Goal: Information Seeking & Learning: Learn about a topic

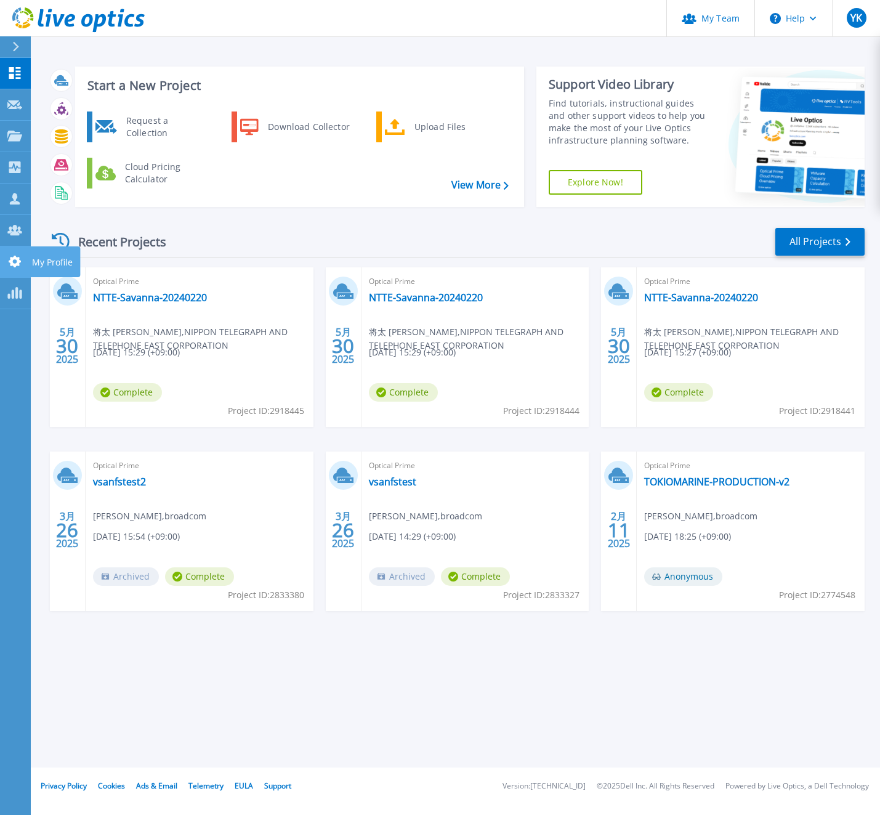
click at [7, 275] on link "My Profile My Profile" at bounding box center [15, 261] width 31 height 31
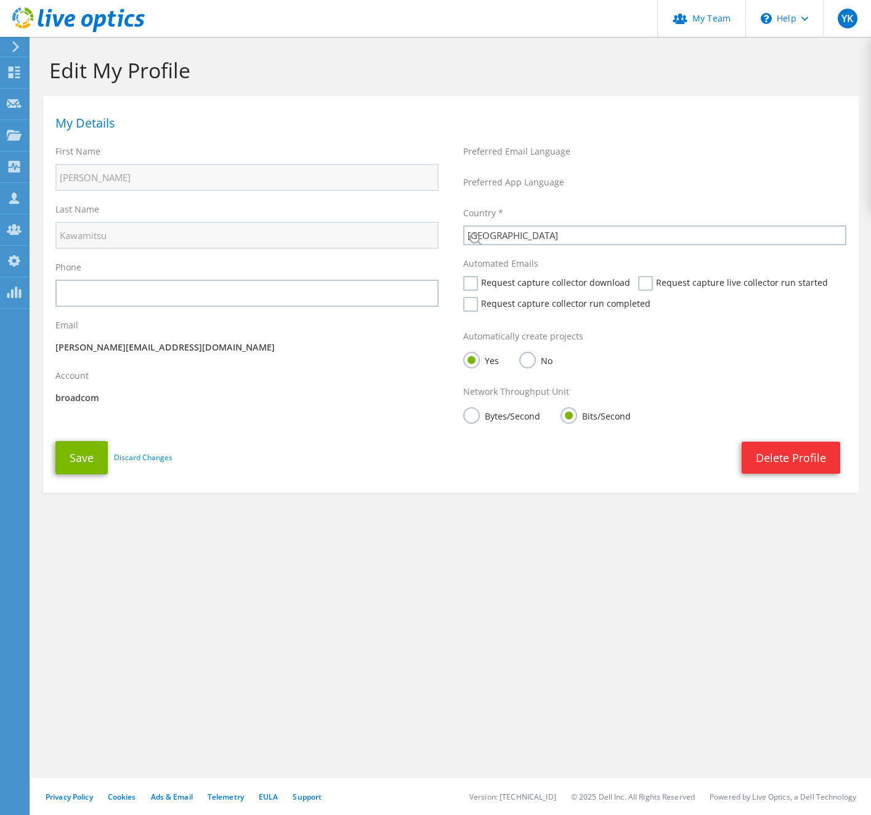
select select "110"
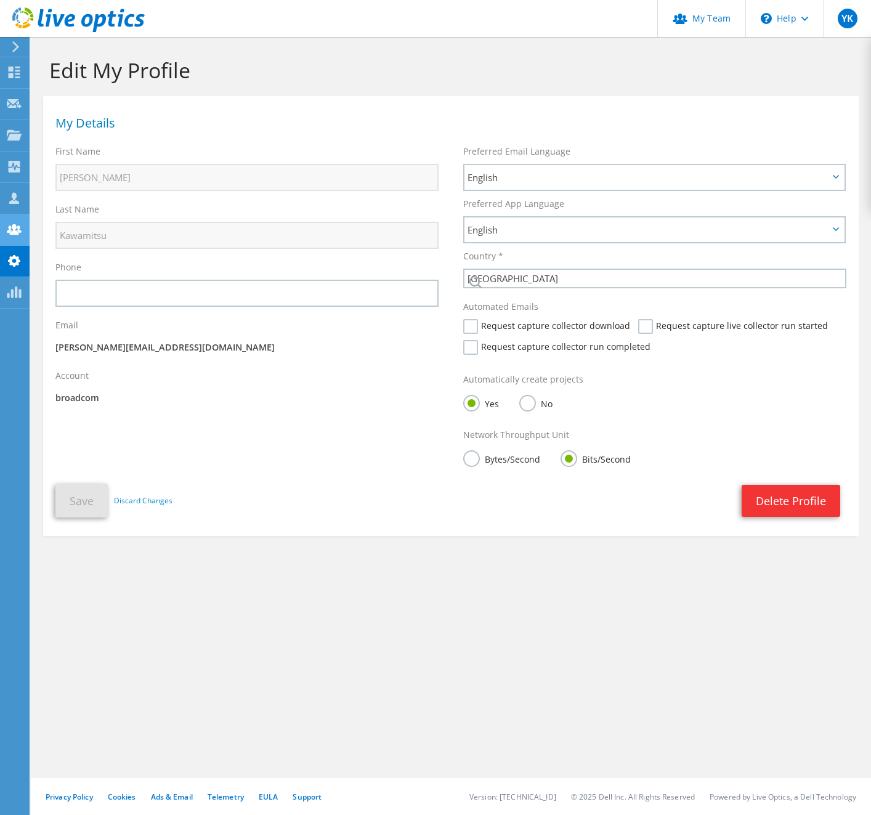
click at [16, 234] on use at bounding box center [14, 229] width 15 height 10
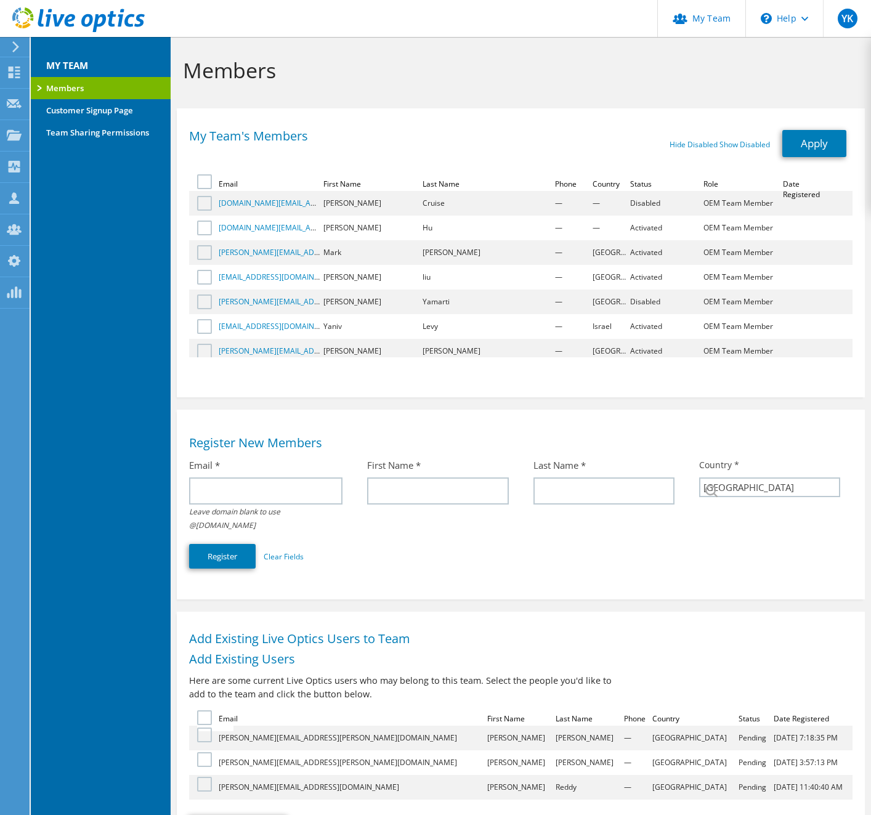
select select "110"
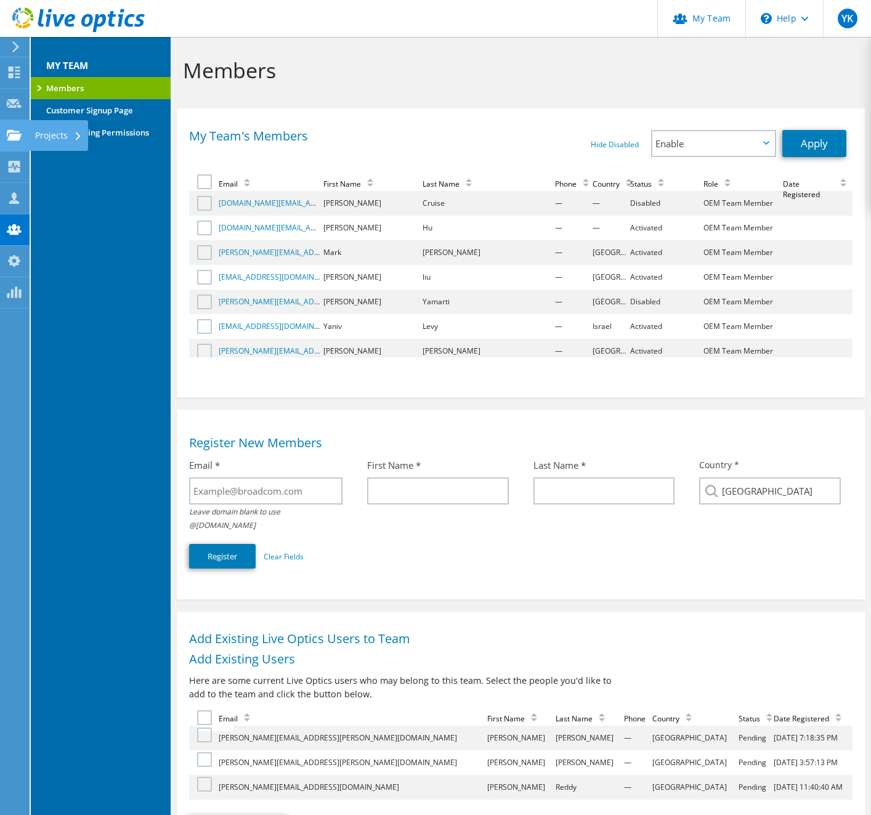
click at [17, 137] on use at bounding box center [14, 134] width 15 height 10
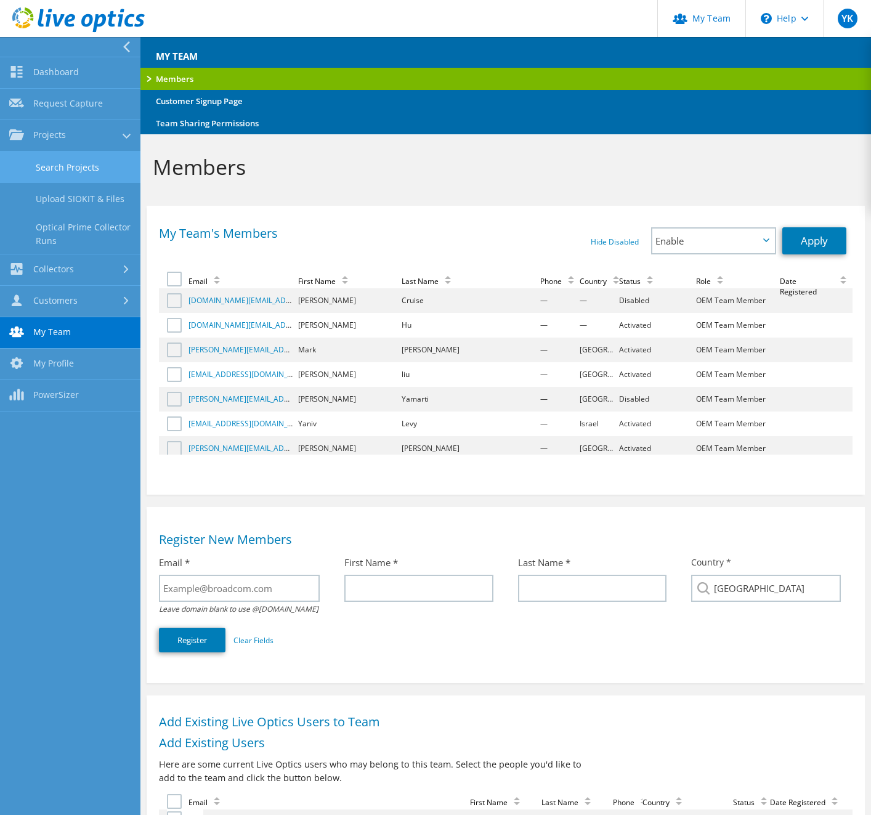
click at [90, 171] on link "Search Projects" at bounding box center [70, 167] width 140 height 31
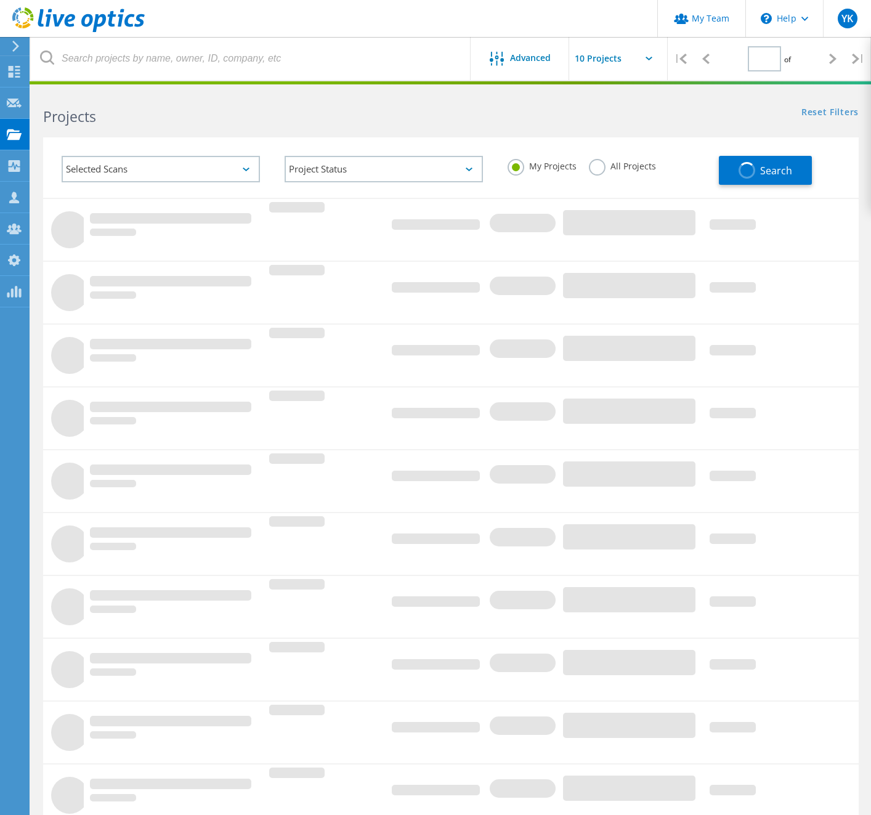
type input "1"
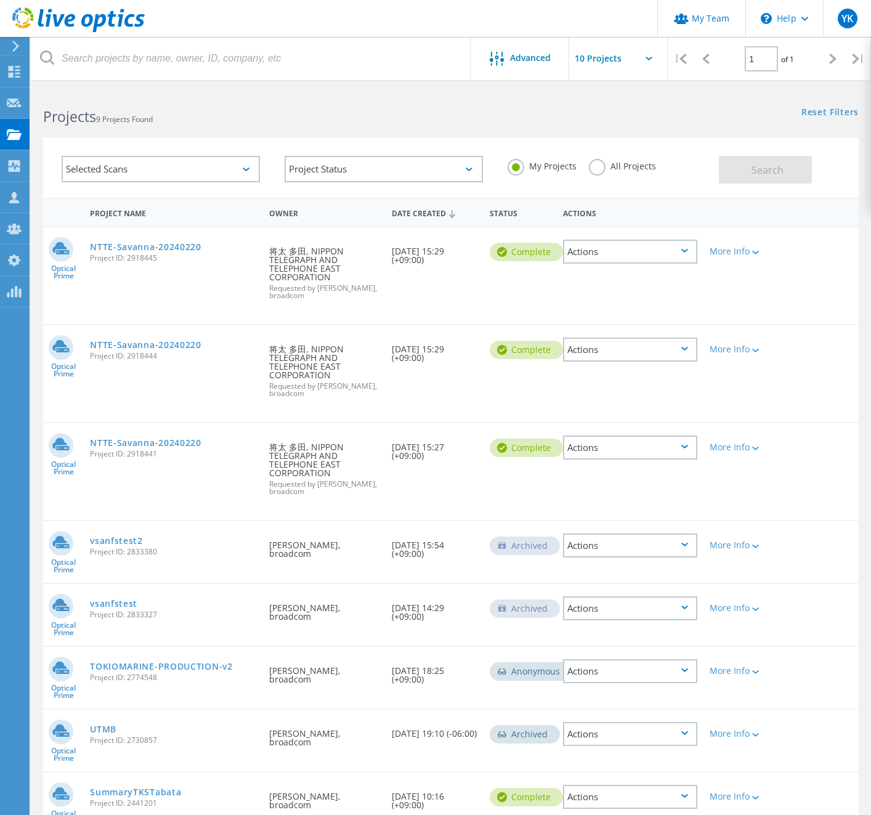
click at [600, 169] on label "All Projects" at bounding box center [622, 165] width 67 height 12
click at [0, 0] on input "All Projects" at bounding box center [0, 0] width 0 height 0
click at [613, 63] on input "text" at bounding box center [630, 58] width 123 height 43
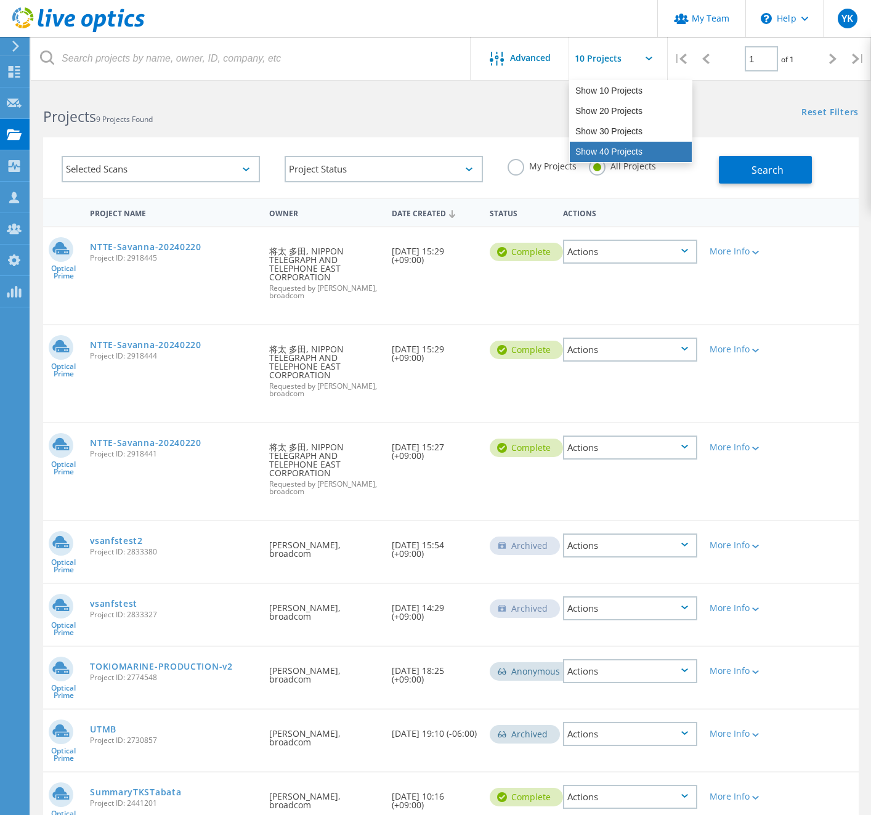
click at [612, 145] on div "Show 40 Projects" at bounding box center [631, 152] width 122 height 20
type input "Show 40 Projects"
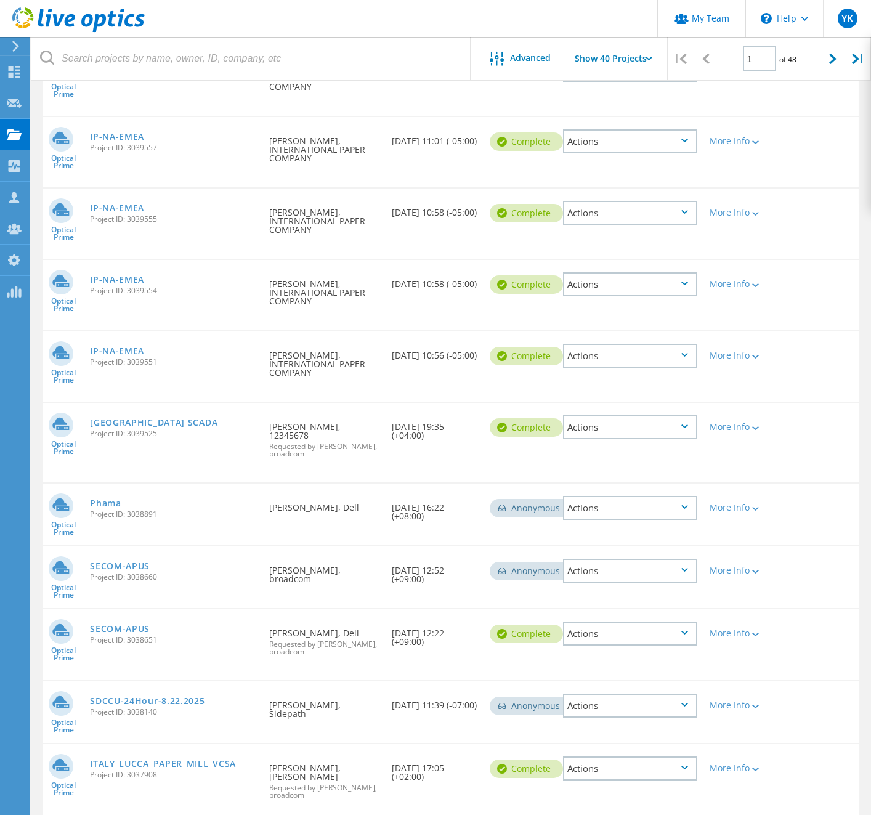
scroll to position [537, 0]
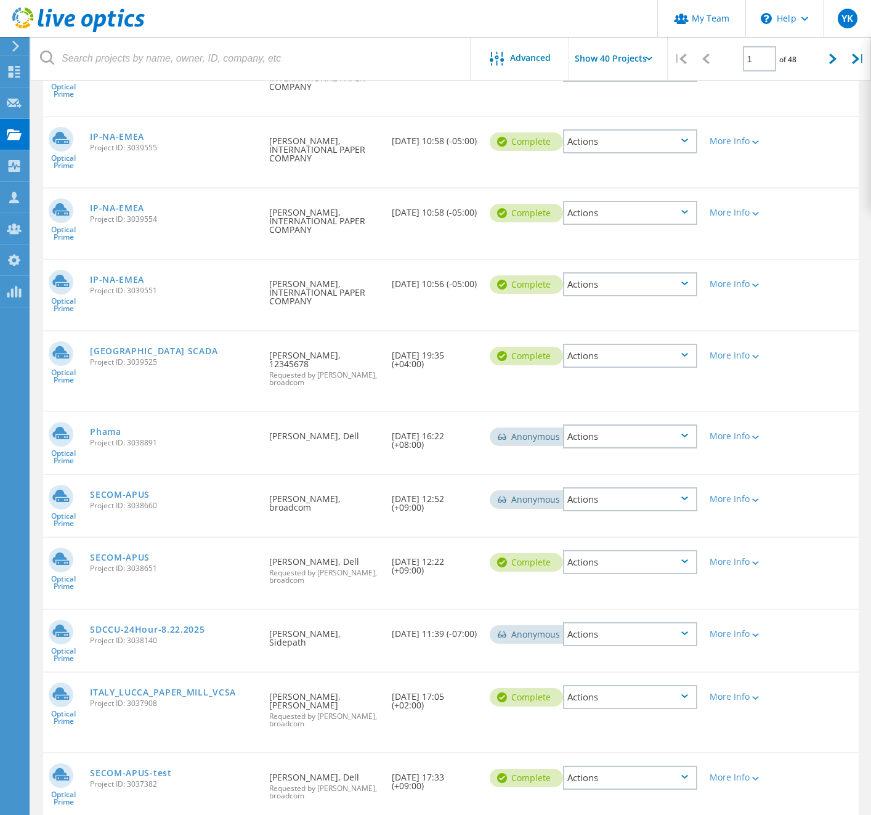
click at [339, 483] on div "Requested By Nozomi Kato, broadcom" at bounding box center [324, 499] width 123 height 49
copy div "Nozomi Kato, broadcom"
click at [150, 553] on link "SECOM-APUS" at bounding box center [120, 557] width 60 height 9
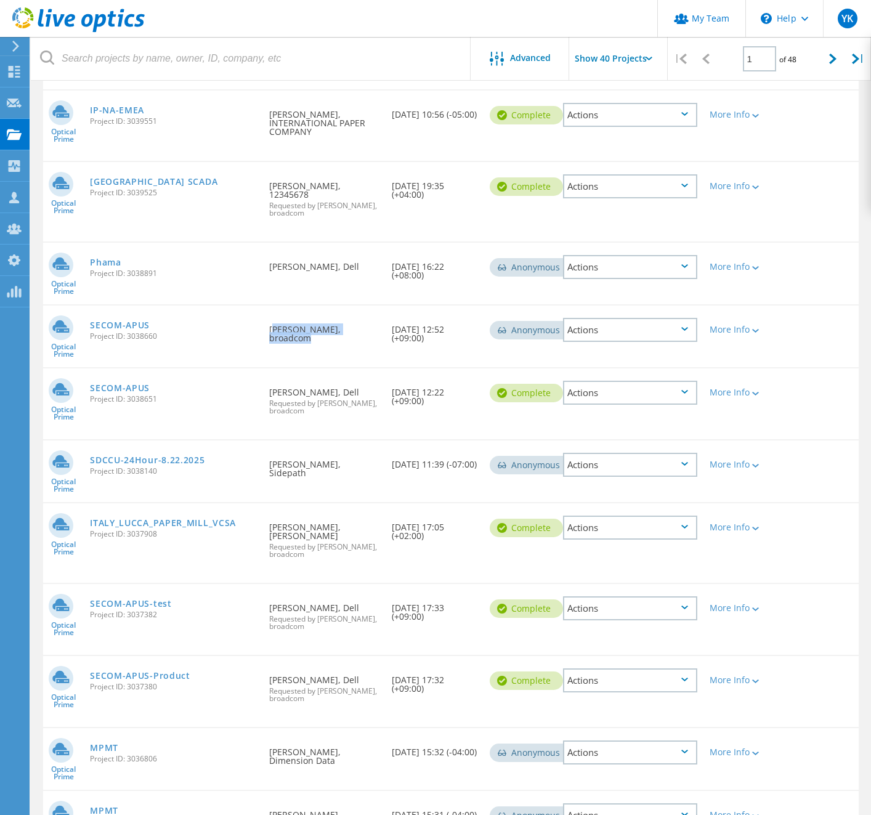
scroll to position [715, 0]
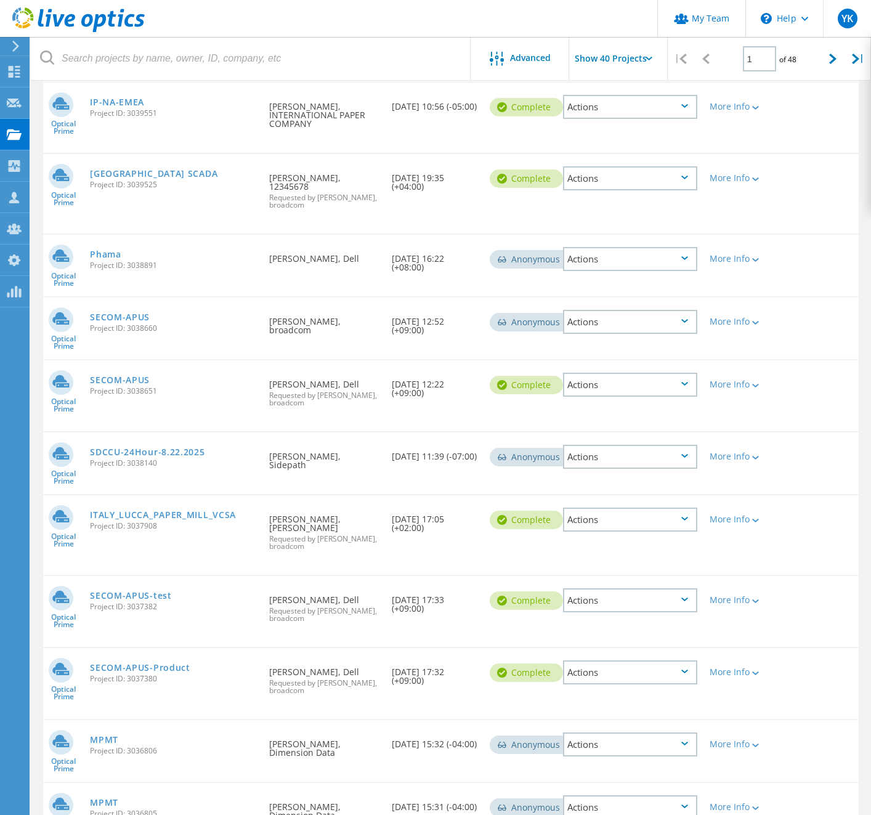
click at [383, 397] on div "Requested By Kiyoshi Maejima, Dell Requested by Nozomi Kato, broadcom" at bounding box center [324, 389] width 123 height 59
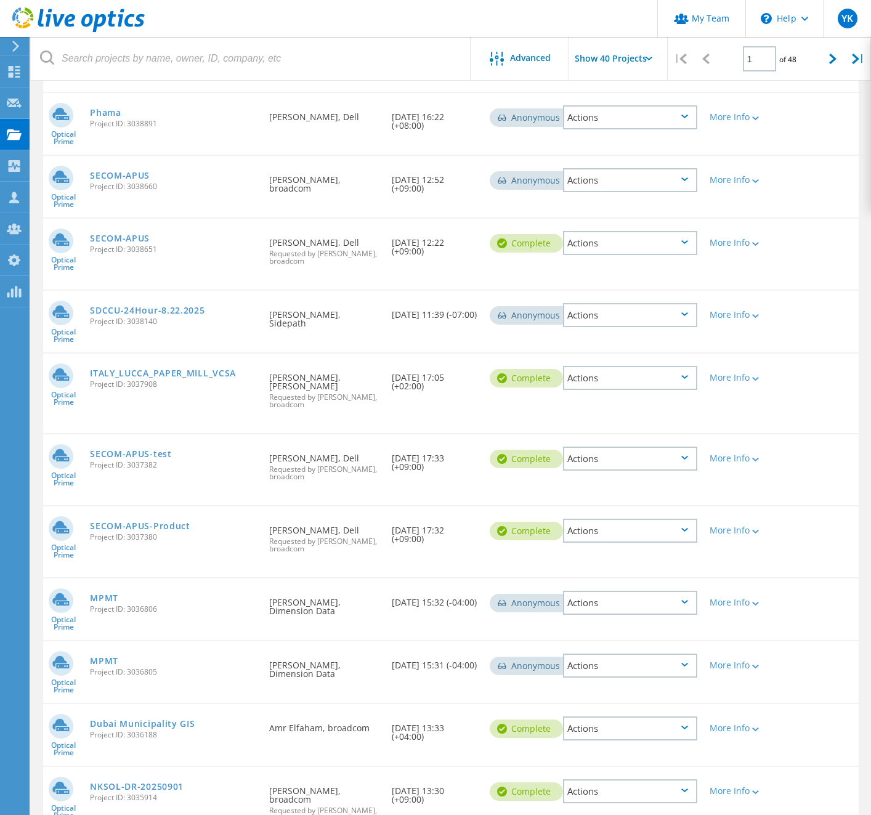
scroll to position [864, 0]
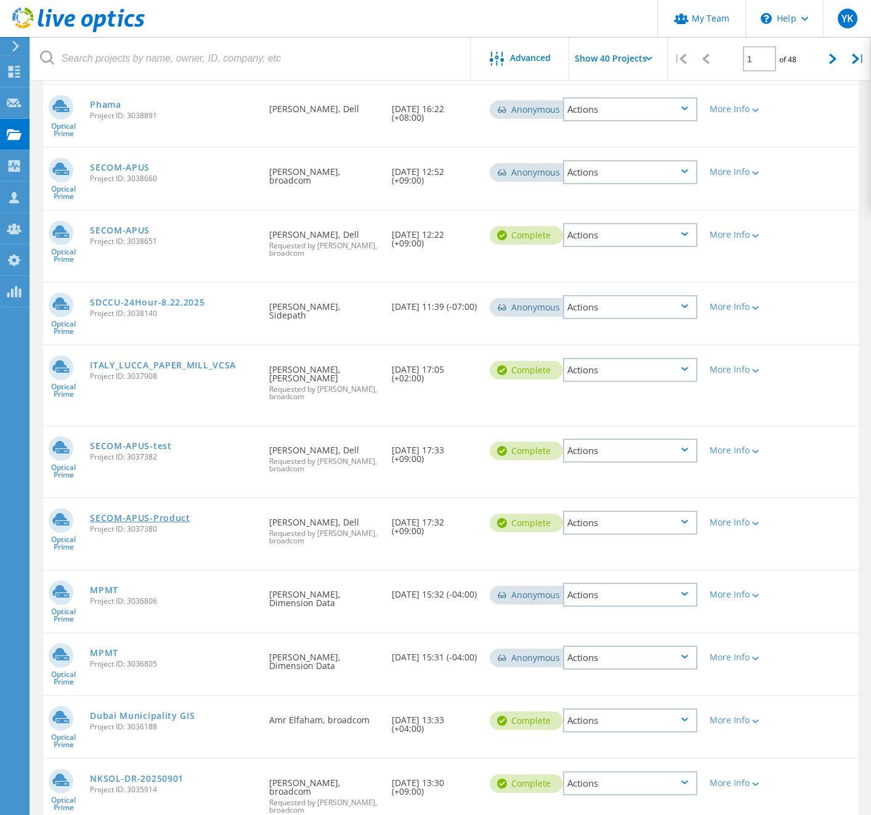
click at [190, 514] on link "SECOM-APUS-Product" at bounding box center [140, 518] width 100 height 9
click at [172, 442] on link "SECOM-APUS-test" at bounding box center [131, 446] width 82 height 9
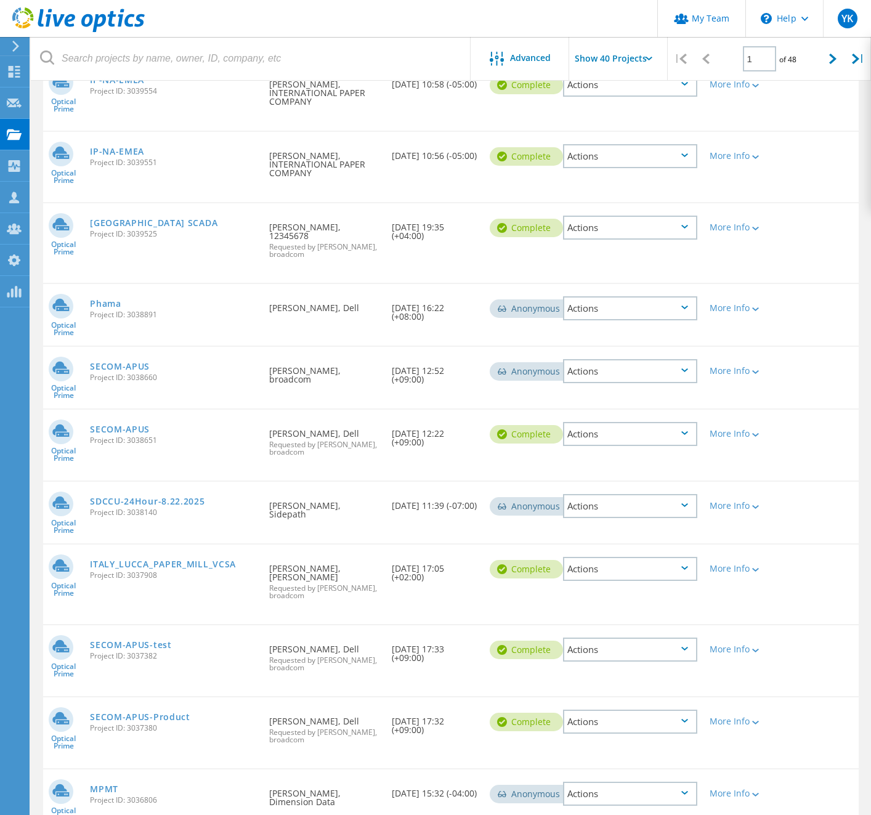
scroll to position [806, 0]
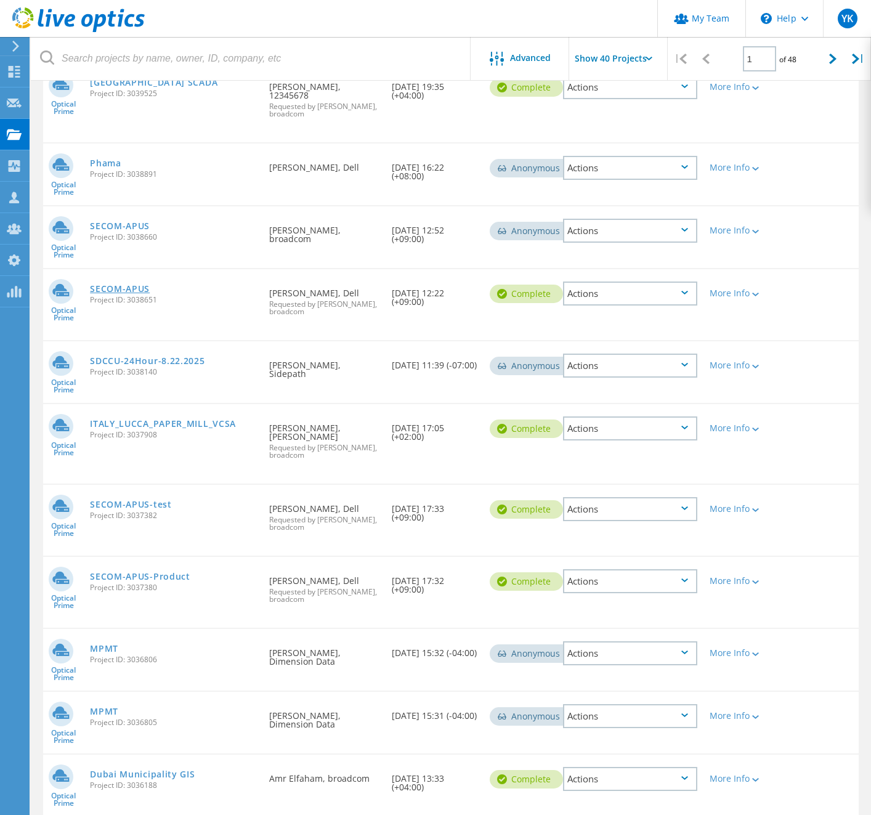
click at [136, 285] on link "SECOM-APUS" at bounding box center [120, 289] width 60 height 9
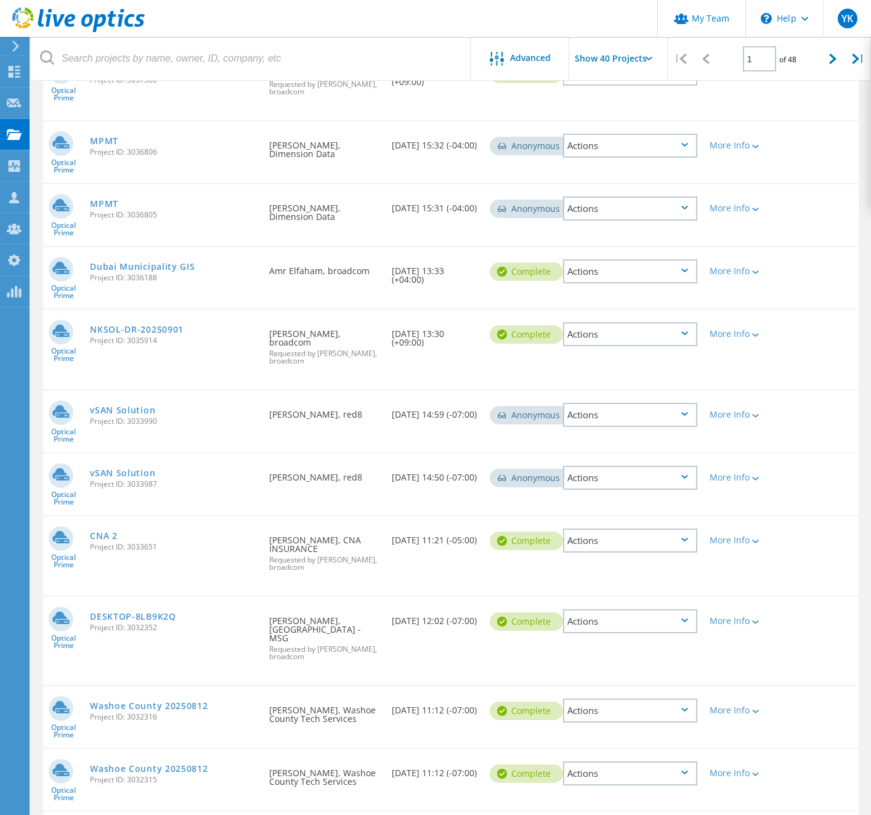
scroll to position [1352, 0]
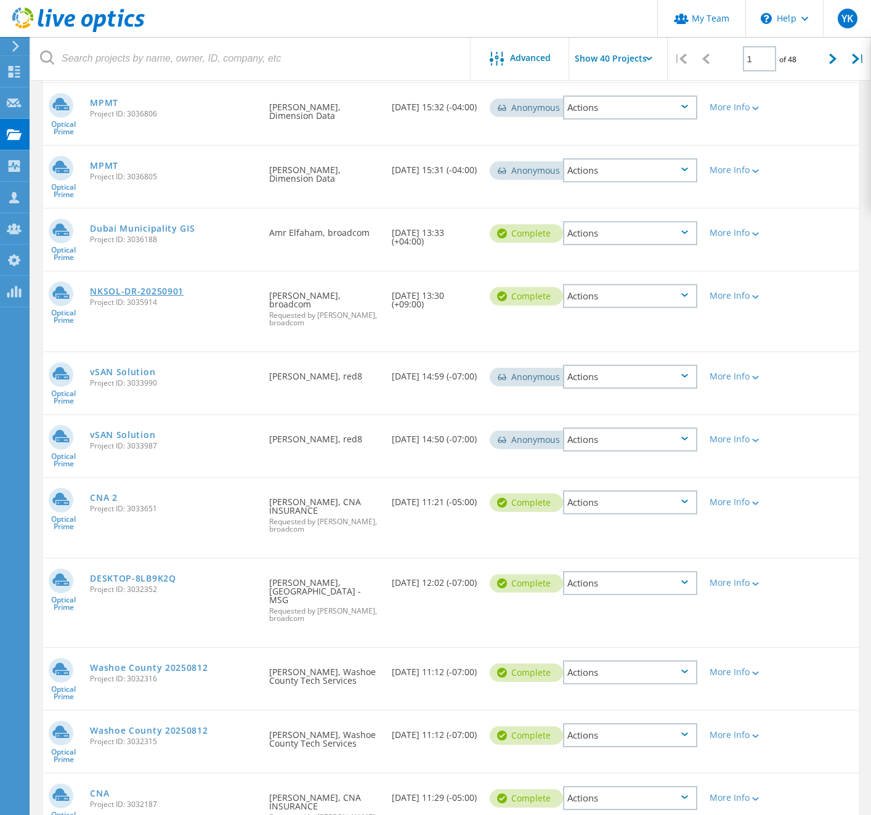
click at [133, 287] on link "NKSOL-DR-20250901" at bounding box center [137, 291] width 94 height 9
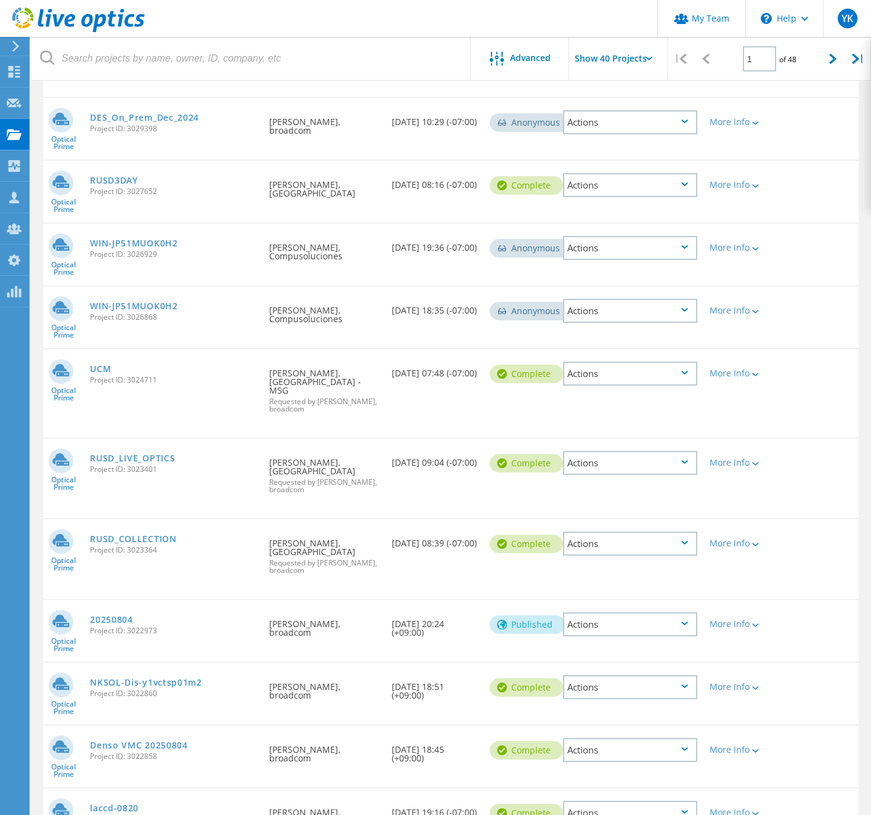
scroll to position [2303, 0]
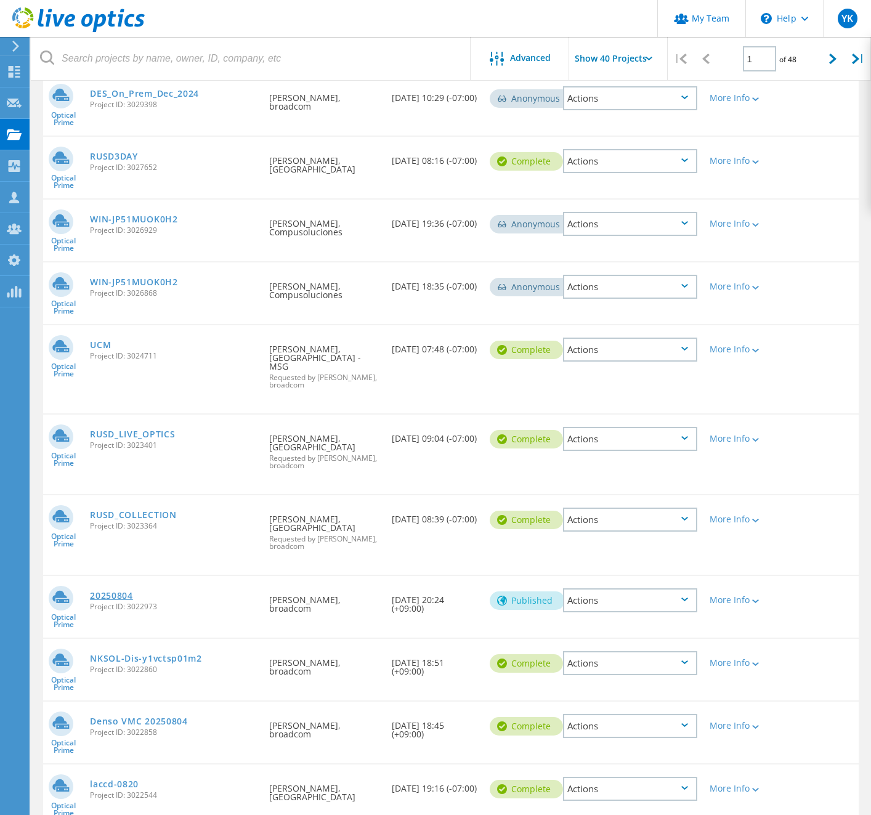
click at [133, 592] on link "20250804" at bounding box center [111, 596] width 43 height 9
click at [188, 717] on link "Denso VMC 20250804" at bounding box center [139, 721] width 98 height 9
drag, startPoint x: 296, startPoint y: 539, endPoint x: 400, endPoint y: 547, distance: 104.4
click at [374, 576] on div "Requested By Kosuke Yamamoto, broadcom" at bounding box center [324, 600] width 123 height 49
copy div "Kosuke Yamamoto, broadcom"
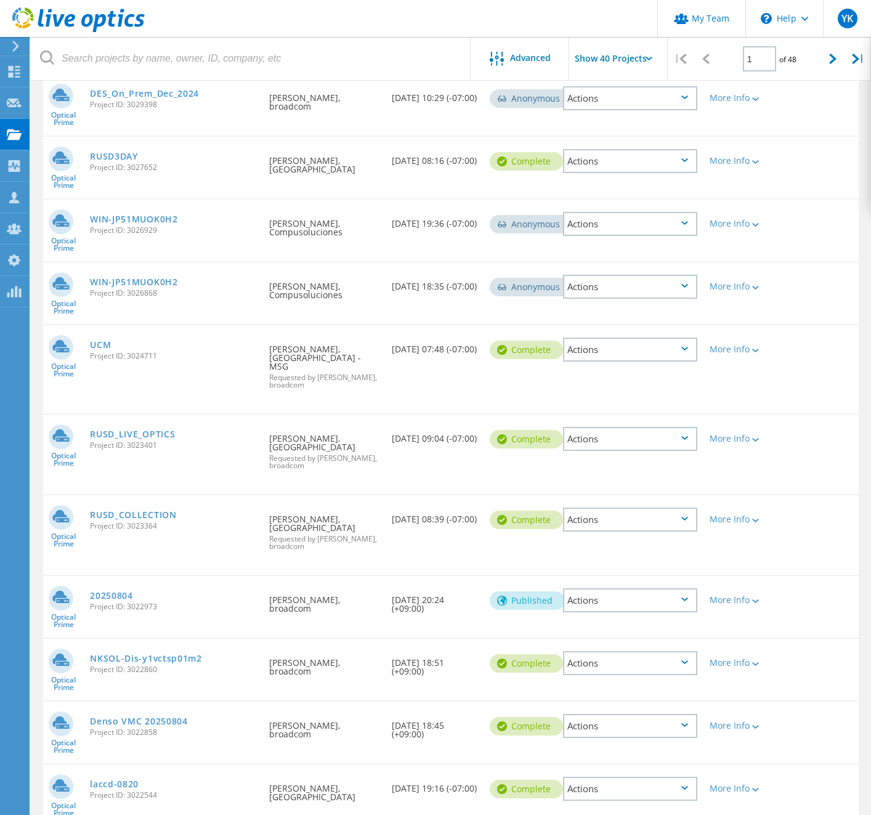
click at [254, 421] on div "Optical Prime RUSD_LIVE_OPTICS Project ID: 3023401 Requested By gabriel carrill…" at bounding box center [451, 454] width 816 height 79
click at [200, 654] on link "NKSOL-Dis-y1vctsp01m2" at bounding box center [146, 658] width 112 height 9
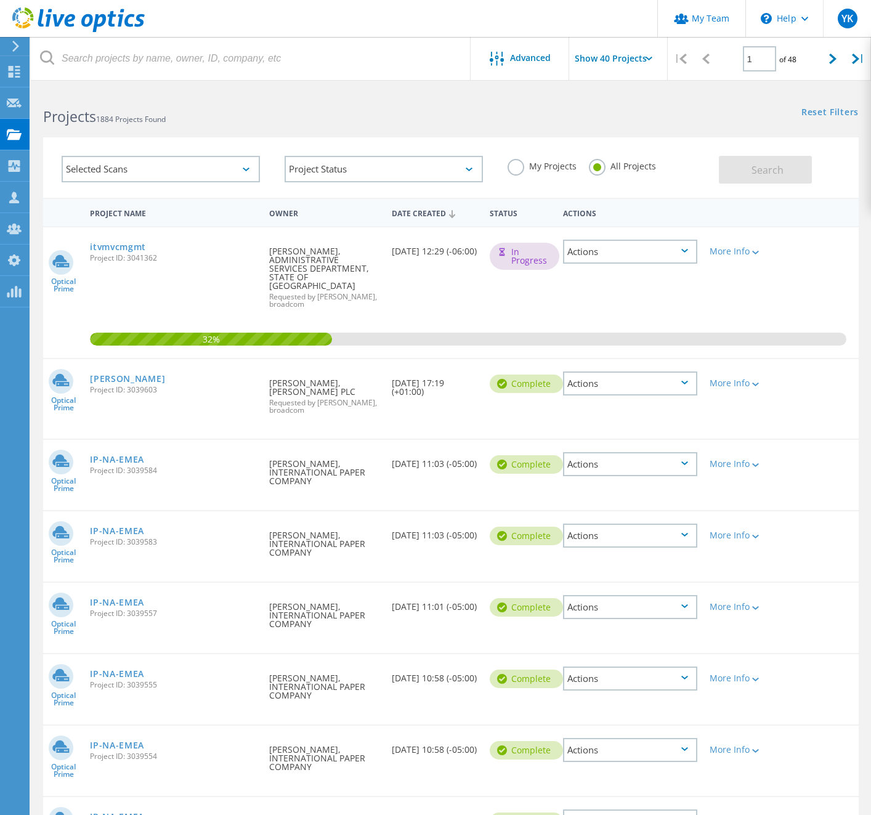
scroll to position [1210, 0]
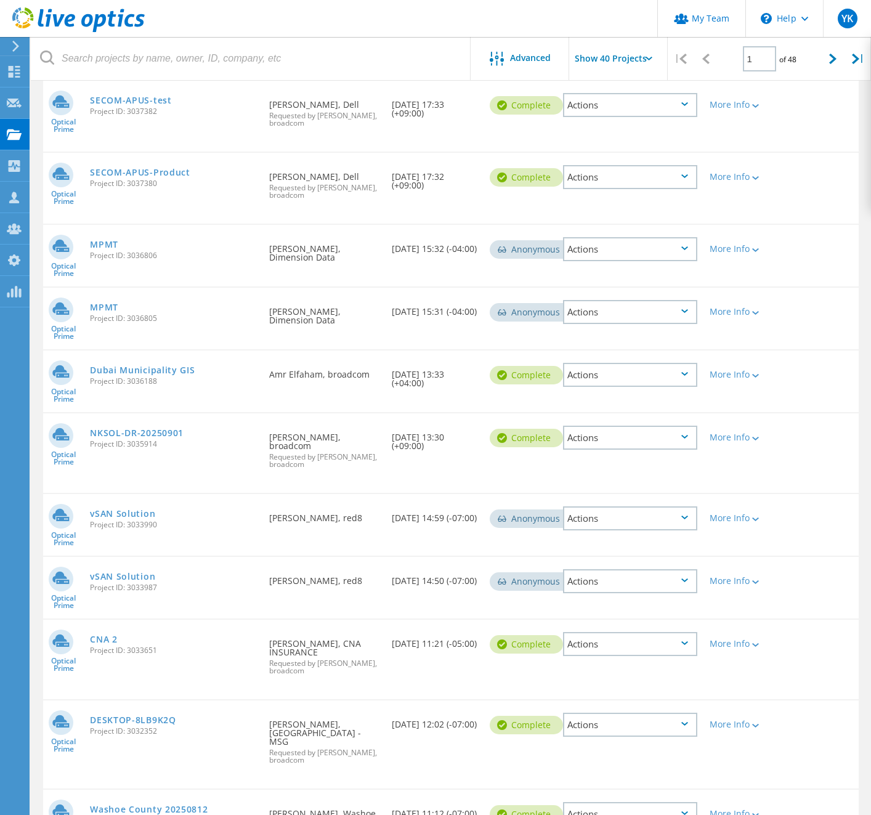
click at [252, 425] on div "NKSOL-DR-20250901 Project ID: 3035914" at bounding box center [173, 436] width 179 height 47
click at [184, 429] on link "NKSOL-DR-20250901" at bounding box center [137, 433] width 94 height 9
click at [227, 315] on span "Project ID: 3036805" at bounding box center [173, 318] width 167 height 7
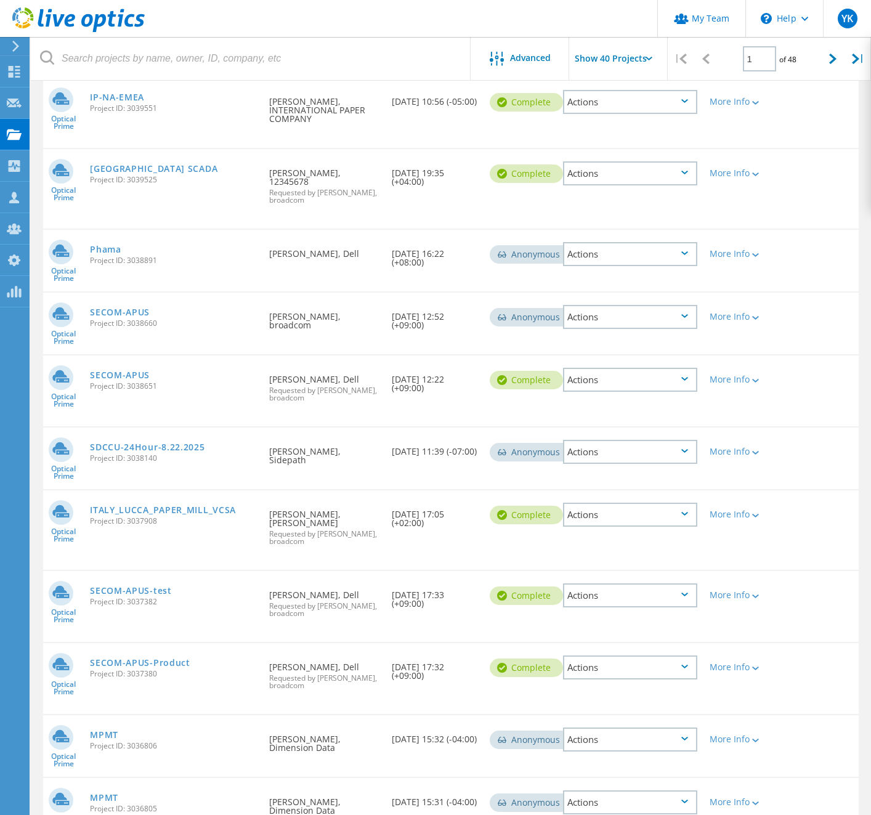
scroll to position [712, 0]
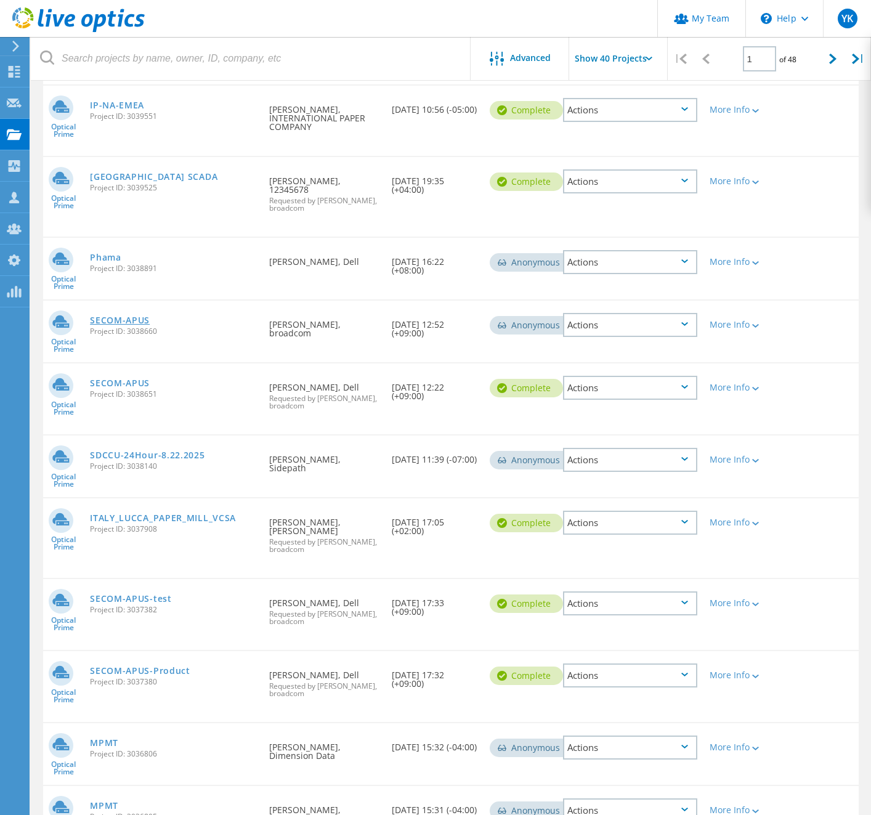
click at [150, 316] on link "SECOM-APUS" at bounding box center [120, 320] width 60 height 9
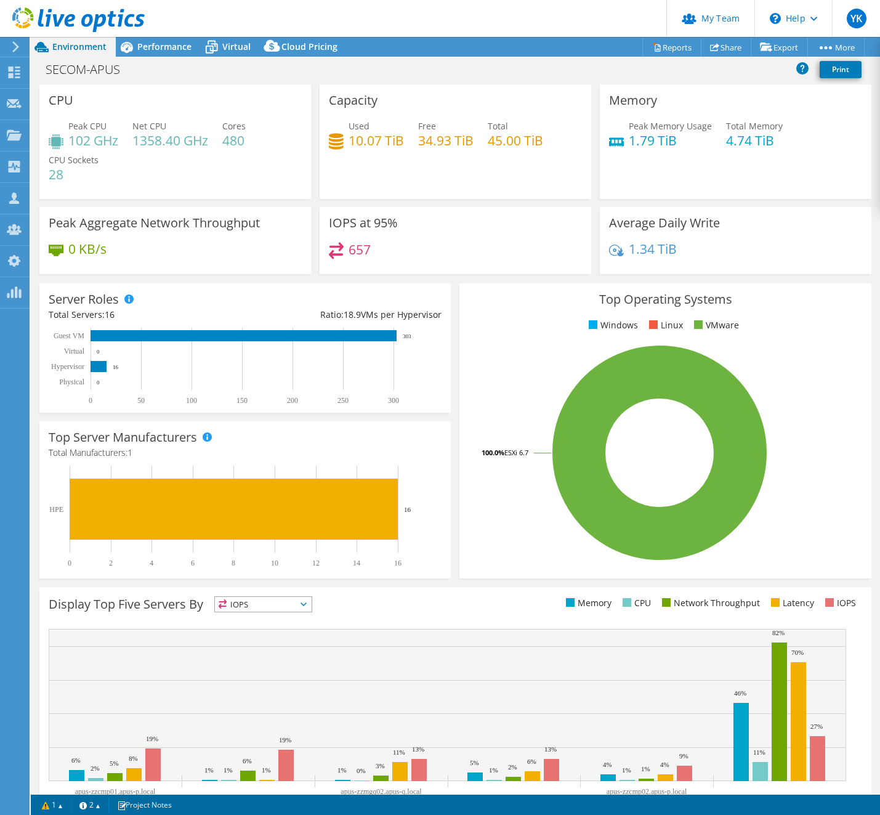
select select "USD"
click at [84, 71] on h1 "SECOM-APUS" at bounding box center [89, 70] width 99 height 14
click at [146, 44] on span "Performance" at bounding box center [164, 47] width 54 height 12
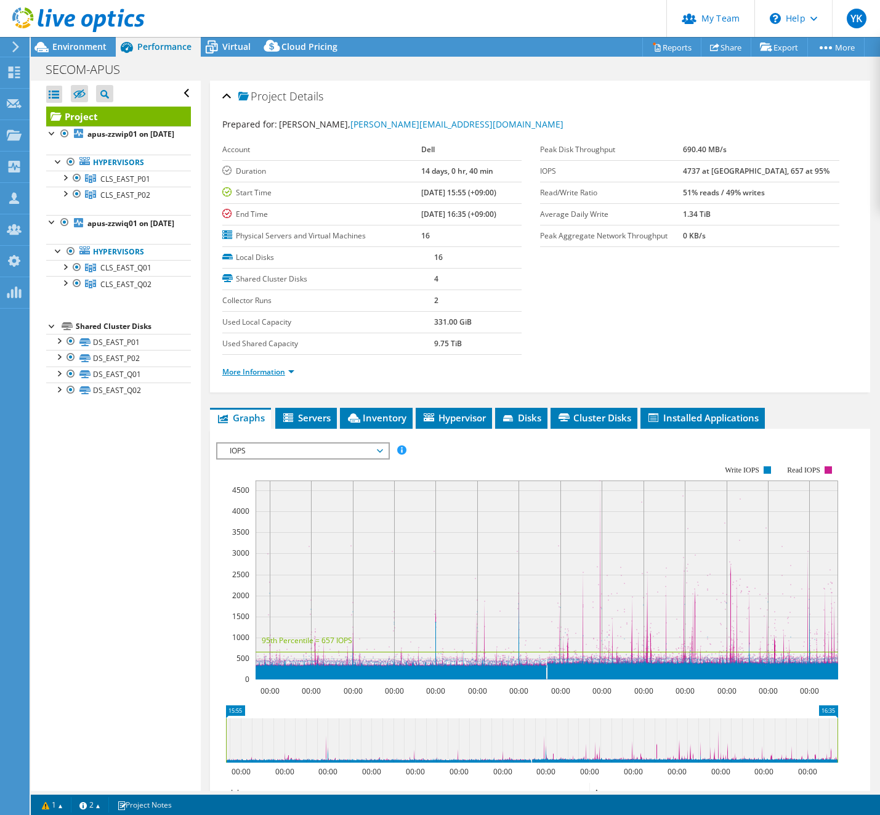
click at [280, 372] on link "More Information" at bounding box center [258, 372] width 72 height 10
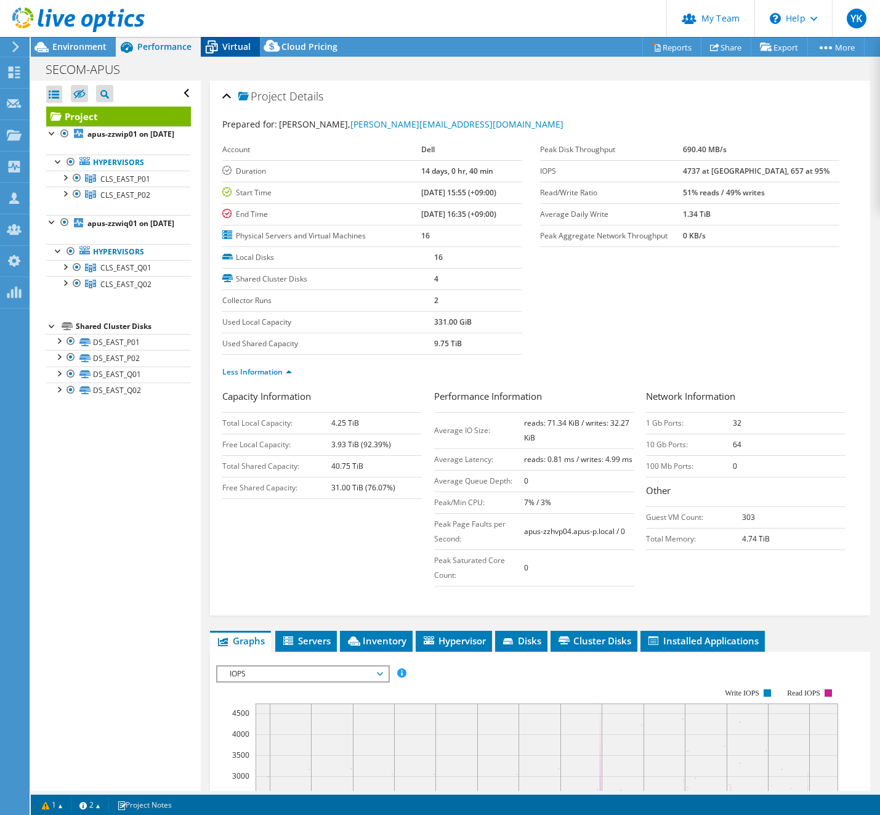
click at [234, 47] on span "Virtual" at bounding box center [236, 47] width 28 height 12
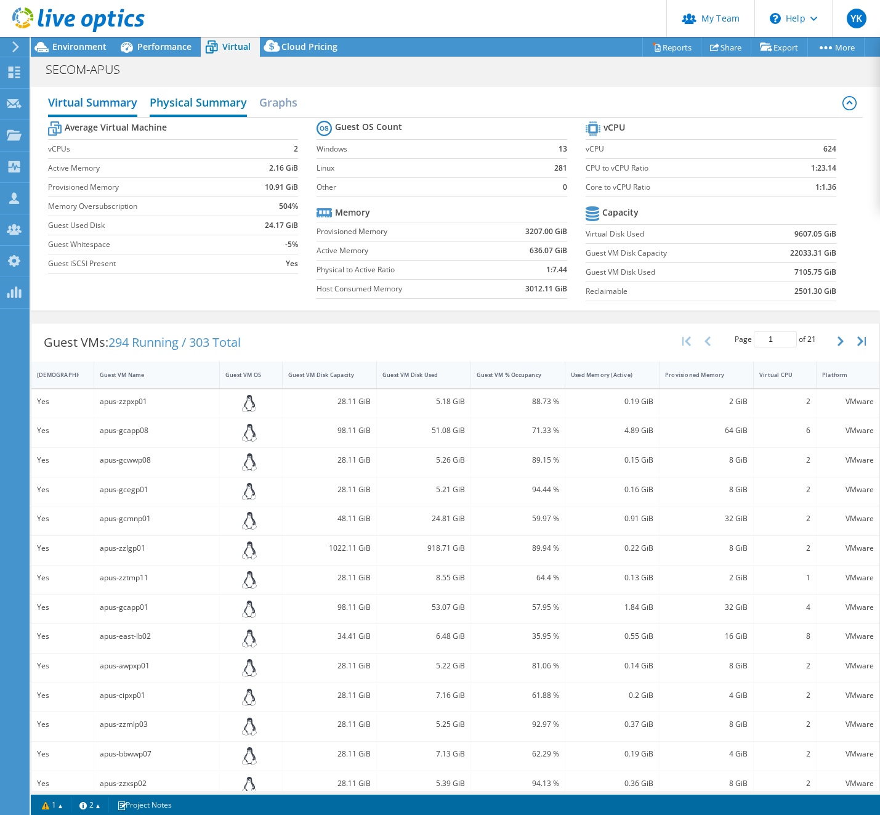
click at [185, 102] on h2 "Physical Summary" at bounding box center [198, 103] width 97 height 27
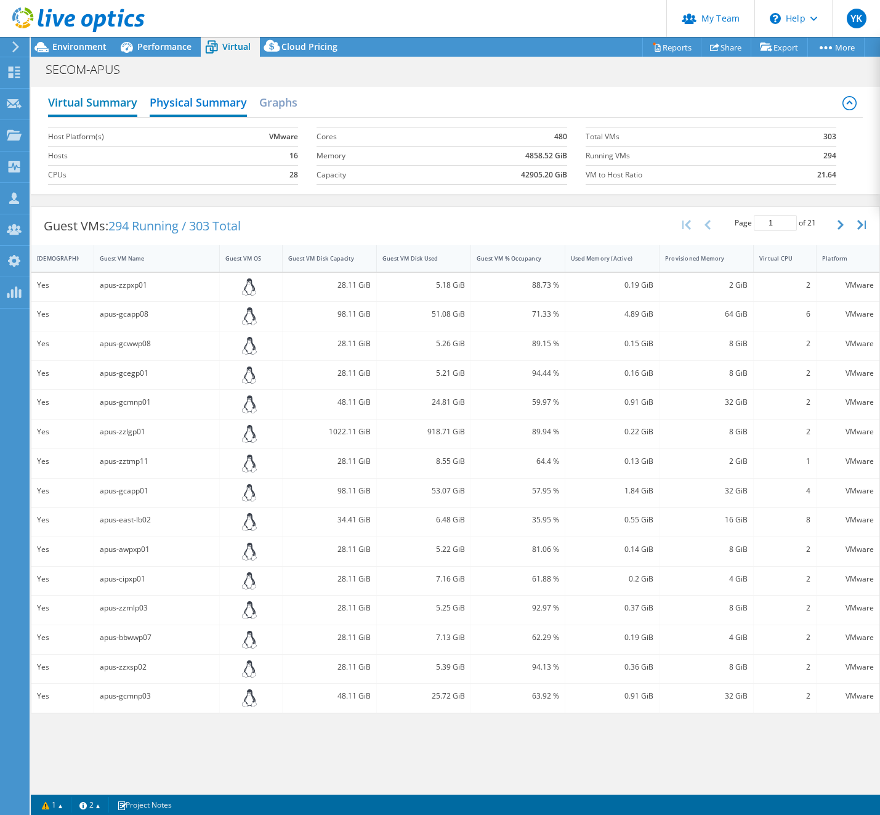
click at [102, 102] on h2 "Virtual Summary" at bounding box center [92, 103] width 89 height 27
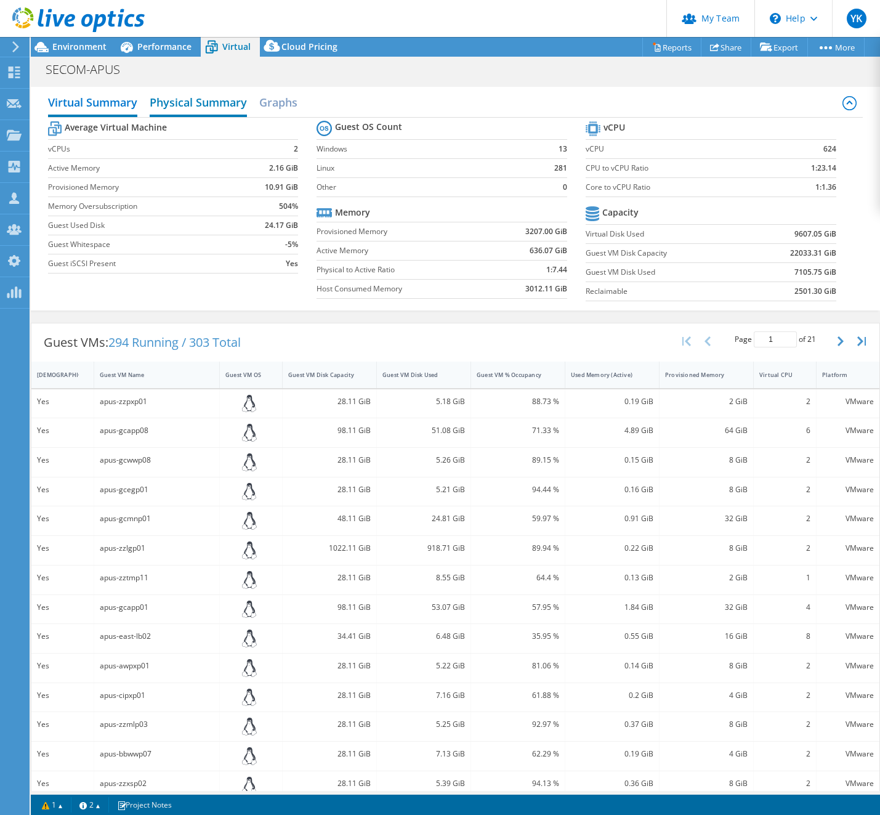
click at [166, 110] on h2 "Physical Summary" at bounding box center [198, 103] width 97 height 27
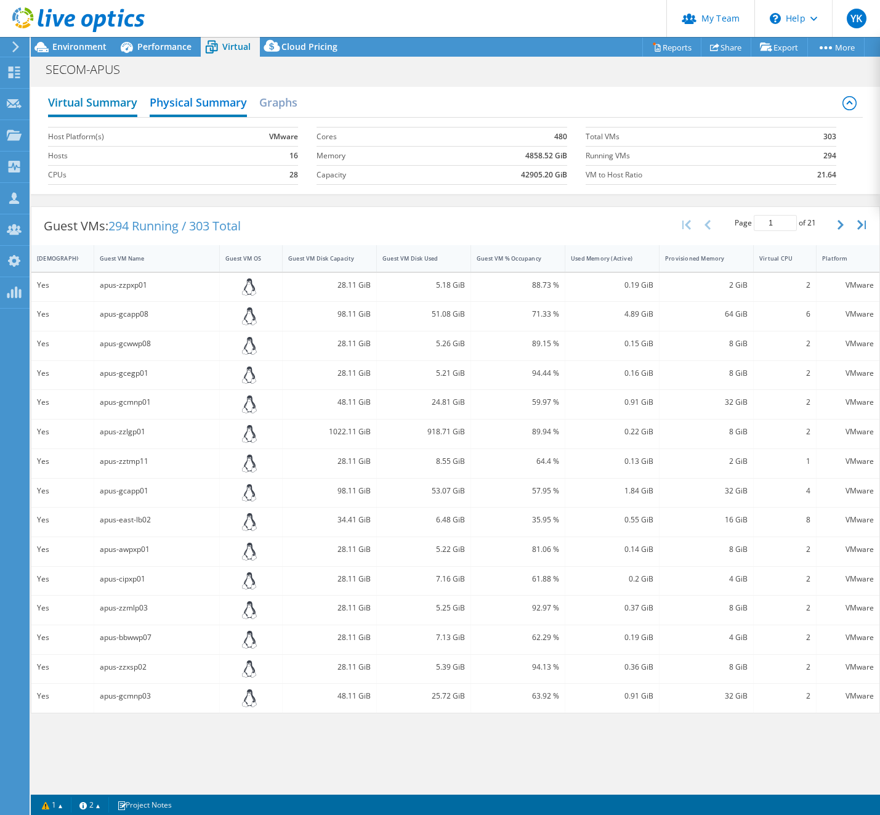
click at [112, 103] on h2 "Virtual Summary" at bounding box center [92, 103] width 89 height 27
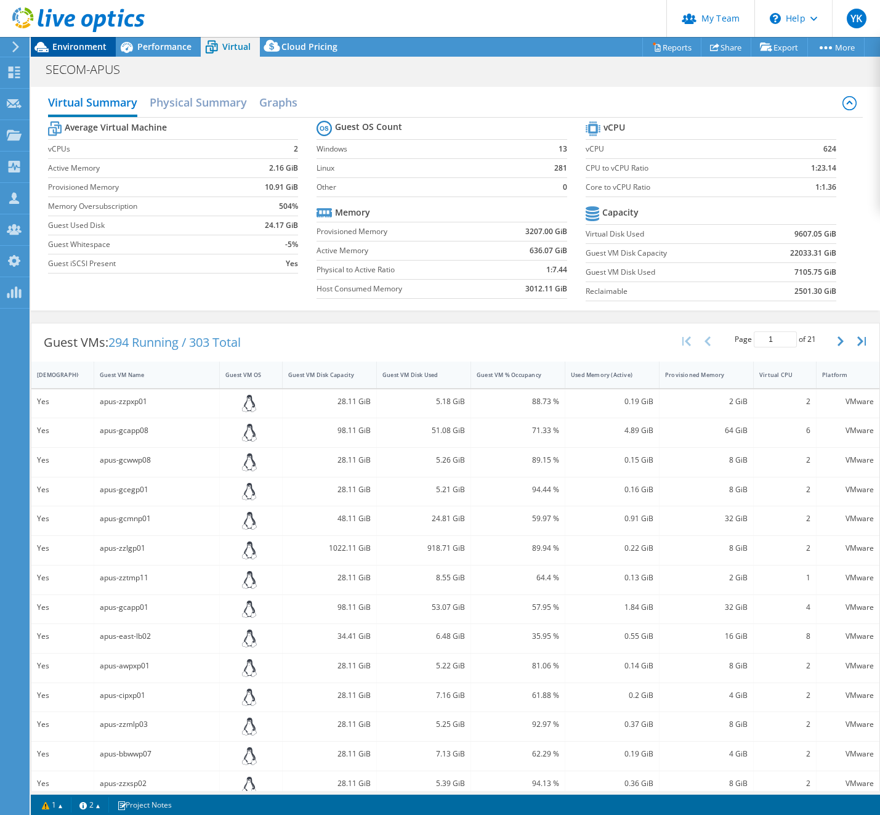
click at [98, 48] on span "Environment" at bounding box center [79, 47] width 54 height 12
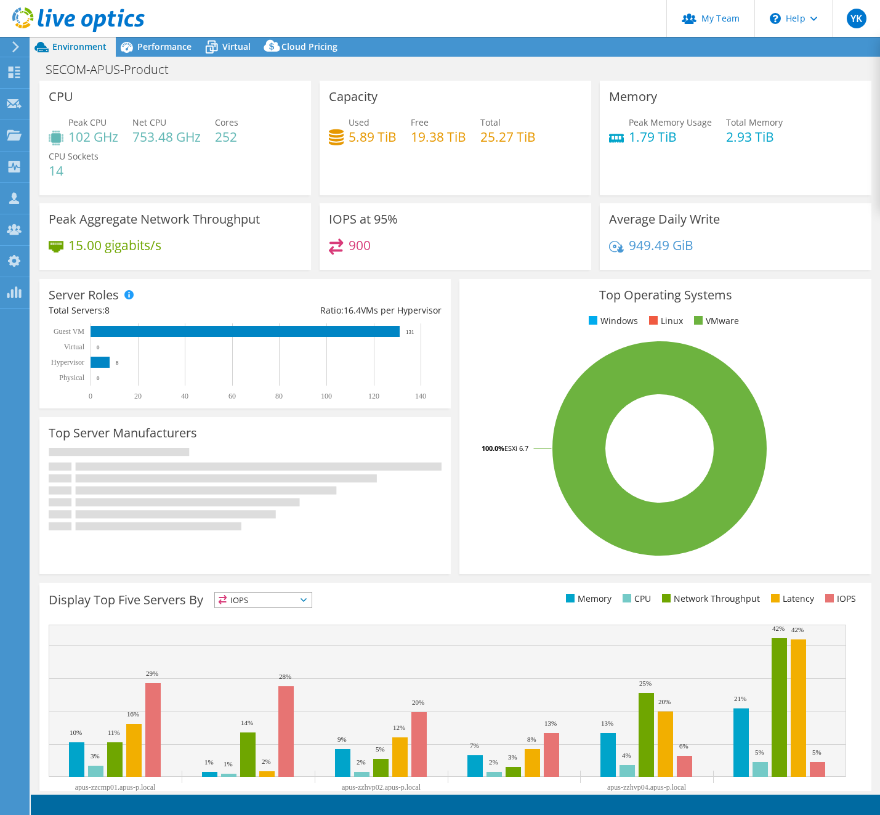
select select "[GEOGRAPHIC_DATA]"
select select "JPY"
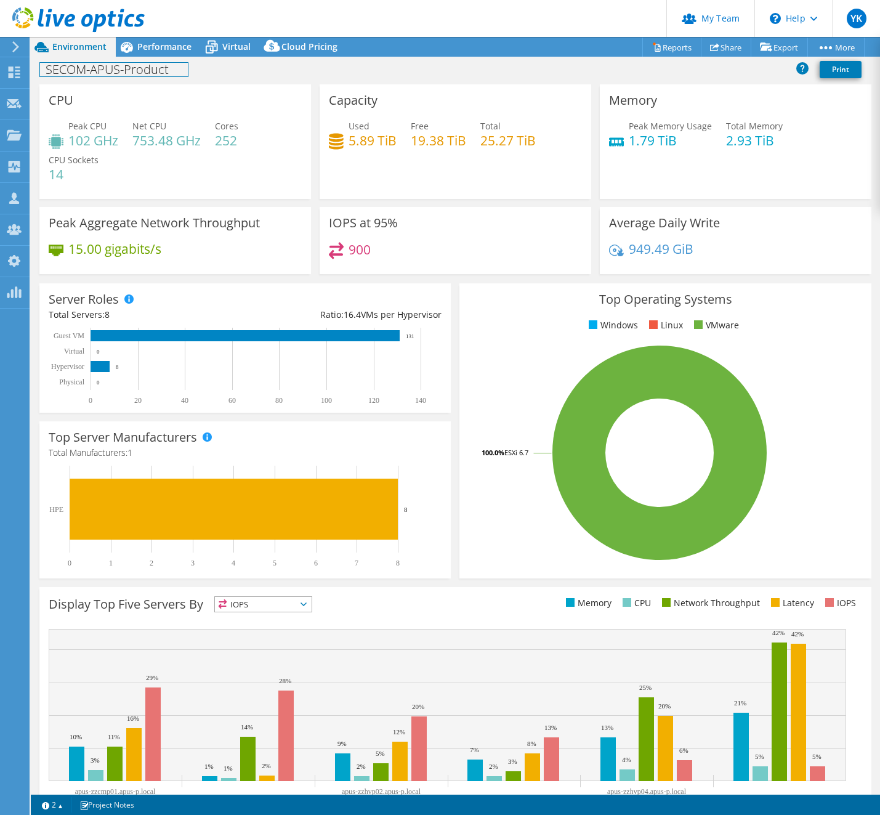
click at [72, 68] on h1 "SECOM-APUS-Product" at bounding box center [114, 70] width 148 height 14
copy h1 "SECOM-APUS-Product"
click at [150, 48] on span "Performance" at bounding box center [164, 47] width 54 height 12
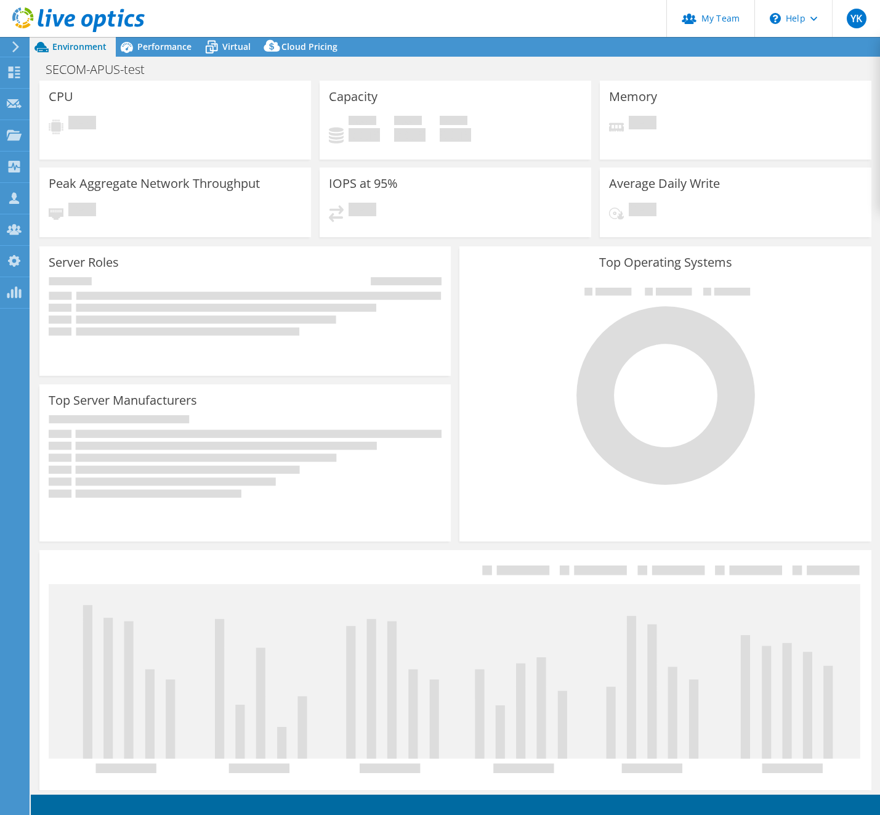
select select "[GEOGRAPHIC_DATA]"
select select "JPY"
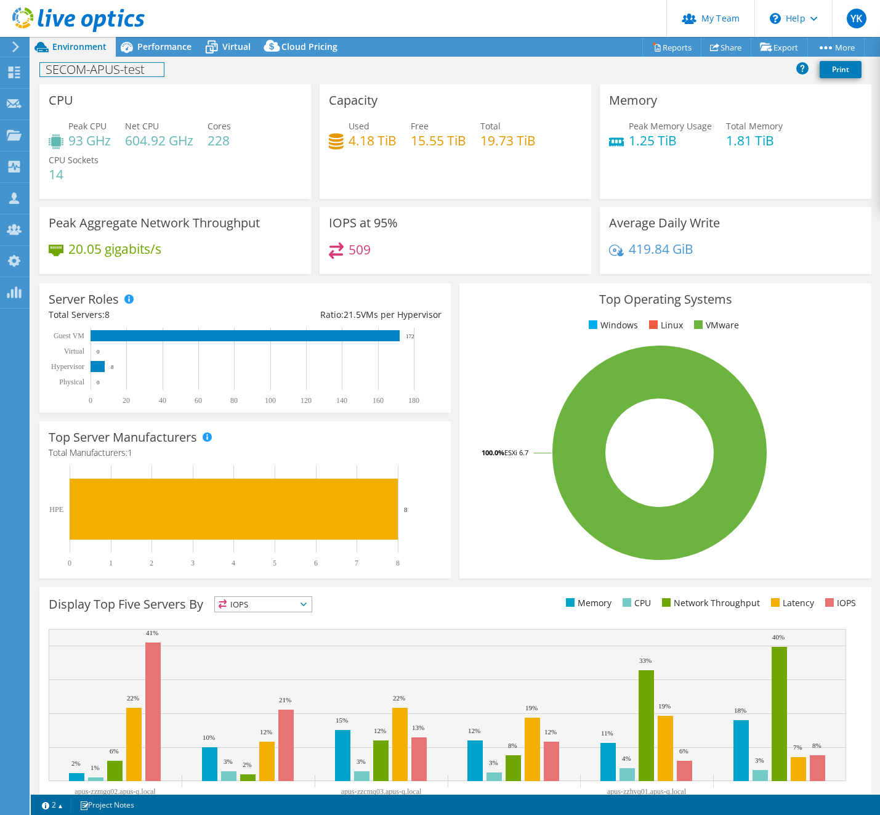
click at [128, 71] on h1 "SECOM-APUS-test" at bounding box center [102, 70] width 124 height 14
copy h1 "SECOM-APUS-test"
click at [170, 46] on span "Performance" at bounding box center [164, 47] width 54 height 12
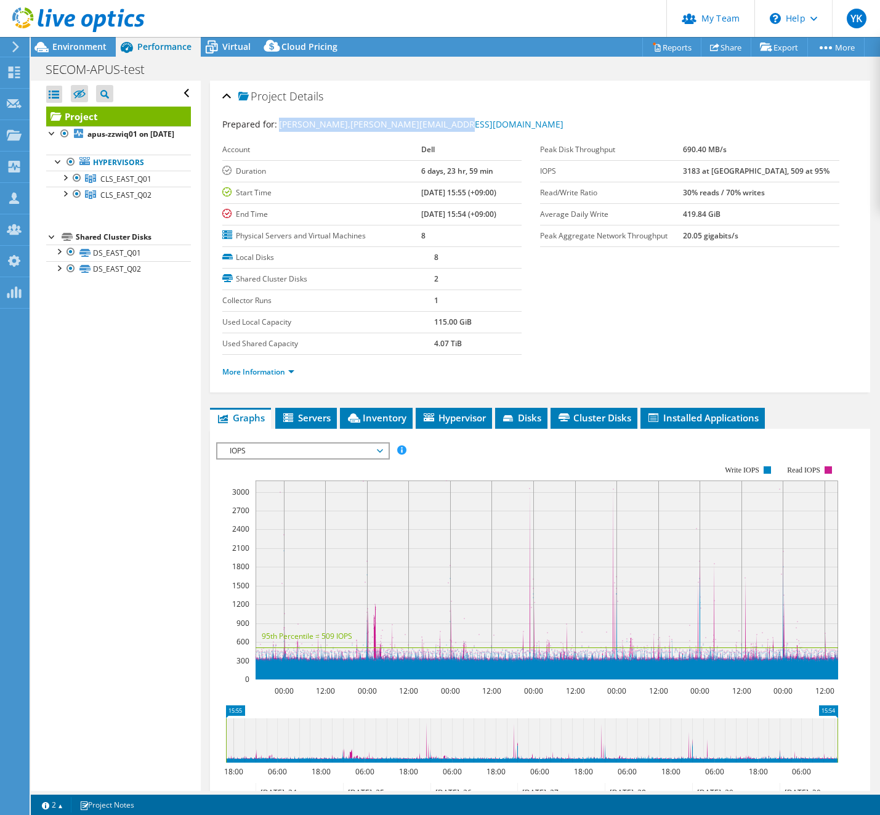
drag, startPoint x: 279, startPoint y: 126, endPoint x: 457, endPoint y: 126, distance: 178.1
click at [457, 126] on div "Prepared for: Kiyoshi Maejima, Kiyoshi.Maejima@dell.com" at bounding box center [540, 125] width 636 height 14
copy span "Kiyoshi Maejima, Kiyoshi.Maejima@dell.com"
click at [488, 114] on div "Prepared for: Kiyoshi Maejima, Kiyoshi.Maejima@dell.com Account Dell Duration 6…" at bounding box center [540, 249] width 636 height 279
drag, startPoint x: 477, startPoint y: 120, endPoint x: 350, endPoint y: 124, distance: 127.0
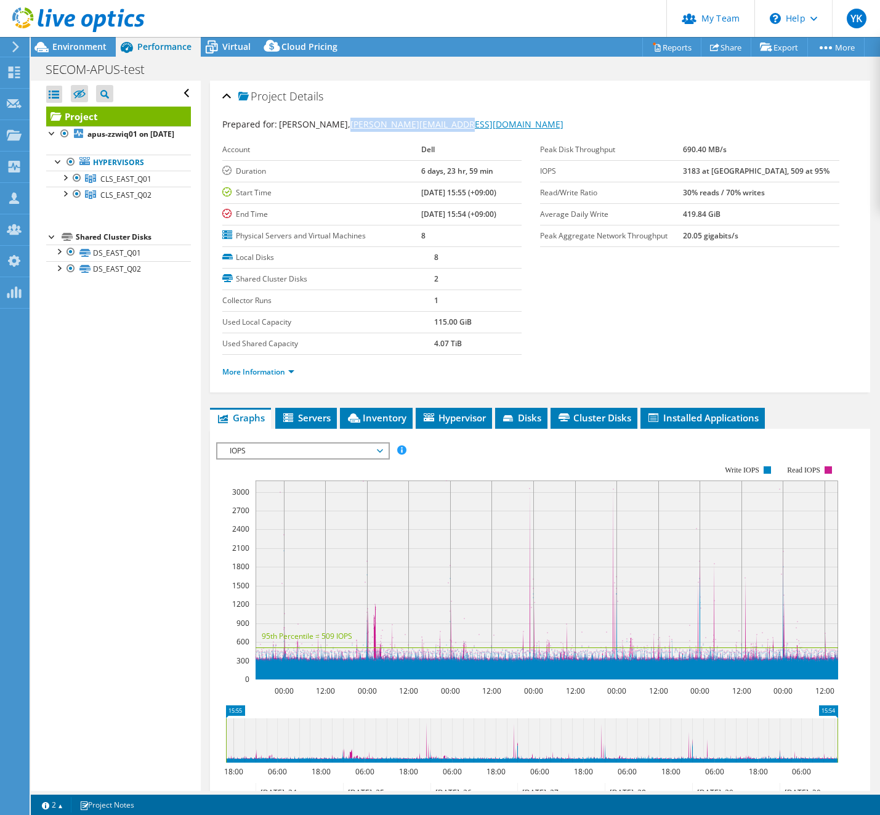
click at [350, 124] on div "Prepared for: Kiyoshi Maejima, Kiyoshi.Maejima@dell.com" at bounding box center [540, 125] width 636 height 14
drag, startPoint x: 506, startPoint y: 113, endPoint x: 497, endPoint y: 120, distance: 11.6
click at [507, 113] on div "Prepared for: Kiyoshi Maejima, Kiyoshi.Maejima@dell.com Account Dell Duration 6…" at bounding box center [540, 249] width 636 height 279
drag, startPoint x: 461, startPoint y: 125, endPoint x: 350, endPoint y: 128, distance: 111.6
click at [350, 128] on div "Prepared for: Kiyoshi Maejima, Kiyoshi.Maejima@dell.com" at bounding box center [540, 125] width 636 height 14
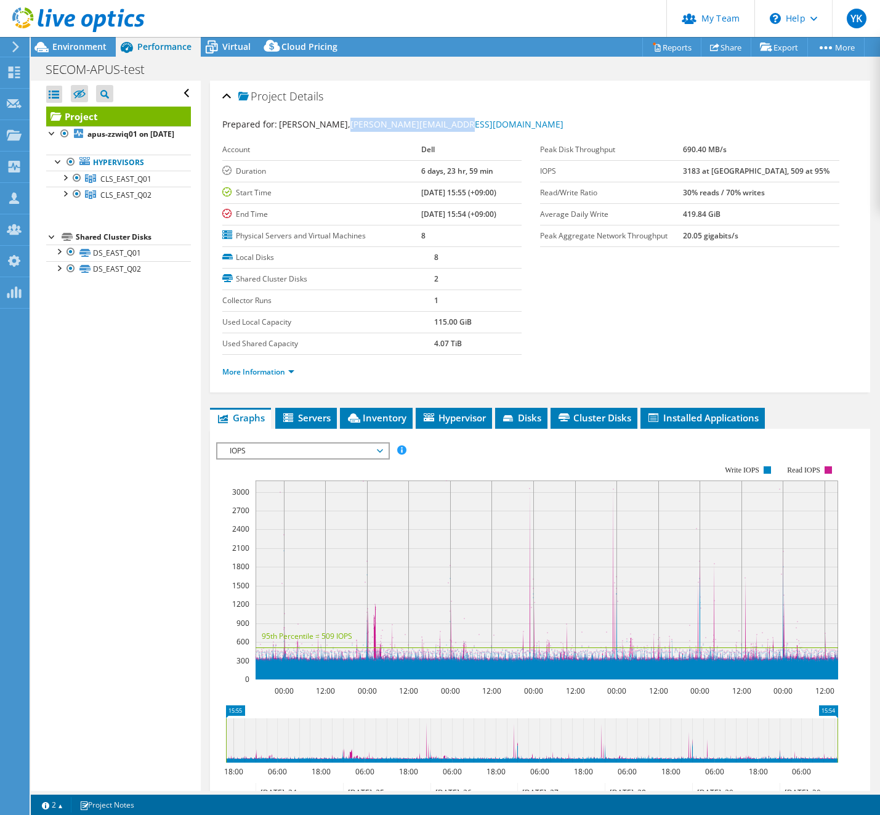
copy link "Kiyoshi.Maejima@dell.com"
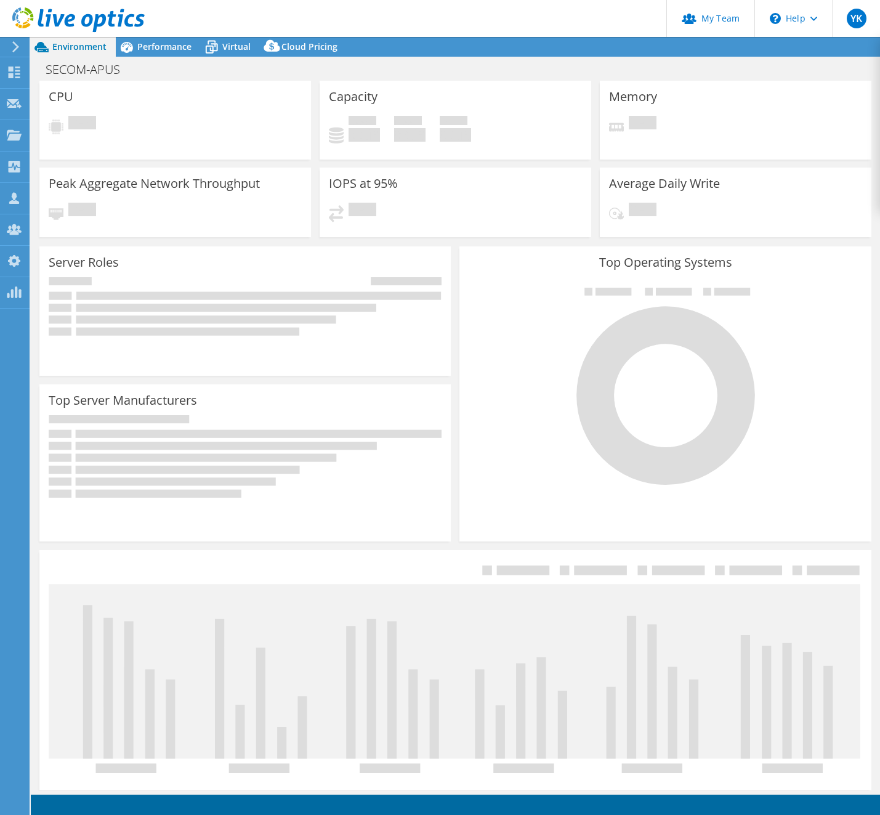
drag, startPoint x: 170, startPoint y: 44, endPoint x: 179, endPoint y: 65, distance: 23.2
click at [170, 44] on span "Performance" at bounding box center [164, 47] width 54 height 12
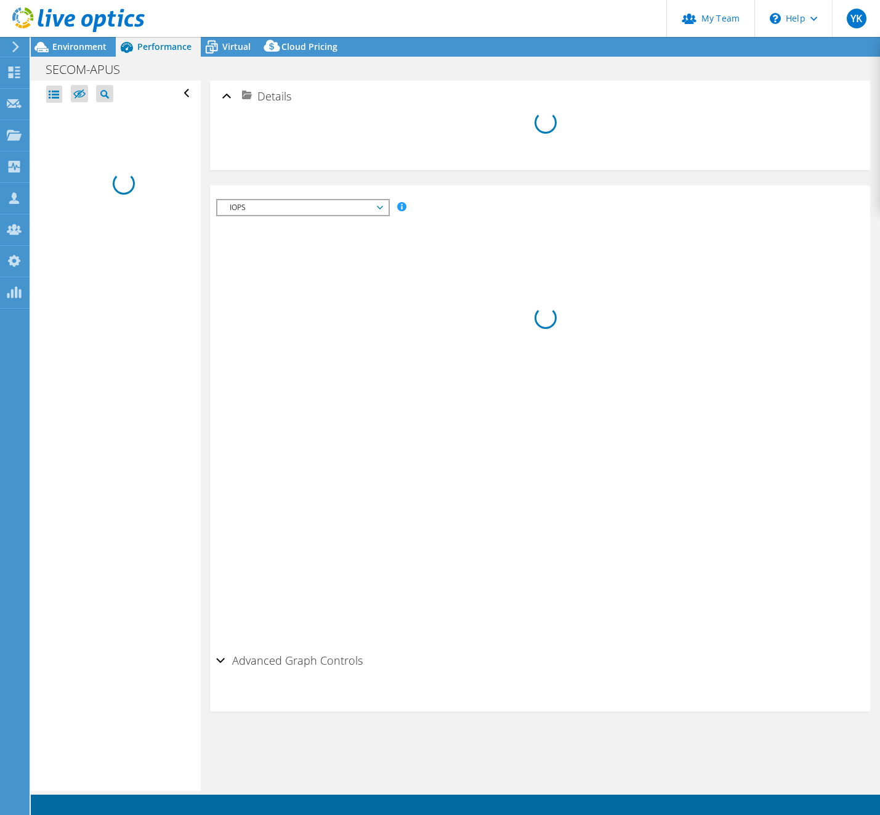
select select "USD"
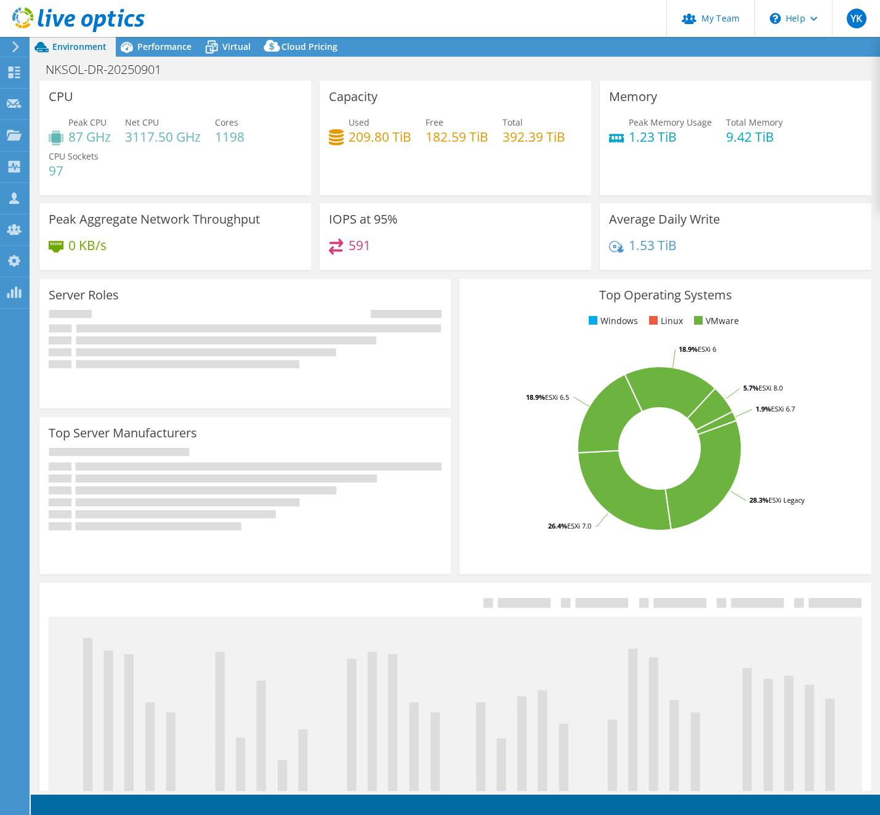
select select "[GEOGRAPHIC_DATA]"
select select "JPY"
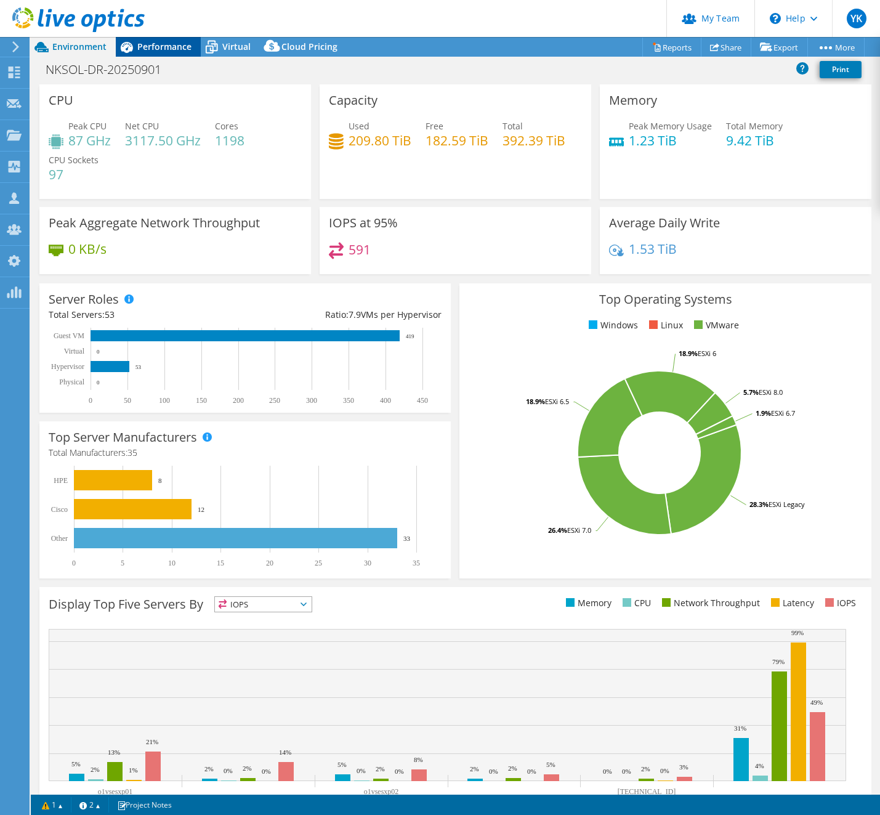
click at [158, 47] on span "Performance" at bounding box center [164, 47] width 54 height 12
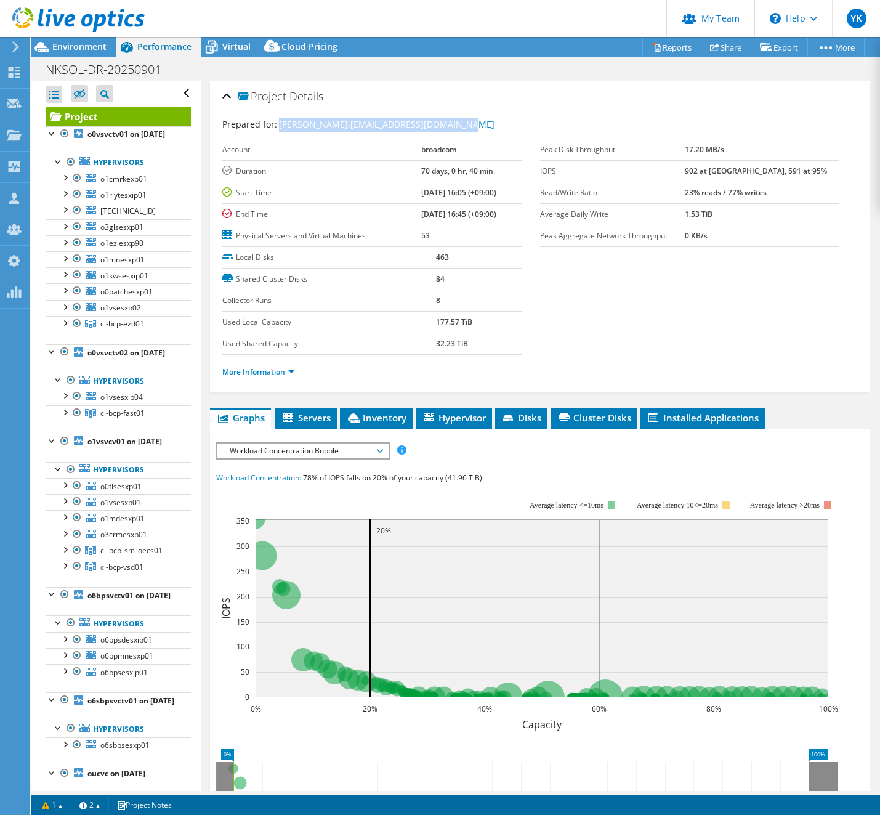
drag, startPoint x: 485, startPoint y: 125, endPoint x: 280, endPoint y: 129, distance: 205.2
click at [280, 129] on div "Prepared for: [PERSON_NAME], [EMAIL_ADDRESS][DOMAIN_NAME]" at bounding box center [540, 125] width 636 height 14
copy span "[PERSON_NAME], [EMAIL_ADDRESS][DOMAIN_NAME]"
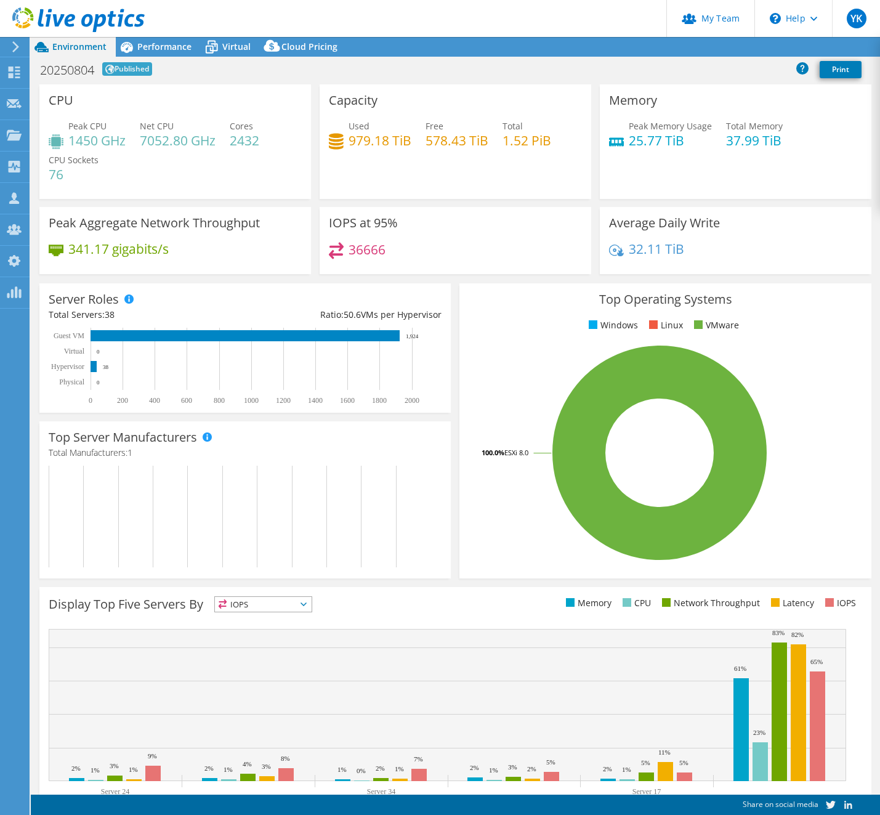
select select "[GEOGRAPHIC_DATA]"
select select "JPY"
click at [152, 47] on span "Performance" at bounding box center [164, 47] width 54 height 12
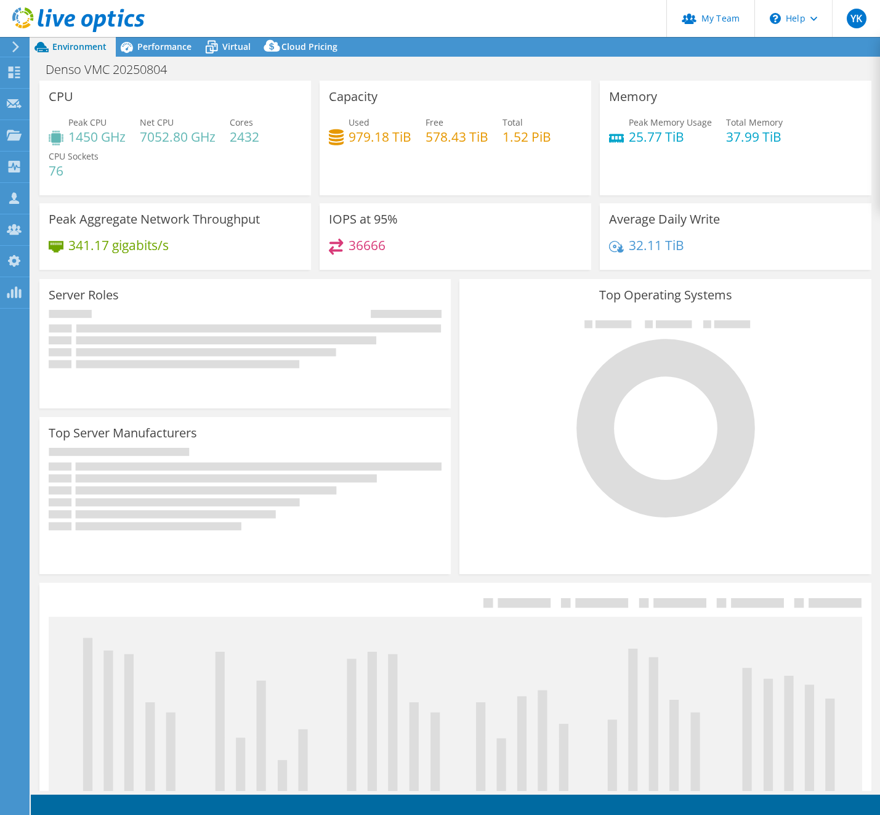
select select "[GEOGRAPHIC_DATA]"
select select "JPY"
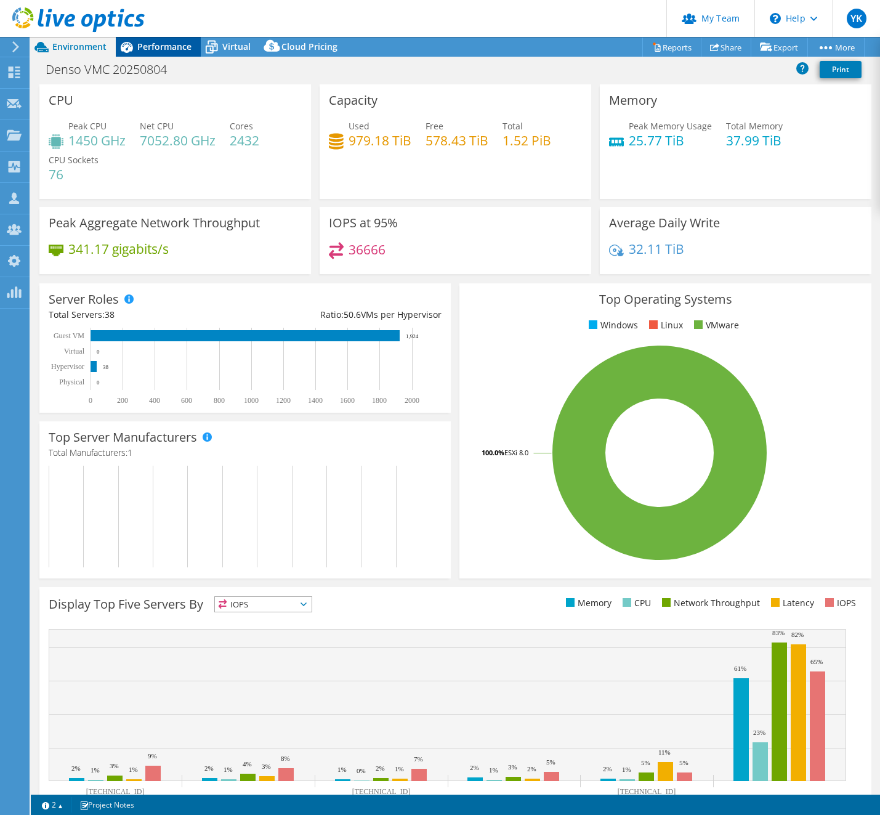
click at [160, 47] on span "Performance" at bounding box center [164, 47] width 54 height 12
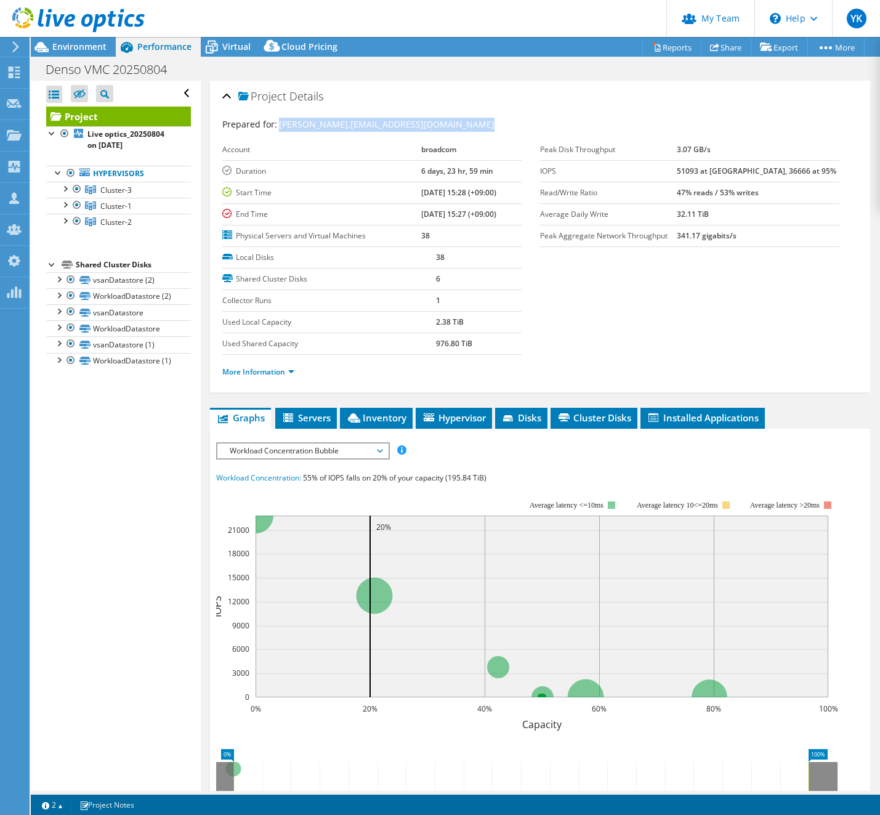
drag, startPoint x: 278, startPoint y: 126, endPoint x: 627, endPoint y: 136, distance: 348.9
click at [543, 125] on div "Prepared for: [PERSON_NAME], [PERSON_NAME][EMAIL_ADDRESS][DOMAIN_NAME]" at bounding box center [540, 125] width 636 height 14
copy span "[PERSON_NAME], [PERSON_NAME][EMAIL_ADDRESS][DOMAIN_NAME]"
click at [96, 73] on h1 "Denso VMC 20250804" at bounding box center [113, 70] width 146 height 14
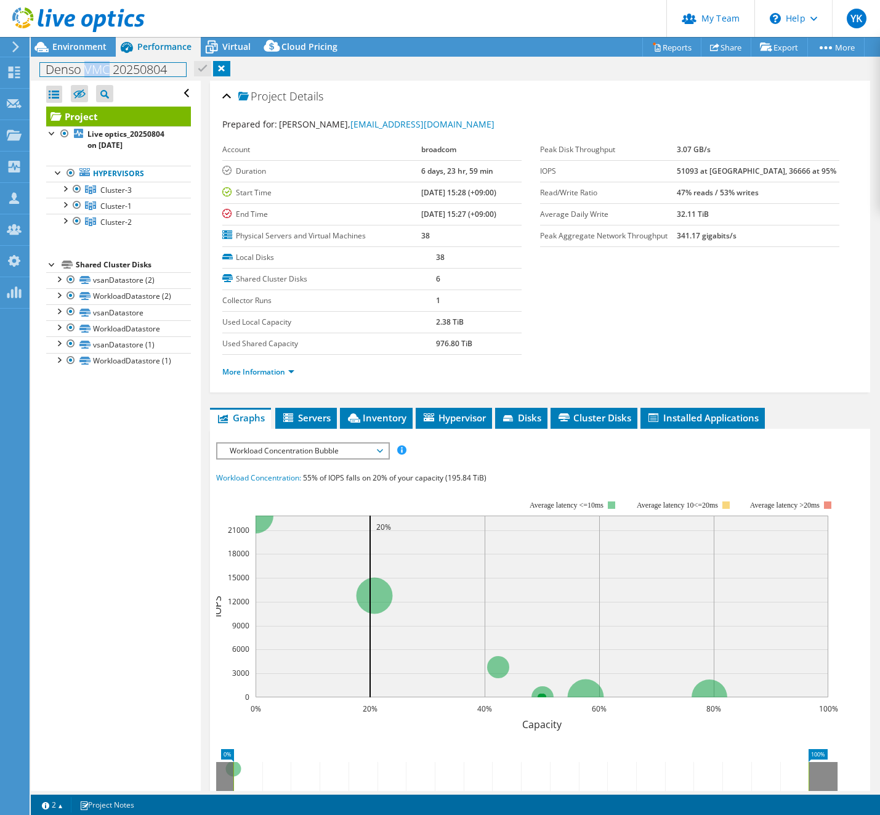
click at [109, 67] on h1 "Denso VMC 20250804" at bounding box center [113, 70] width 146 height 14
copy h1 "Denso VMC 20250804"
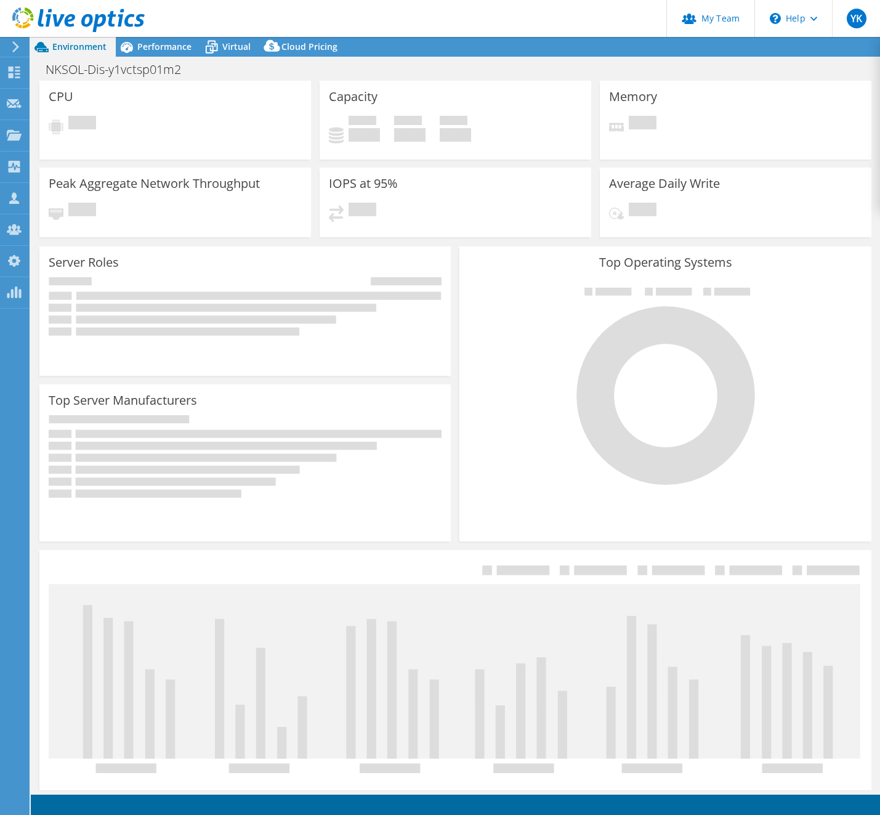
select select "[GEOGRAPHIC_DATA]"
select select "JPY"
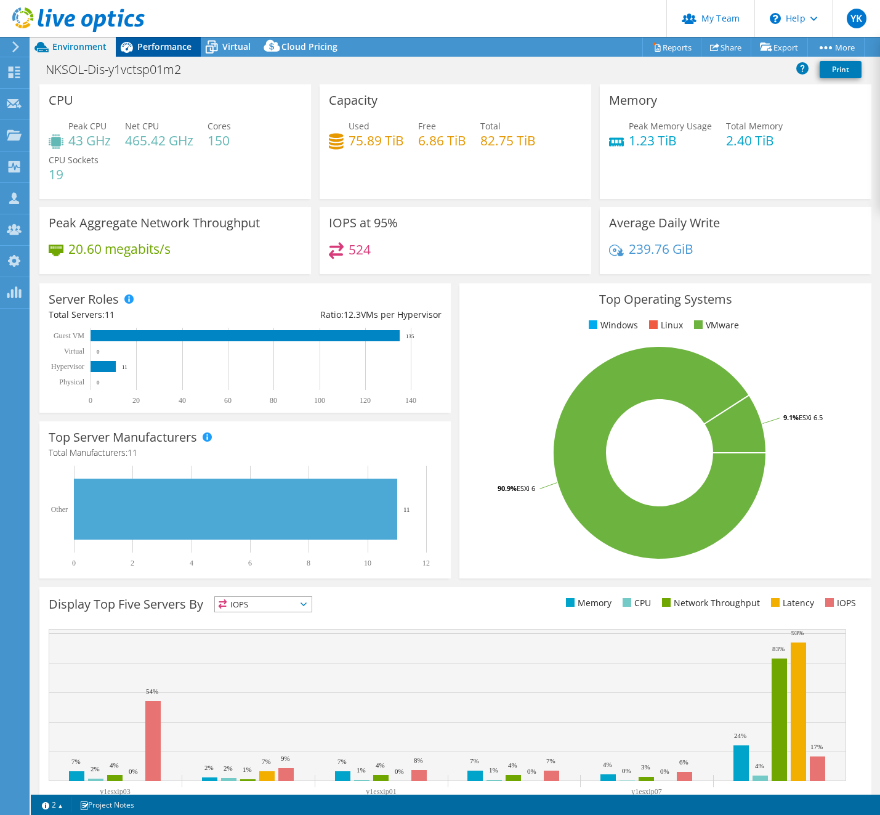
click at [164, 54] on div "Performance" at bounding box center [158, 47] width 85 height 20
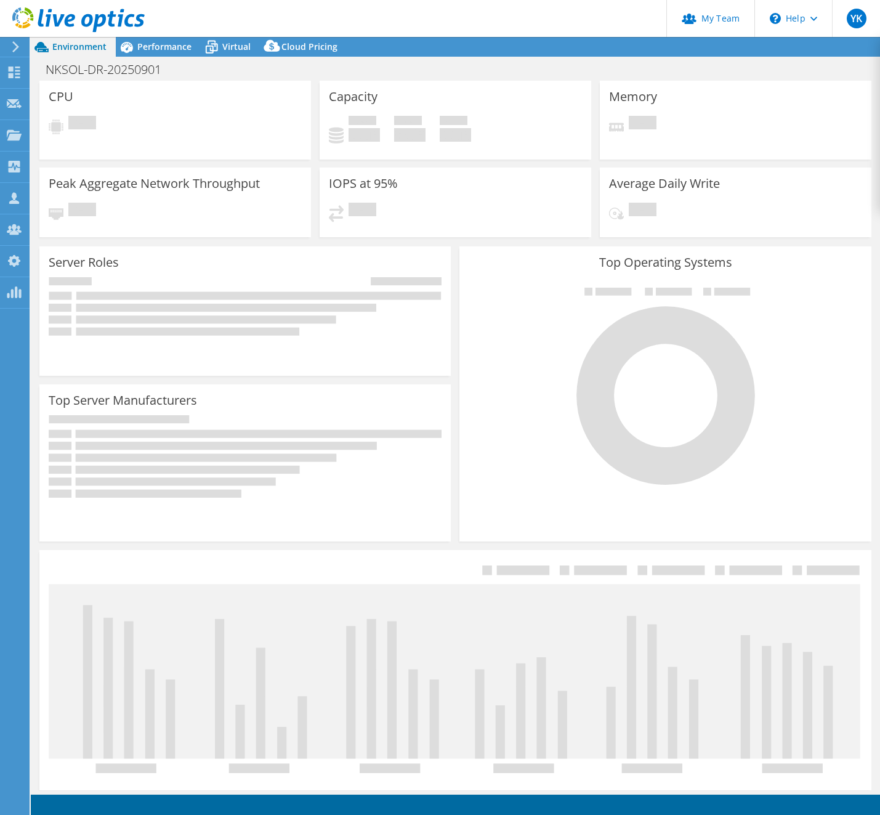
select select "[GEOGRAPHIC_DATA]"
select select "JPY"
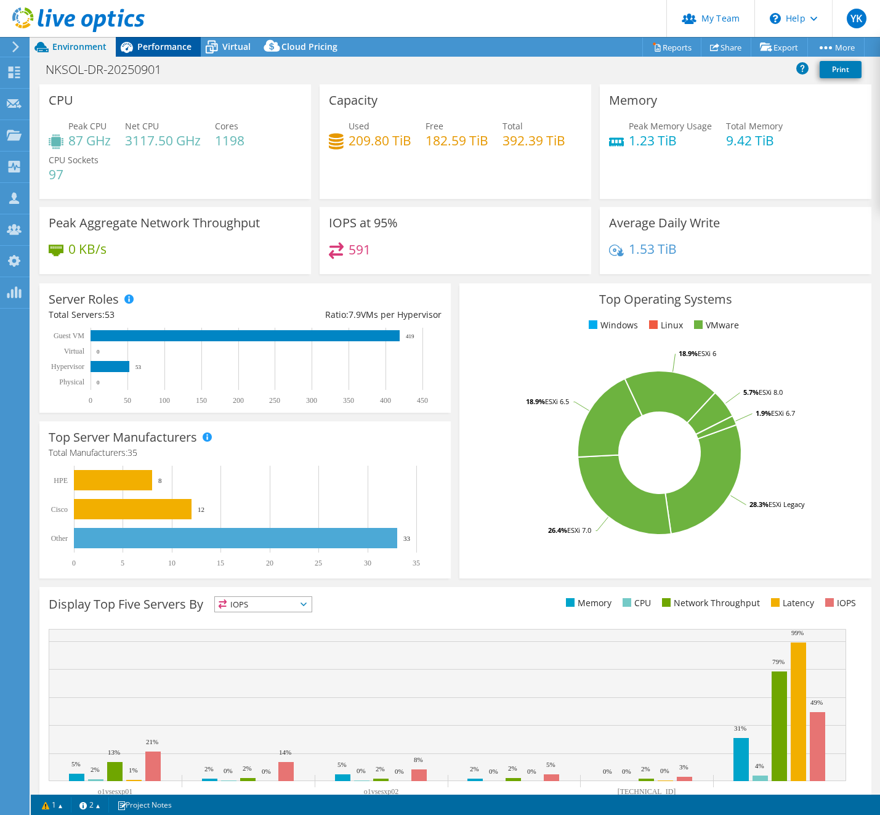
click at [160, 53] on div "Performance" at bounding box center [158, 47] width 85 height 20
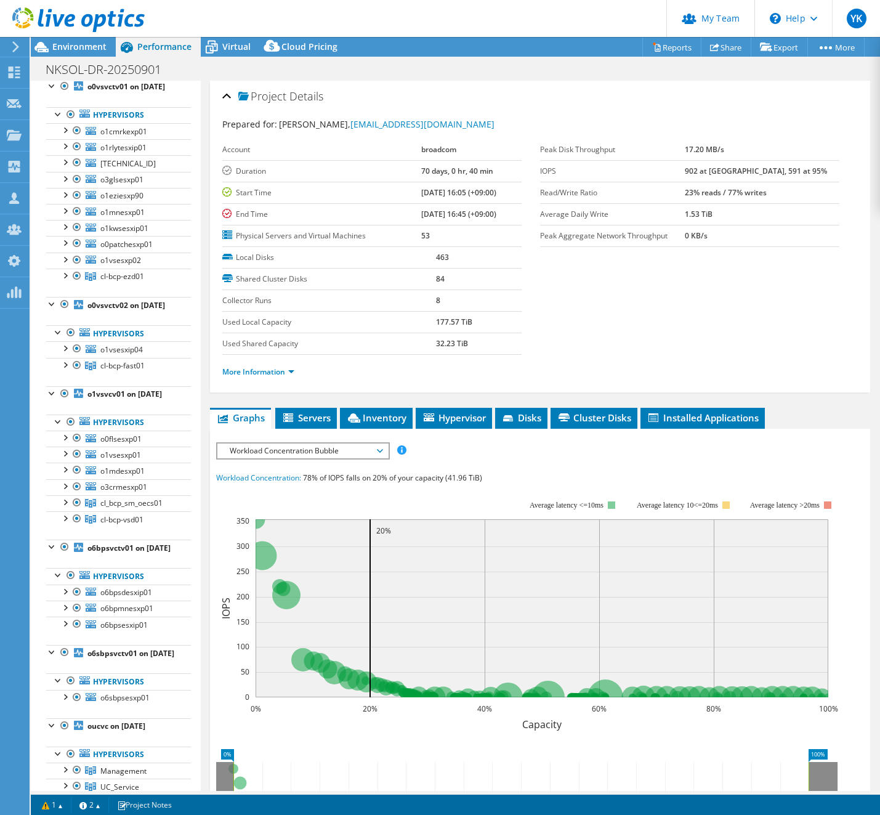
scroll to position [192, 0]
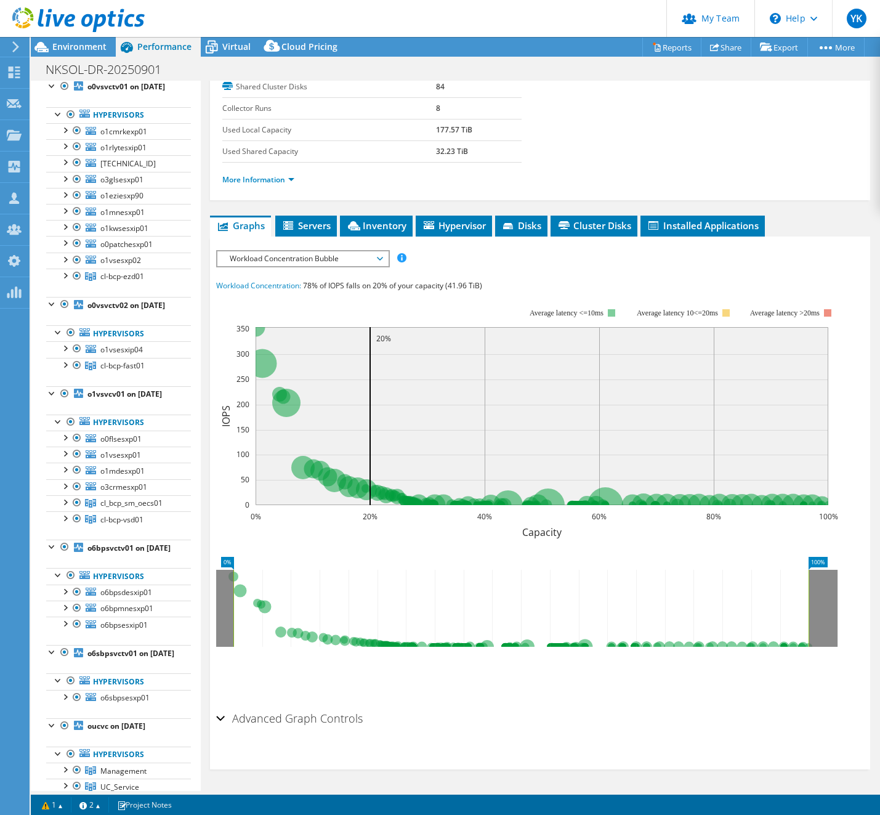
click at [322, 261] on span "Workload Concentration Bubble" at bounding box center [303, 258] width 158 height 15
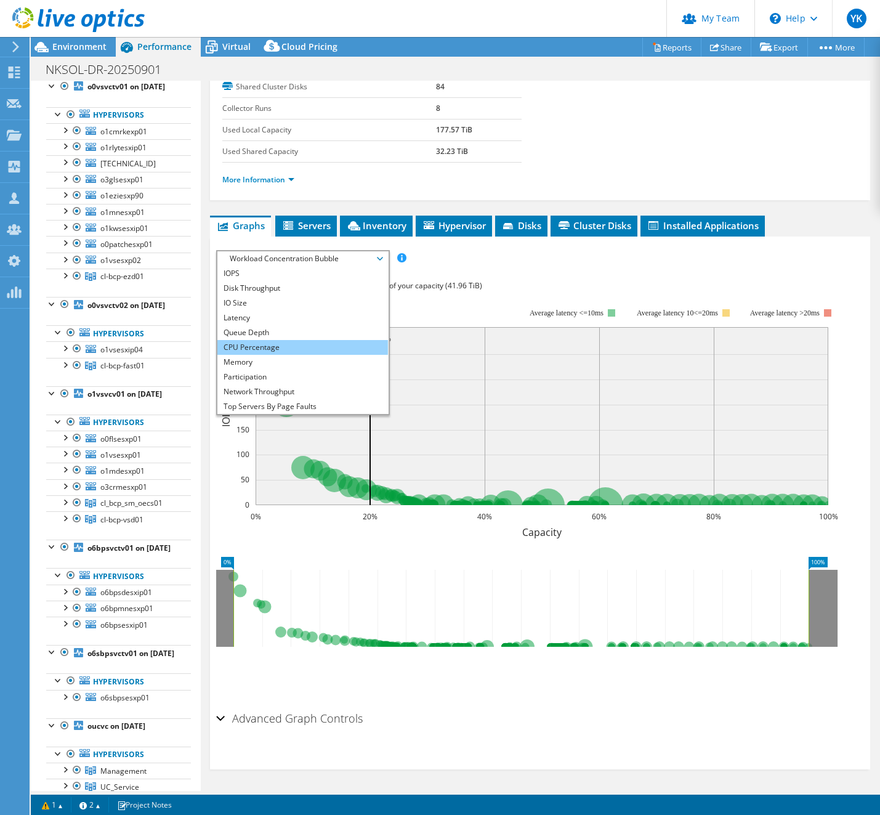
click at [284, 348] on li "CPU Percentage" at bounding box center [303, 347] width 171 height 15
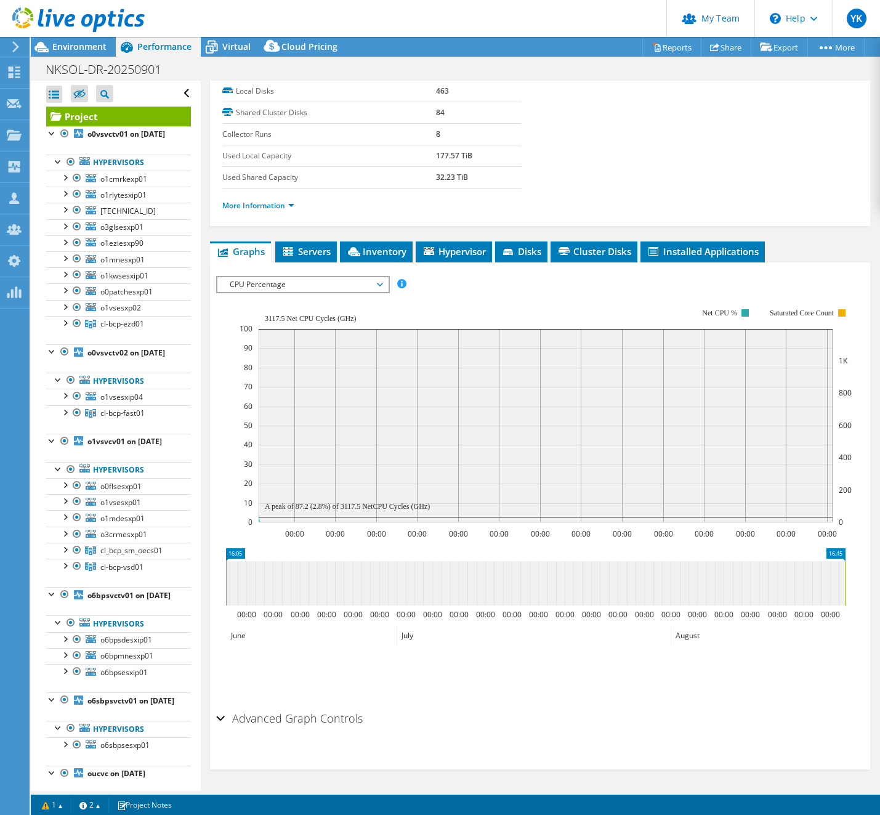
scroll to position [0, 0]
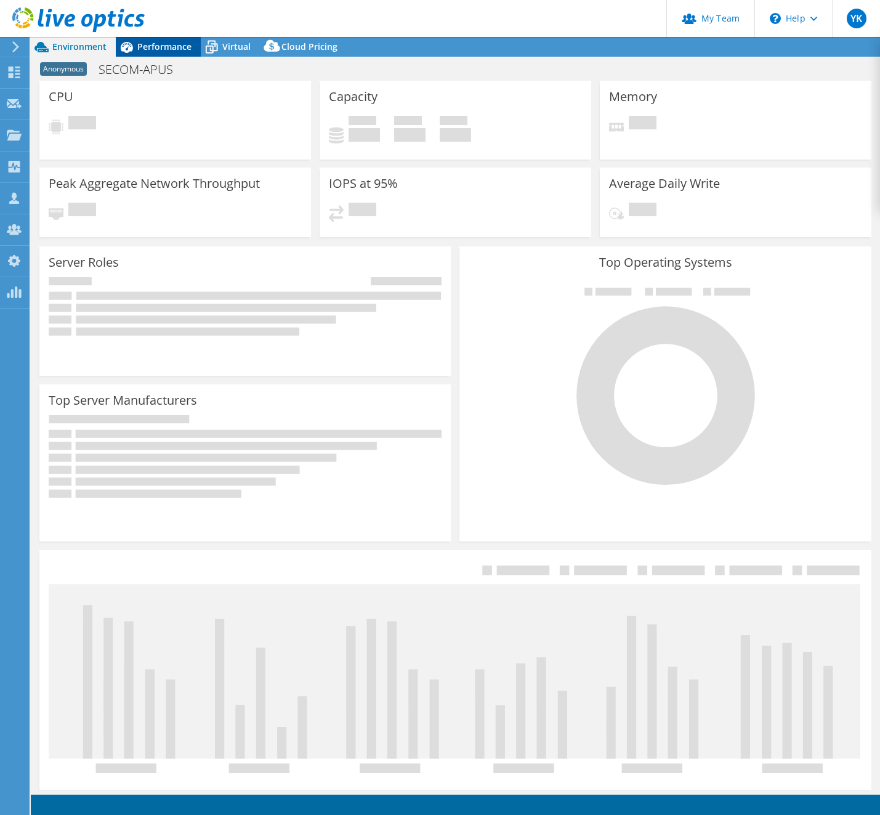
select select "USD"
click at [174, 44] on span "Performance" at bounding box center [164, 47] width 54 height 12
select select "USD"
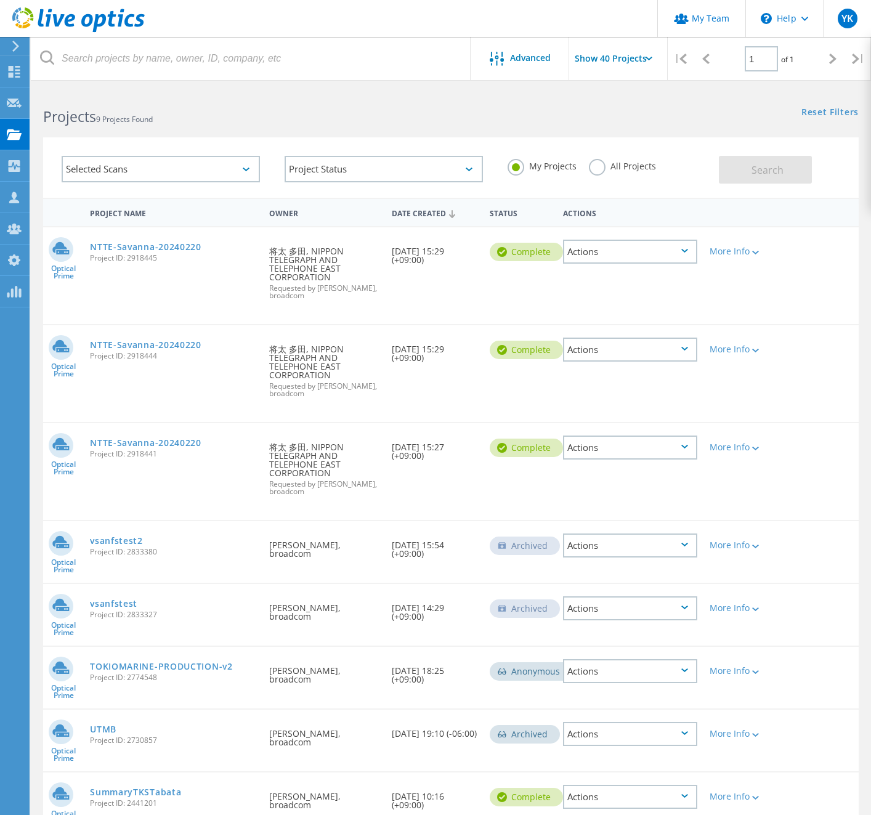
click at [603, 168] on label "All Projects" at bounding box center [622, 165] width 67 height 12
click at [0, 0] on input "All Projects" at bounding box center [0, 0] width 0 height 0
click at [783, 167] on span "Search" at bounding box center [768, 170] width 32 height 14
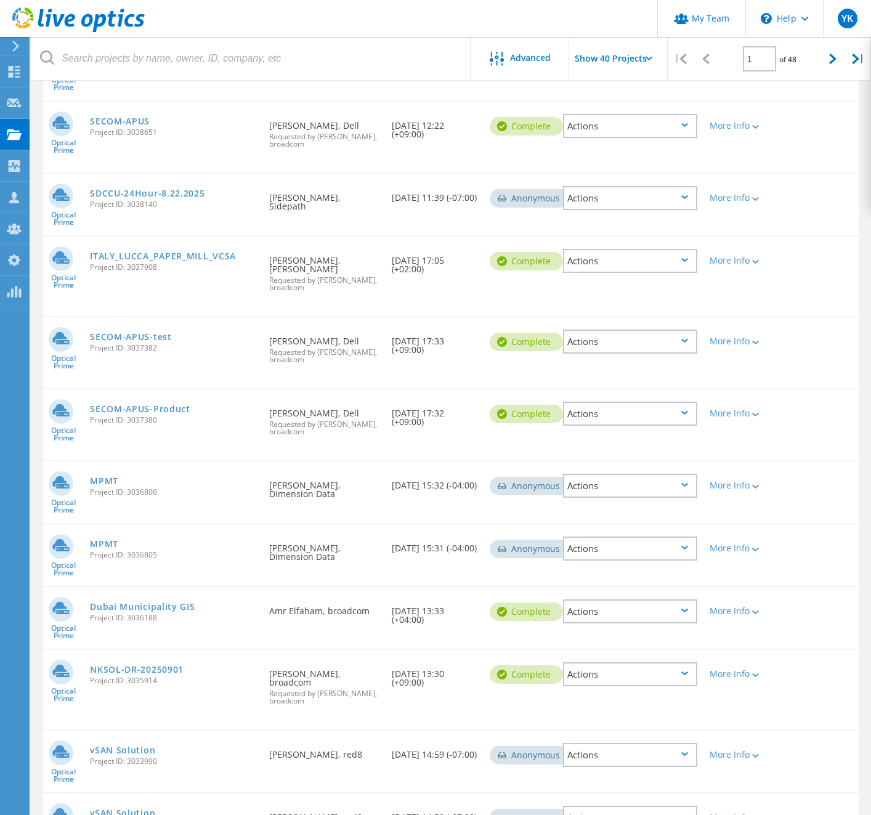
scroll to position [982, 0]
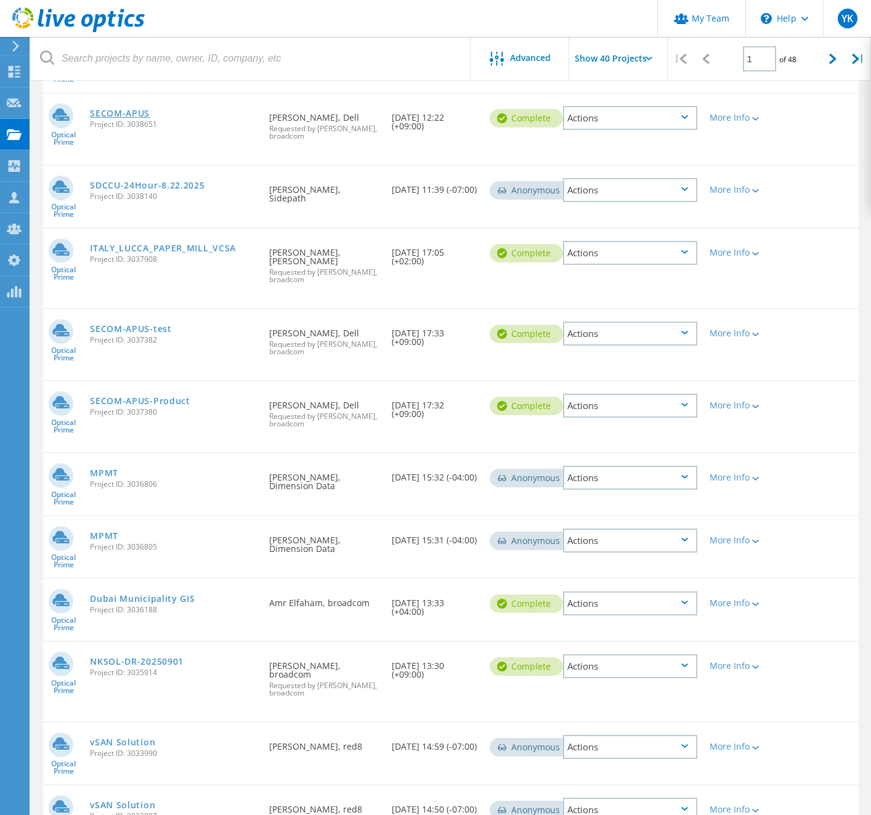
click at [142, 109] on link "SECOM-APUS" at bounding box center [120, 113] width 60 height 9
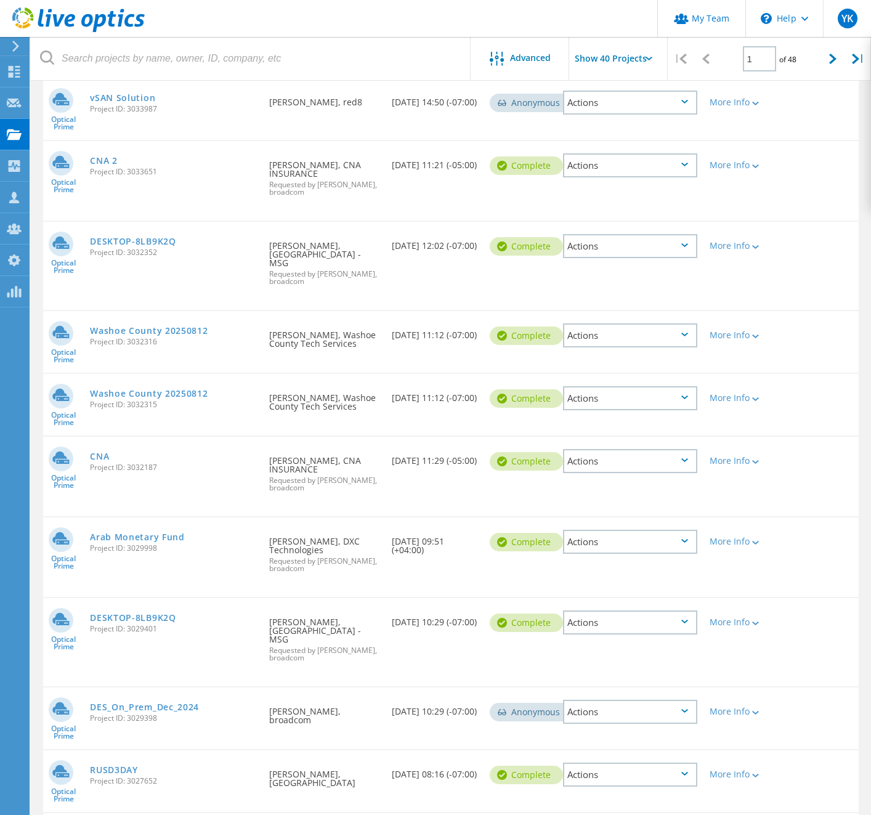
scroll to position [2303, 0]
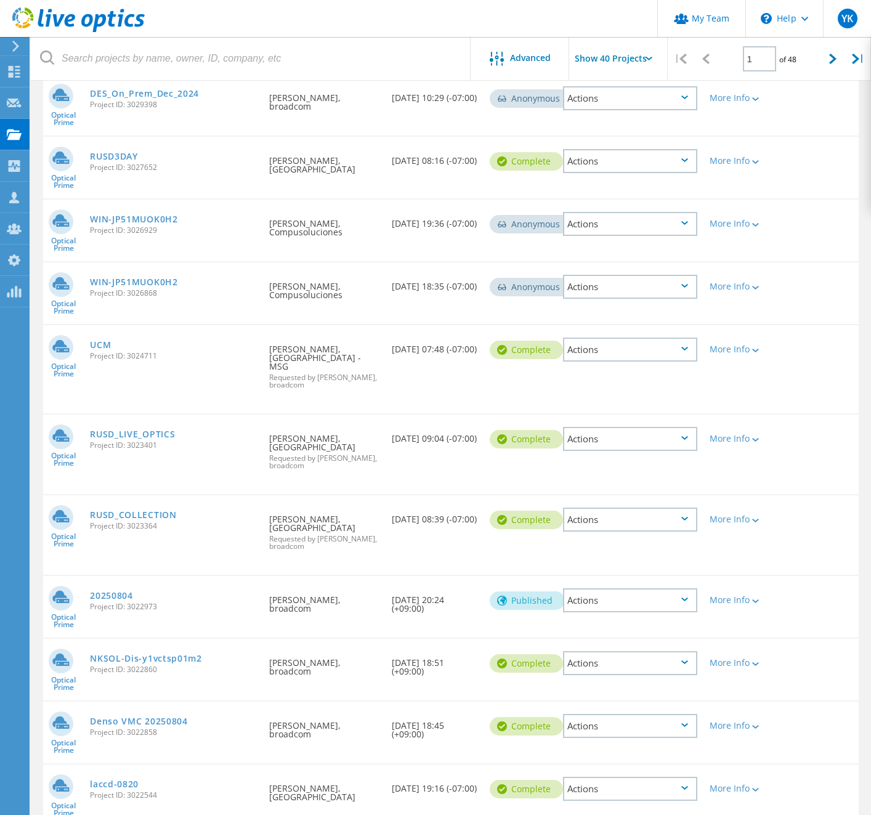
click at [335, 639] on div "Requested By Hisanori Ono, broadcom" at bounding box center [324, 663] width 123 height 49
copy div "Hisanori Ono, broadcom"
click at [200, 654] on link "NKSOL-Dis-y1vctsp01m2" at bounding box center [146, 658] width 112 height 9
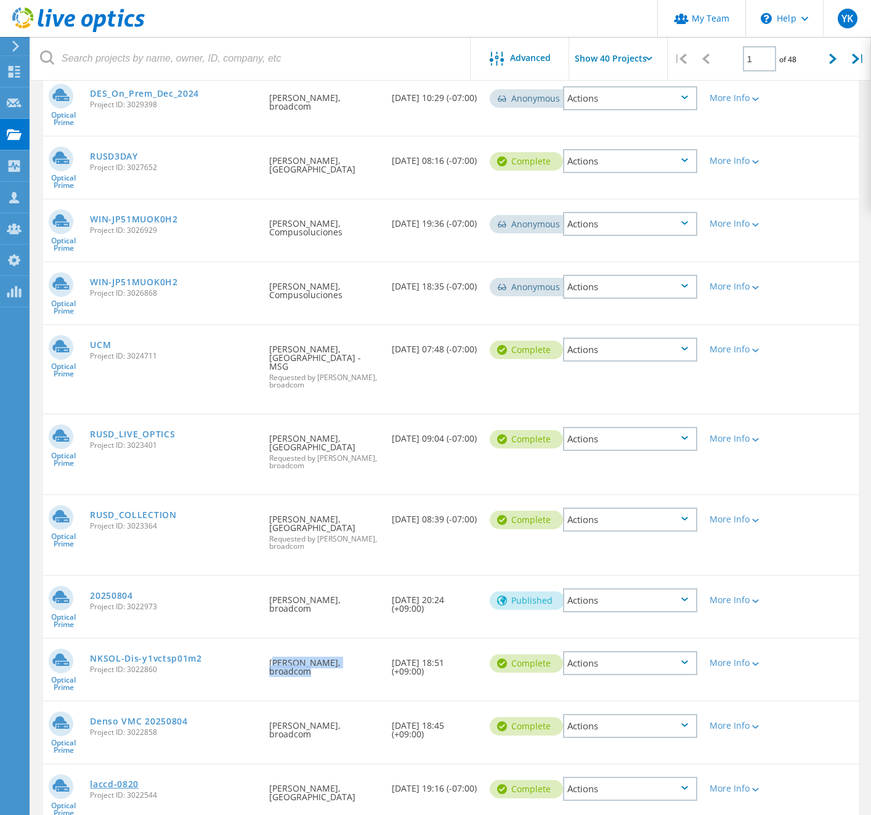
click at [139, 780] on link "laccd-0820" at bounding box center [114, 784] width 49 height 9
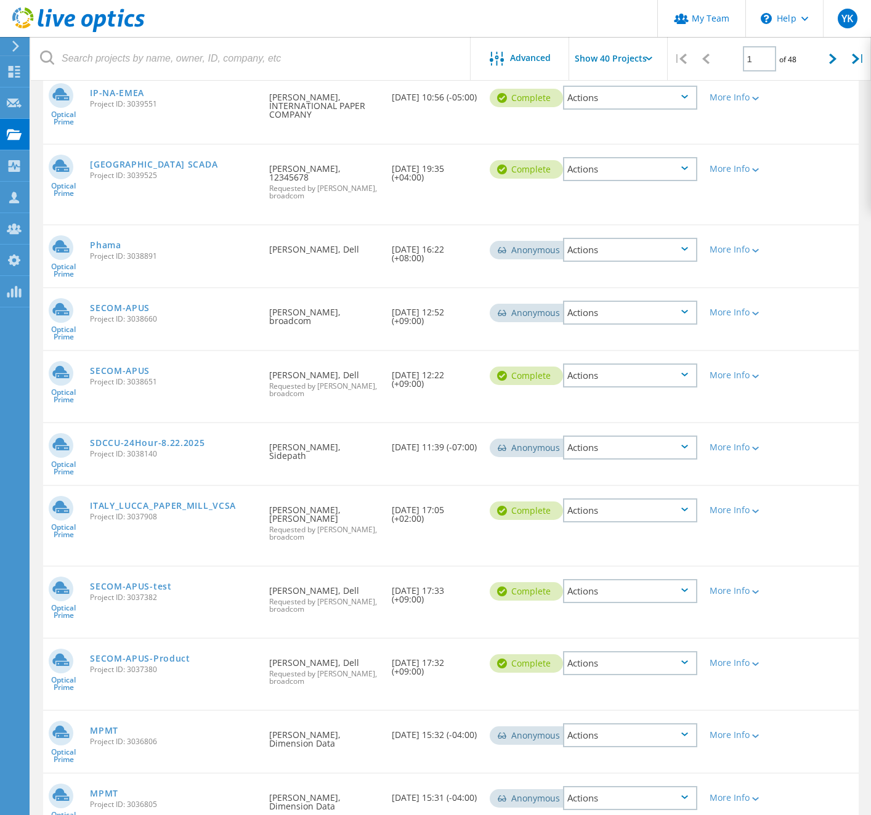
scroll to position [0, 0]
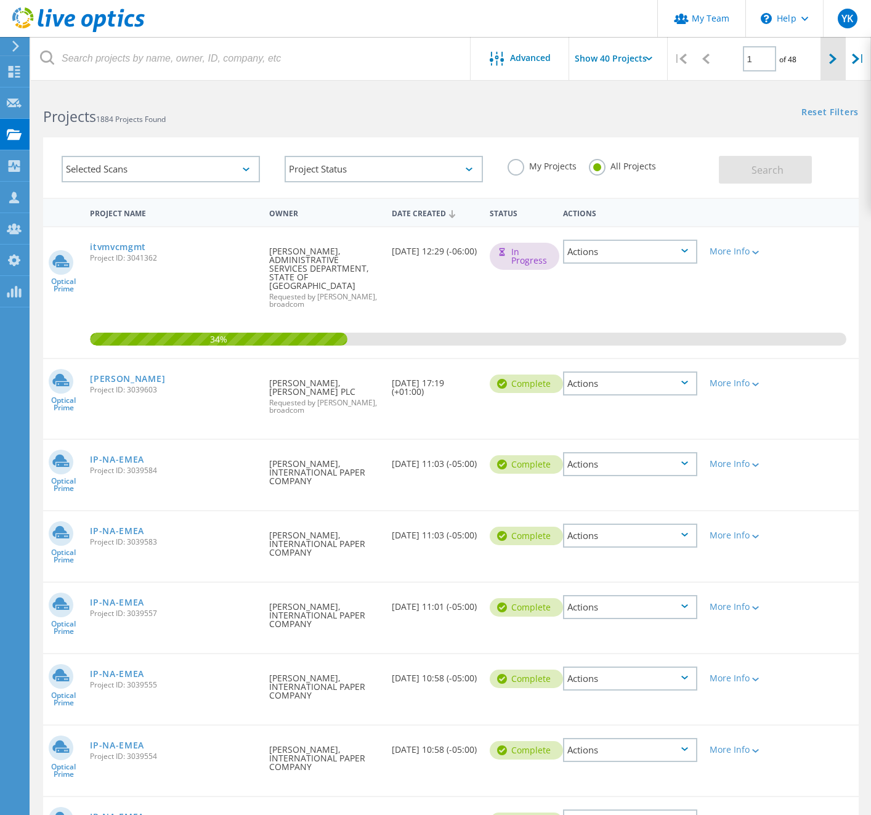
click at [829, 50] on div at bounding box center [833, 59] width 25 height 44
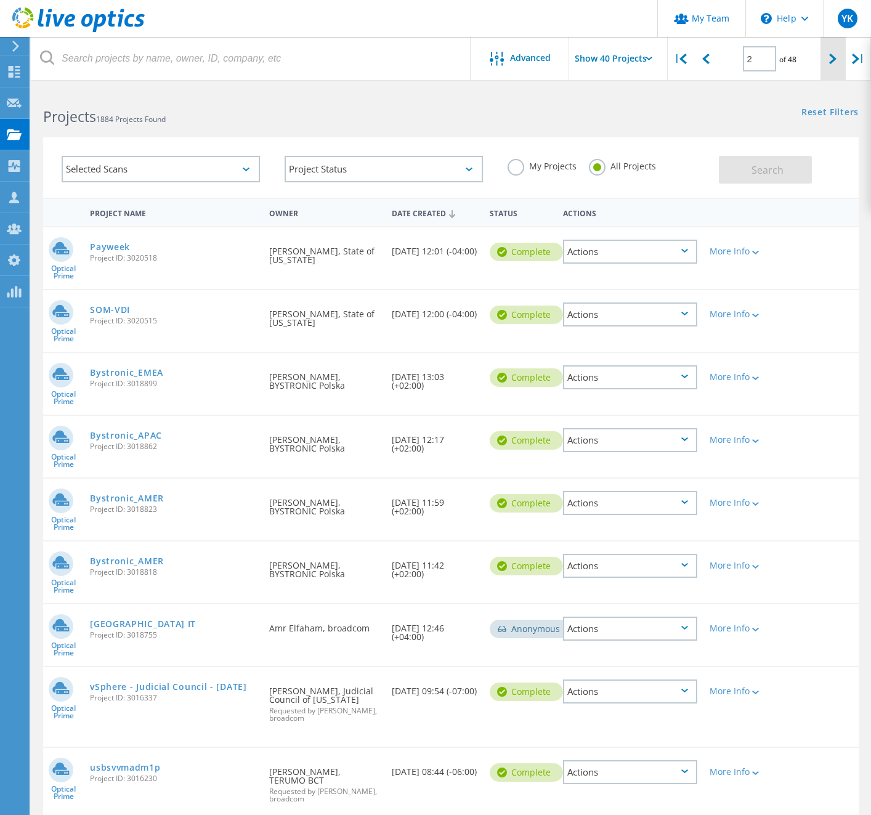
click at [827, 60] on div at bounding box center [833, 59] width 25 height 44
type input "3"
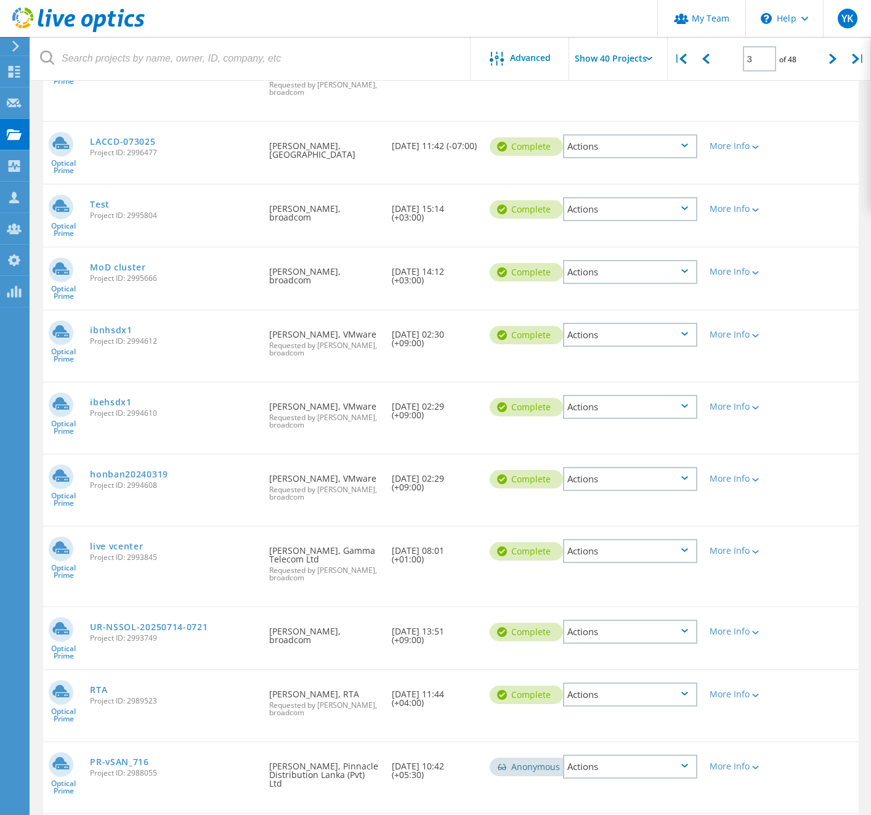
scroll to position [355, 0]
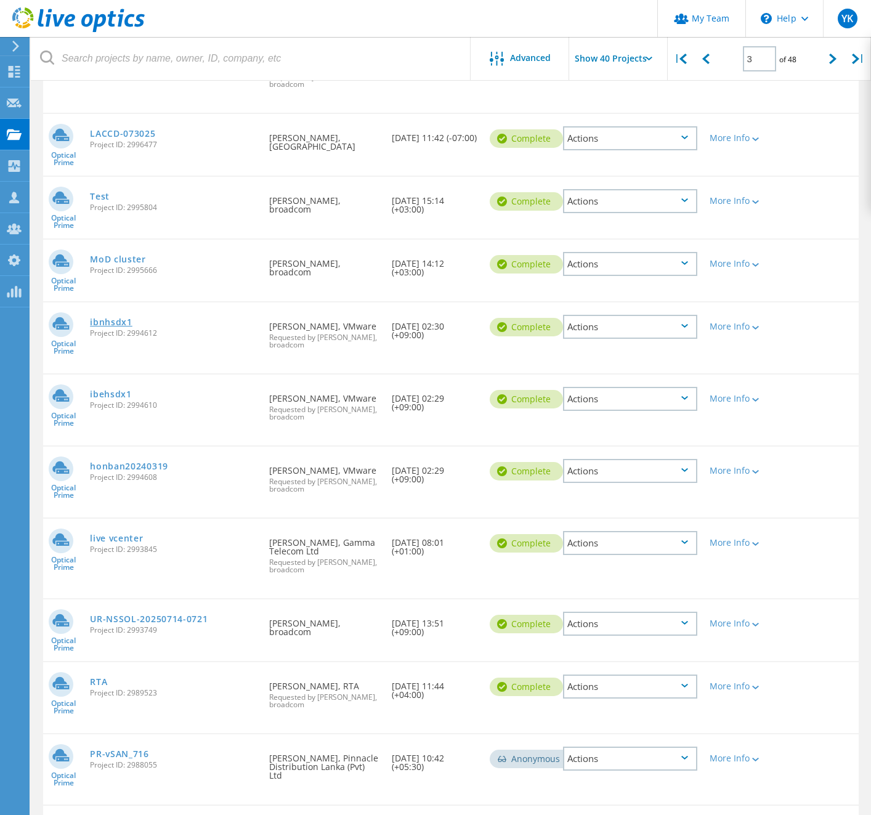
click at [132, 318] on link "ibnhsdx1" at bounding box center [111, 322] width 43 height 9
click at [132, 390] on link "ibehsdx1" at bounding box center [111, 394] width 42 height 9
click at [166, 462] on link "honban20240319" at bounding box center [129, 466] width 78 height 9
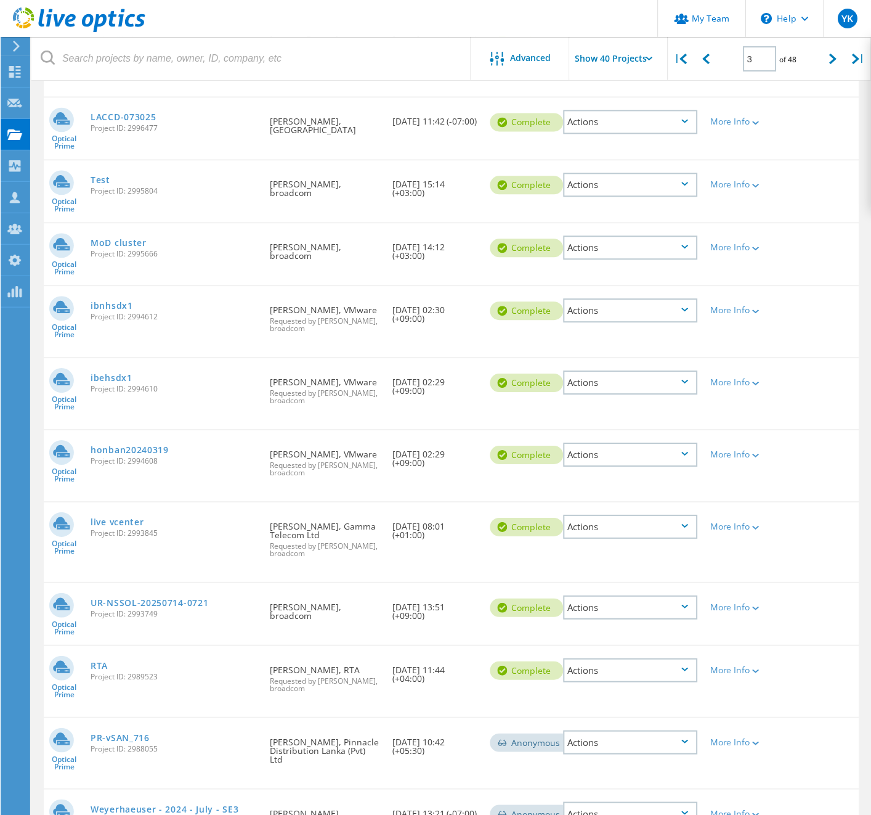
scroll to position [364, 0]
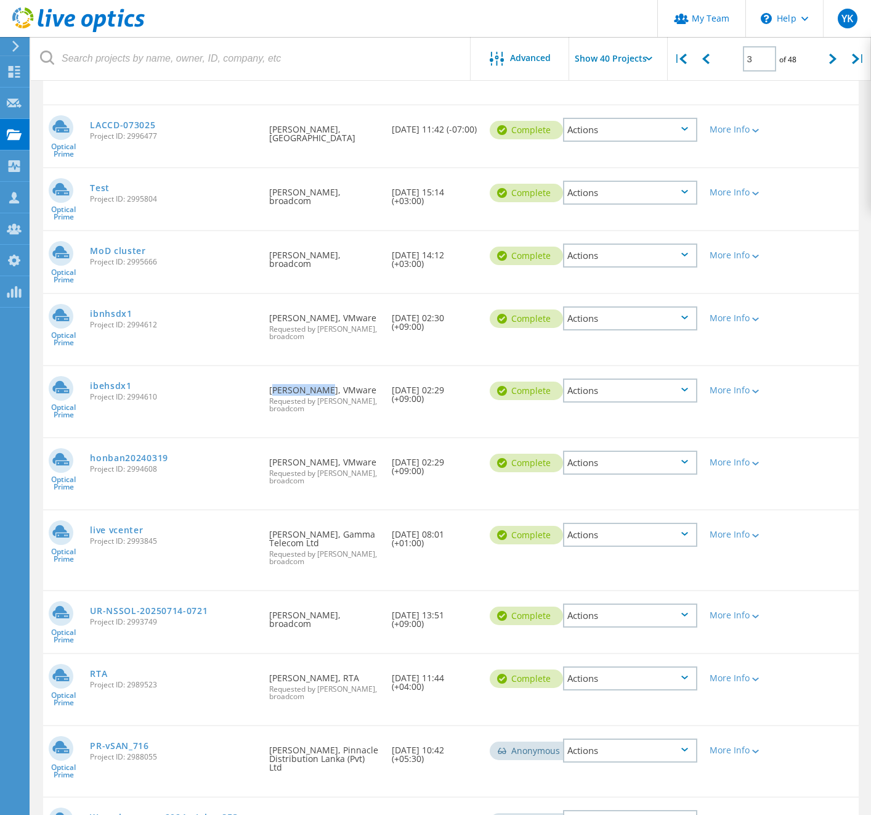
drag, startPoint x: 295, startPoint y: 383, endPoint x: 350, endPoint y: 384, distance: 55.5
click at [350, 384] on div "Requested By Shun Koyama, VMware Requested by 小山 駿, broadcom" at bounding box center [324, 395] width 123 height 59
copy div "Shun Koyama"
click at [386, 347] on div "Requested By Shun Koyama, VMware Requested by 小山 駿, broadcom" at bounding box center [324, 329] width 123 height 71
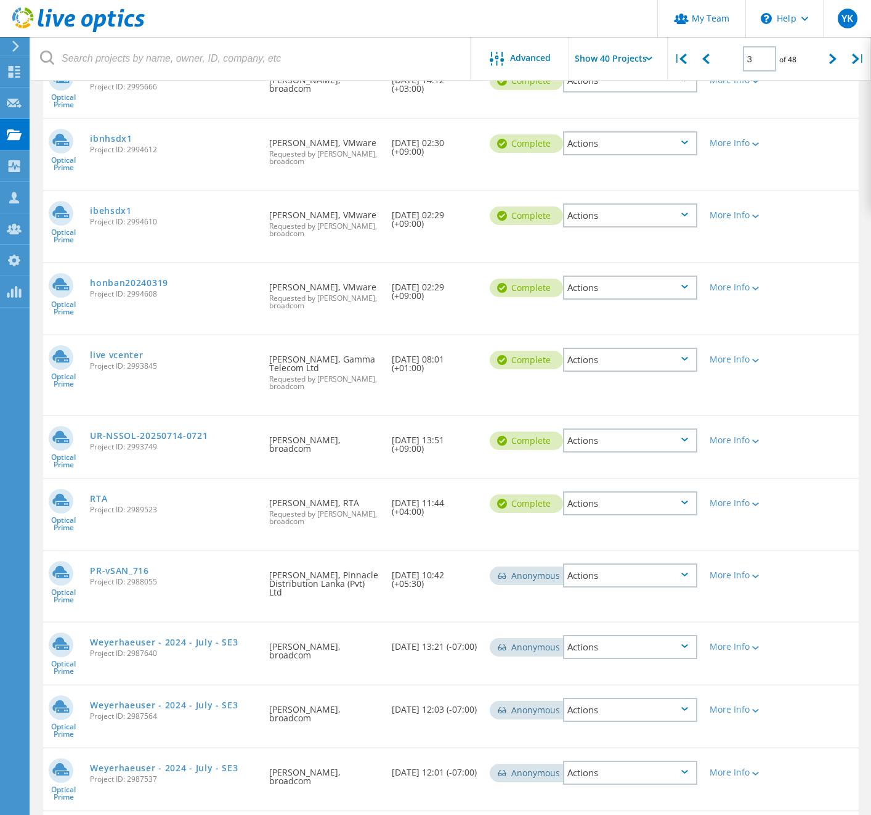
scroll to position [547, 0]
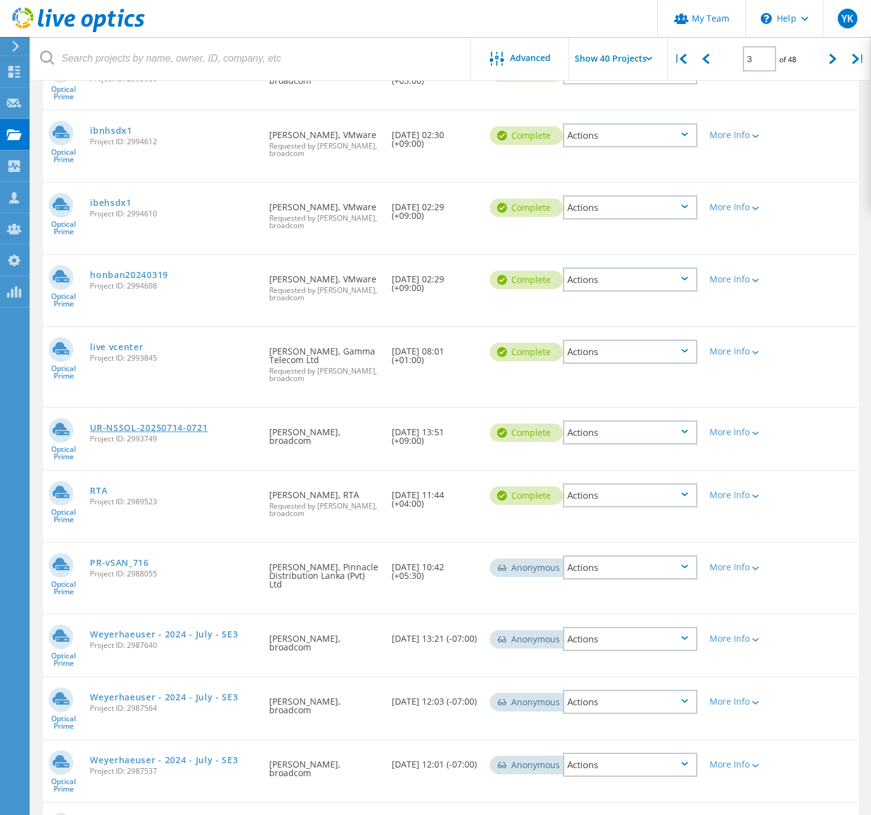
click at [208, 423] on link "UR-NSSOL-20250714-0721" at bounding box center [149, 427] width 118 height 9
drag, startPoint x: 296, startPoint y: 422, endPoint x: 408, endPoint y: 424, distance: 112.2
click at [386, 424] on div "Requested By Miyu Kanemoto, broadcom" at bounding box center [324, 432] width 123 height 49
copy div "Miyu Kanemoto, broadcom"
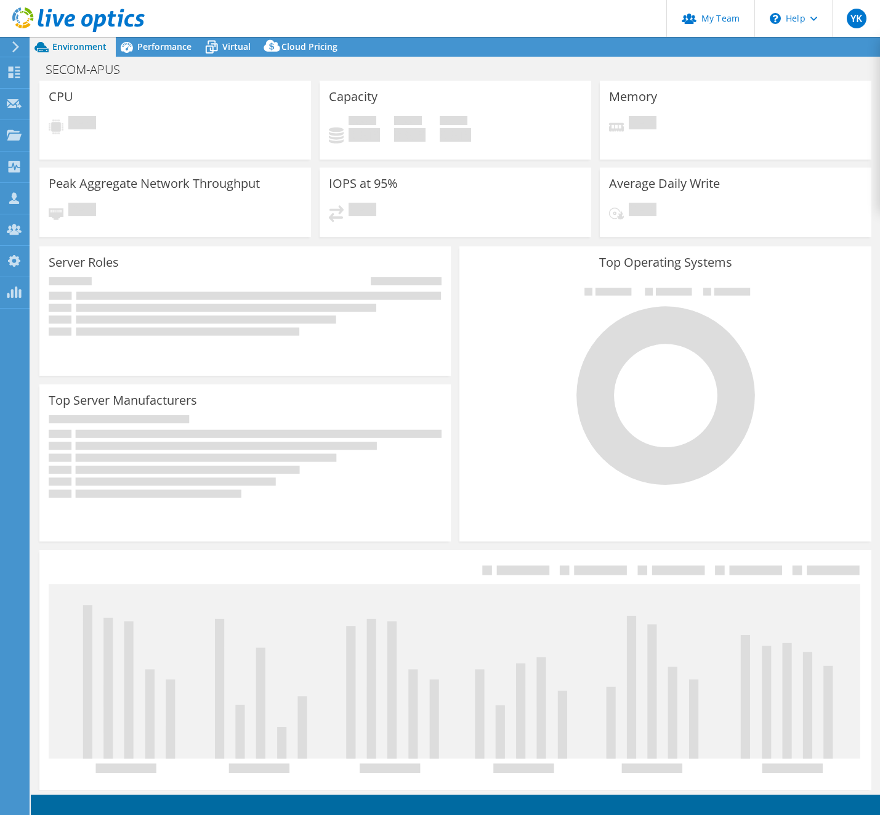
select select "USD"
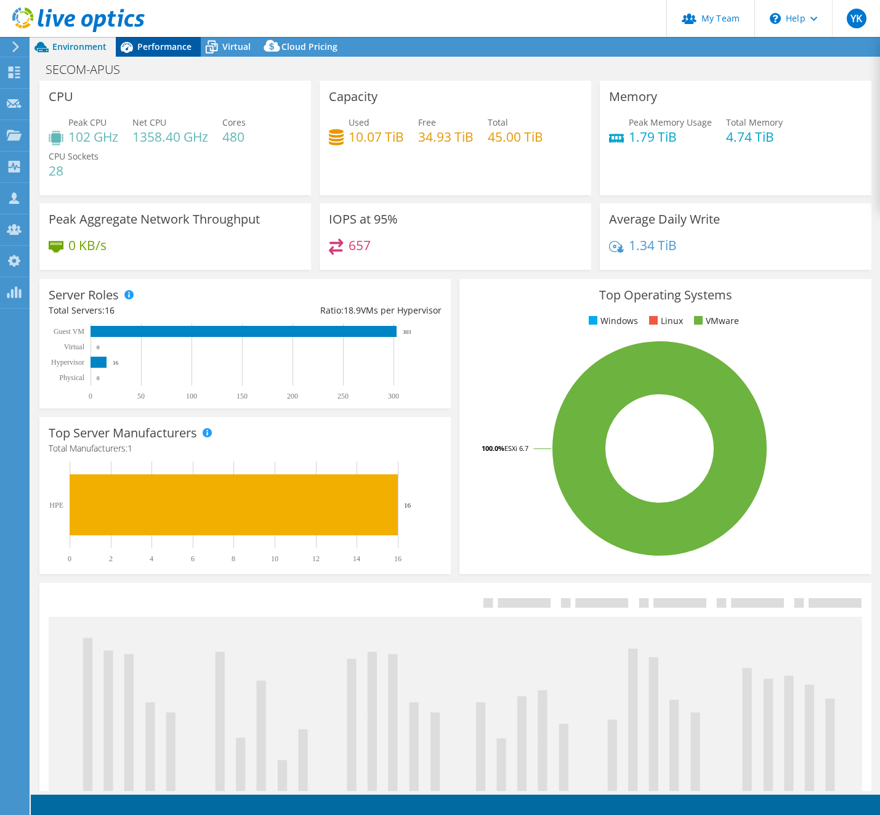
click at [179, 51] on div "Performance" at bounding box center [158, 47] width 85 height 20
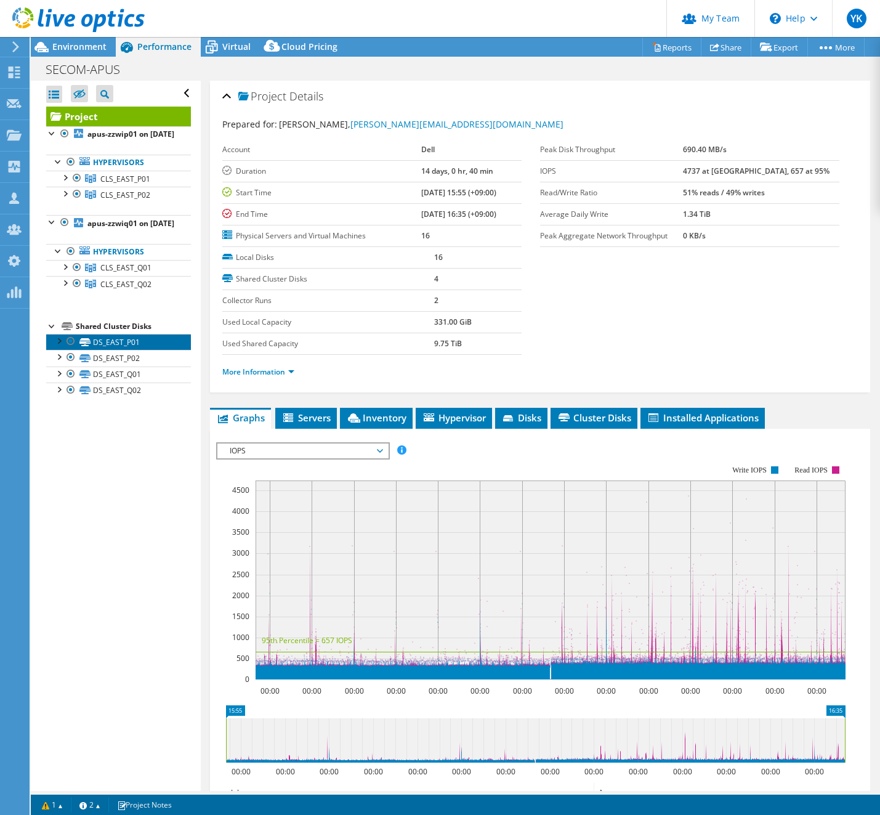
click at [106, 350] on link "DS_EAST_P01" at bounding box center [118, 342] width 145 height 16
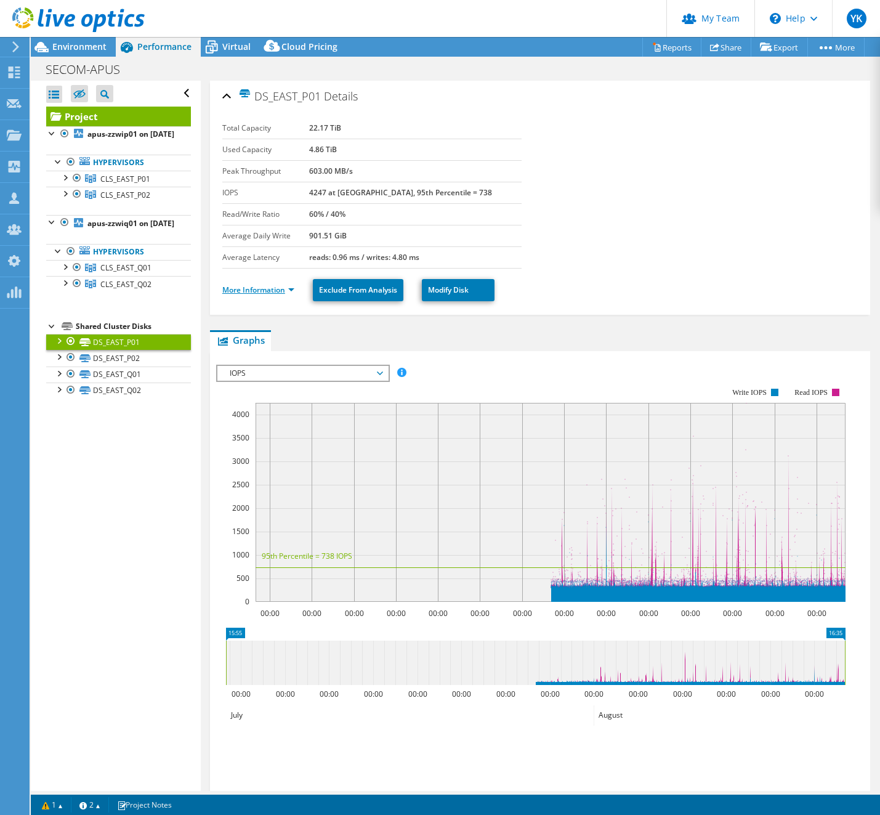
click at [270, 291] on link "More Information" at bounding box center [258, 290] width 72 height 10
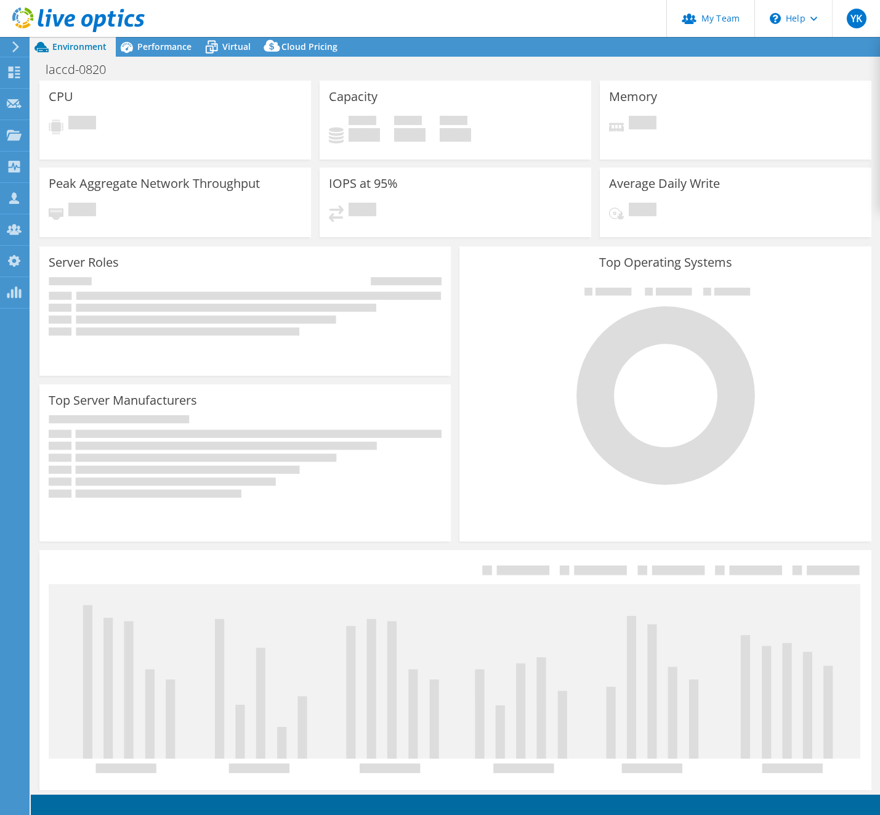
select select "USD"
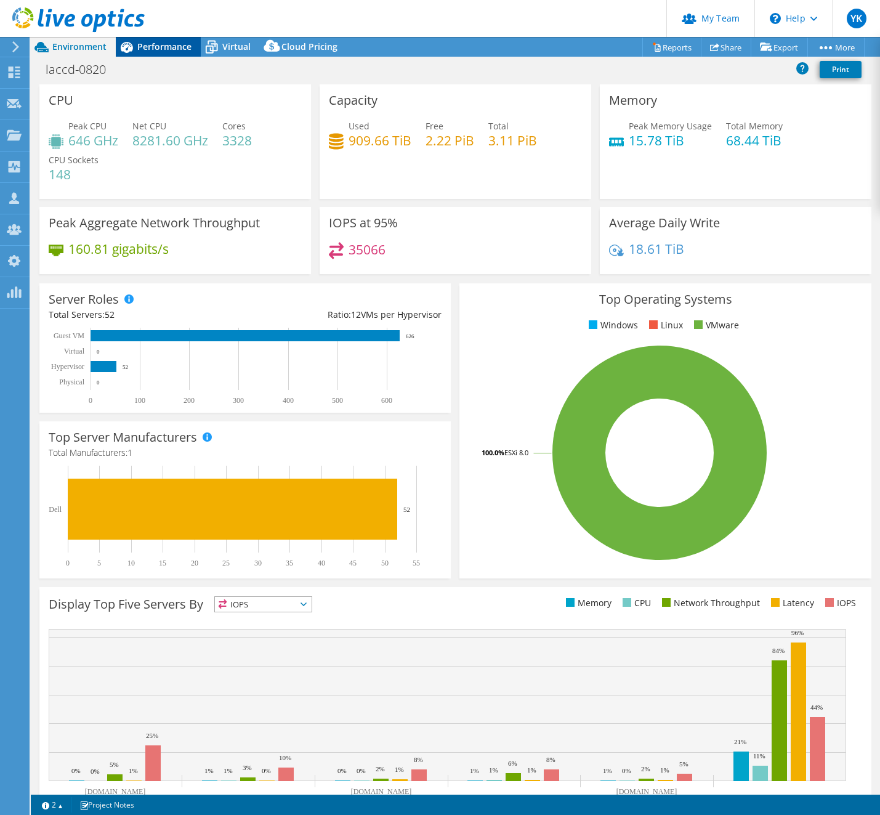
click at [169, 45] on span "Performance" at bounding box center [164, 47] width 54 height 12
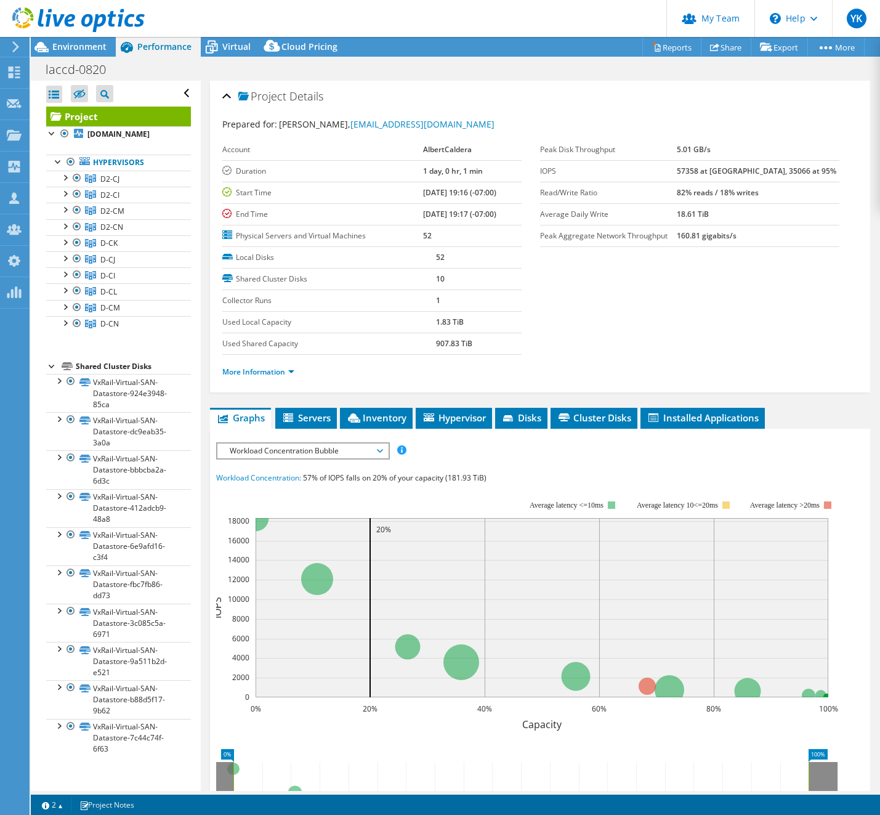
scroll to position [47, 0]
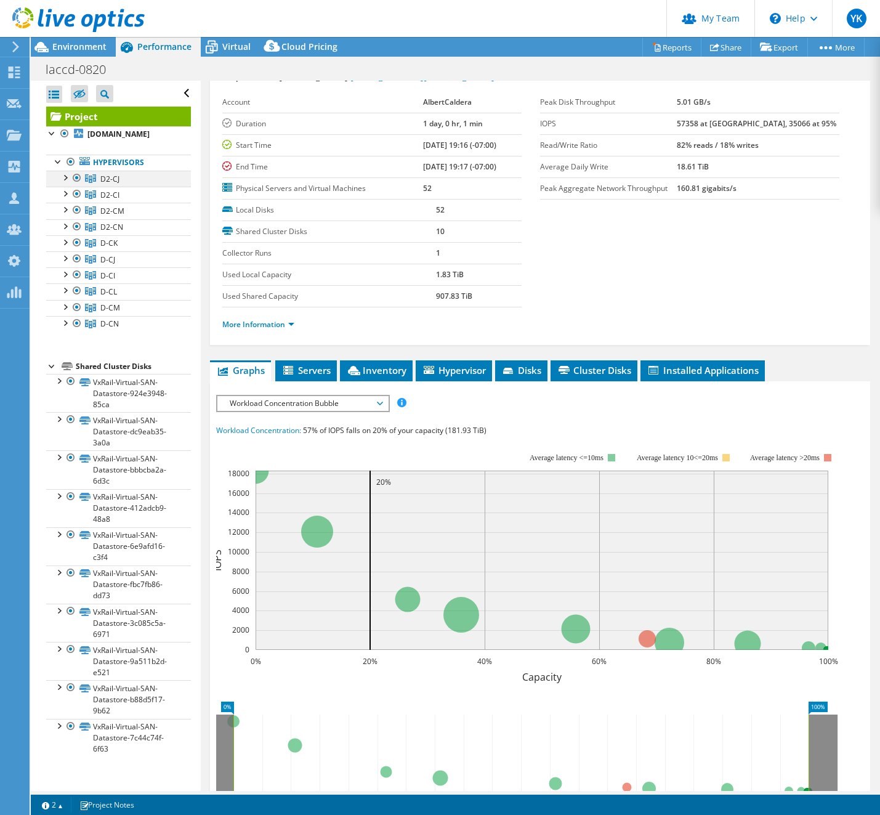
click at [64, 175] on div at bounding box center [65, 177] width 12 height 12
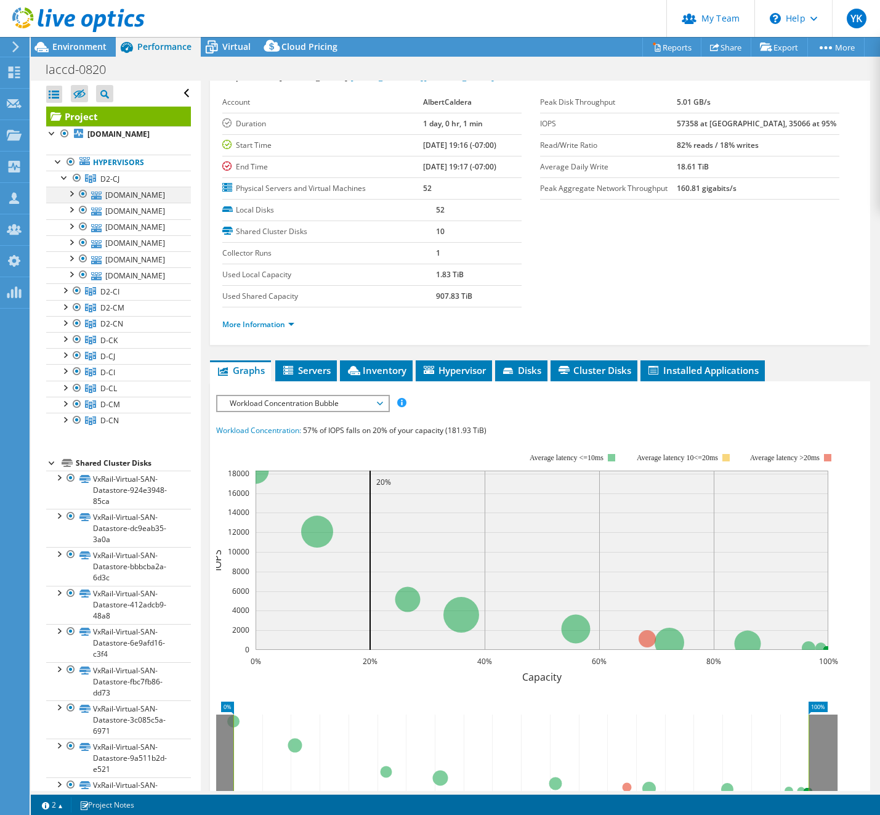
drag, startPoint x: 70, startPoint y: 194, endPoint x: 87, endPoint y: 198, distance: 18.4
click at [70, 194] on div at bounding box center [71, 193] width 12 height 12
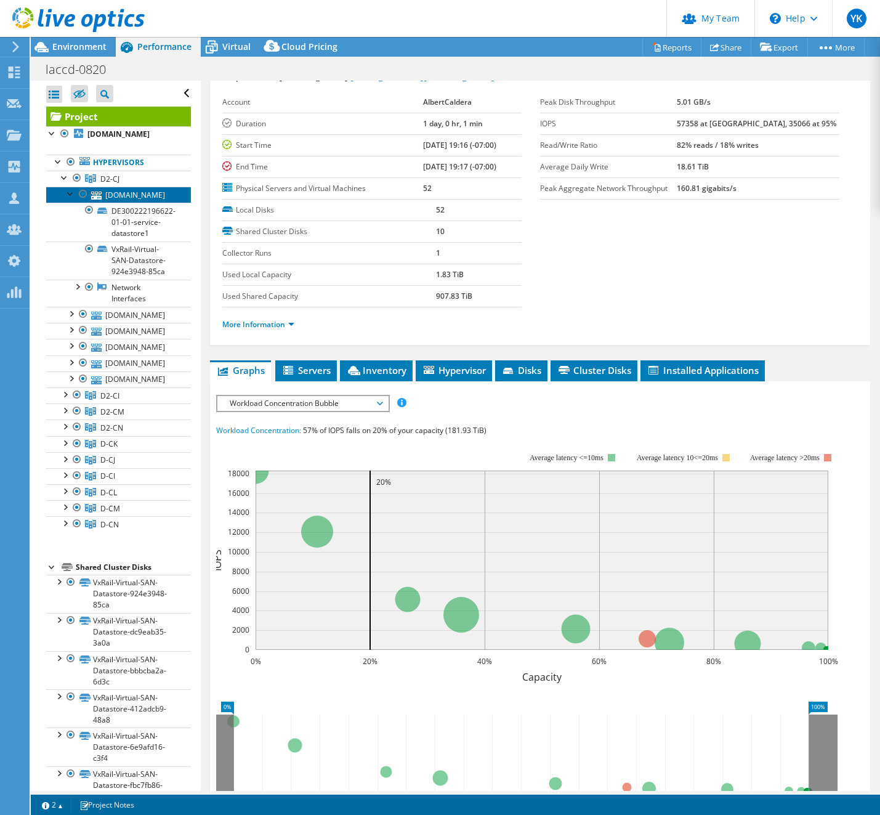
click at [143, 192] on link "[DOMAIN_NAME]" at bounding box center [118, 195] width 145 height 16
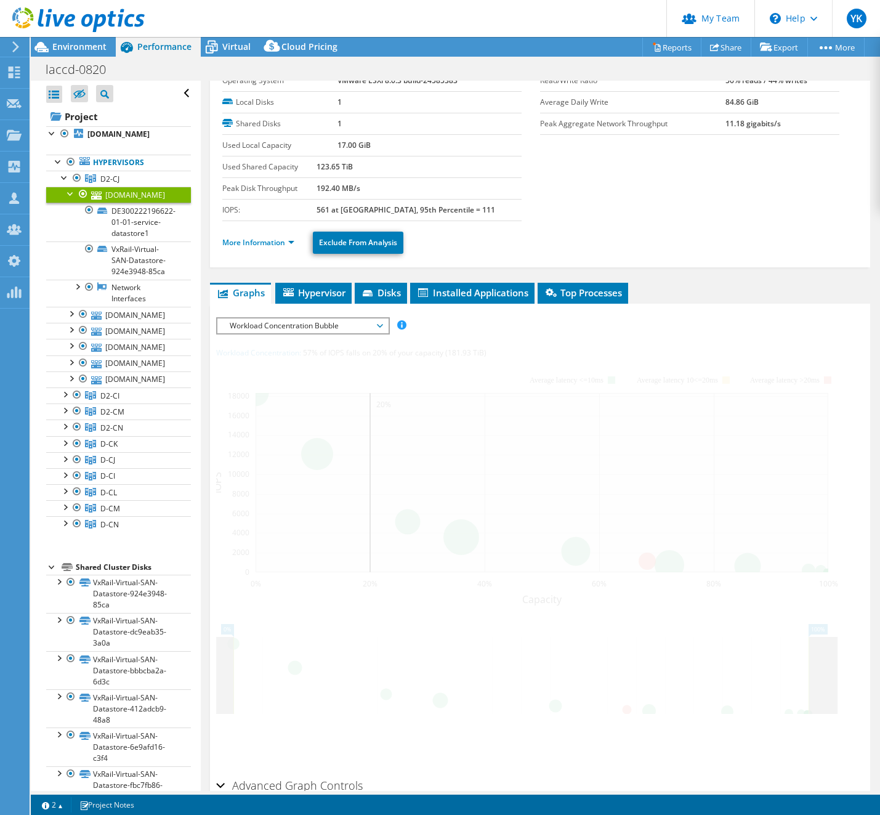
scroll to position [0, 0]
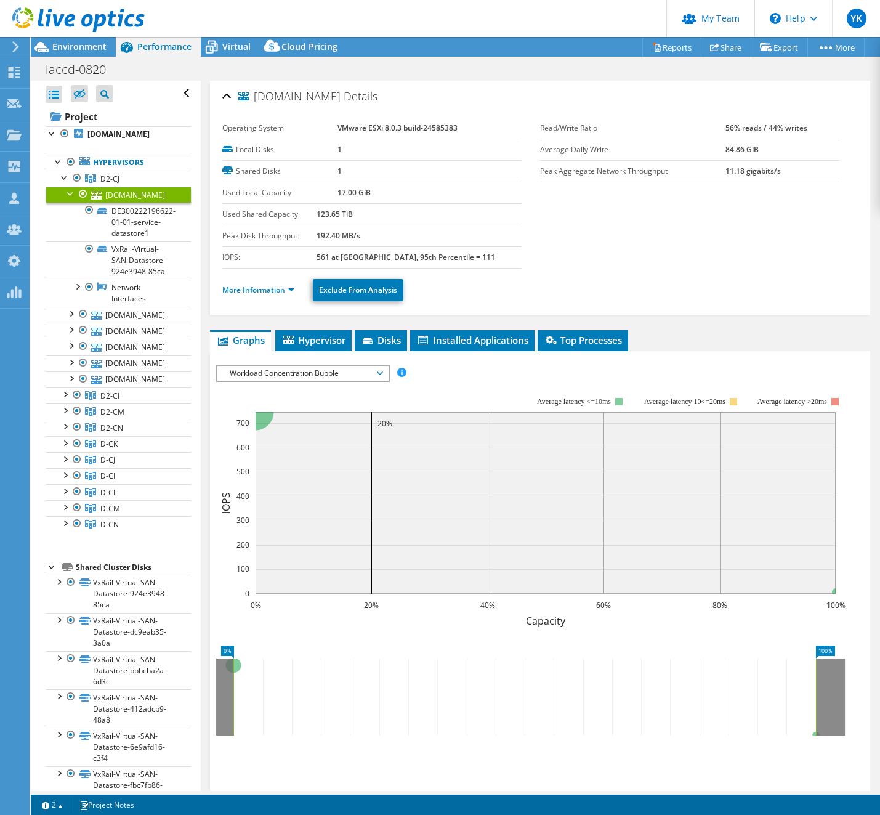
drag, startPoint x: 297, startPoint y: 96, endPoint x: 356, endPoint y: 98, distance: 58.6
click at [356, 98] on h2 "[DOMAIN_NAME] Details" at bounding box center [299, 96] width 155 height 25
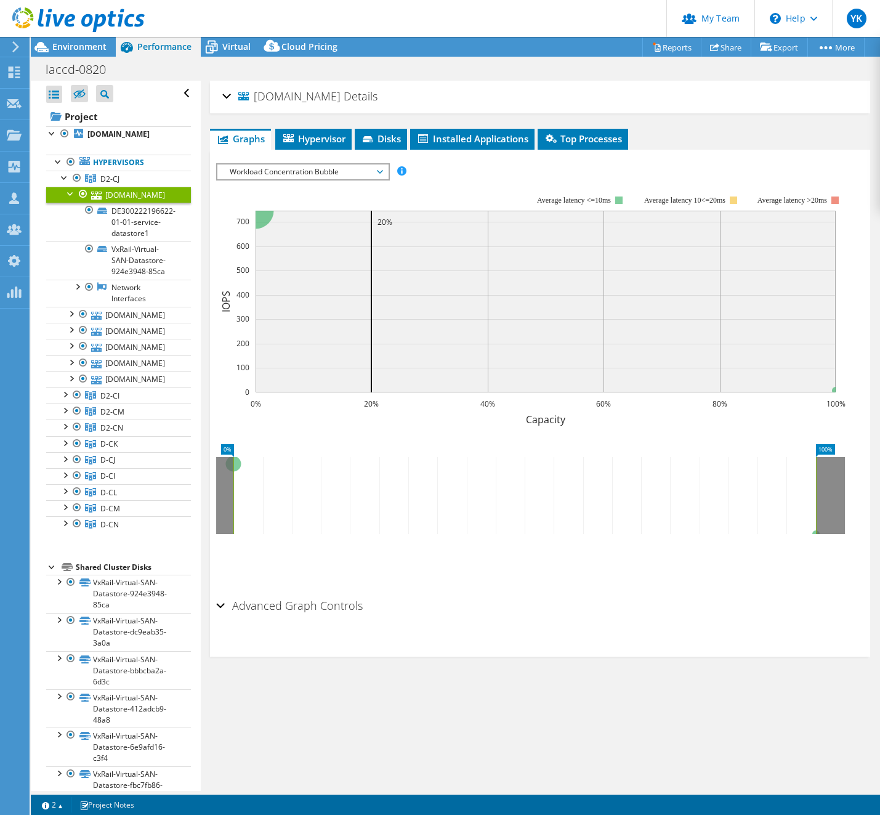
copy h2 "[DOMAIN_NAME]"
click at [133, 214] on link "DE300222196622-01-01-service-datastore1" at bounding box center [118, 222] width 145 height 38
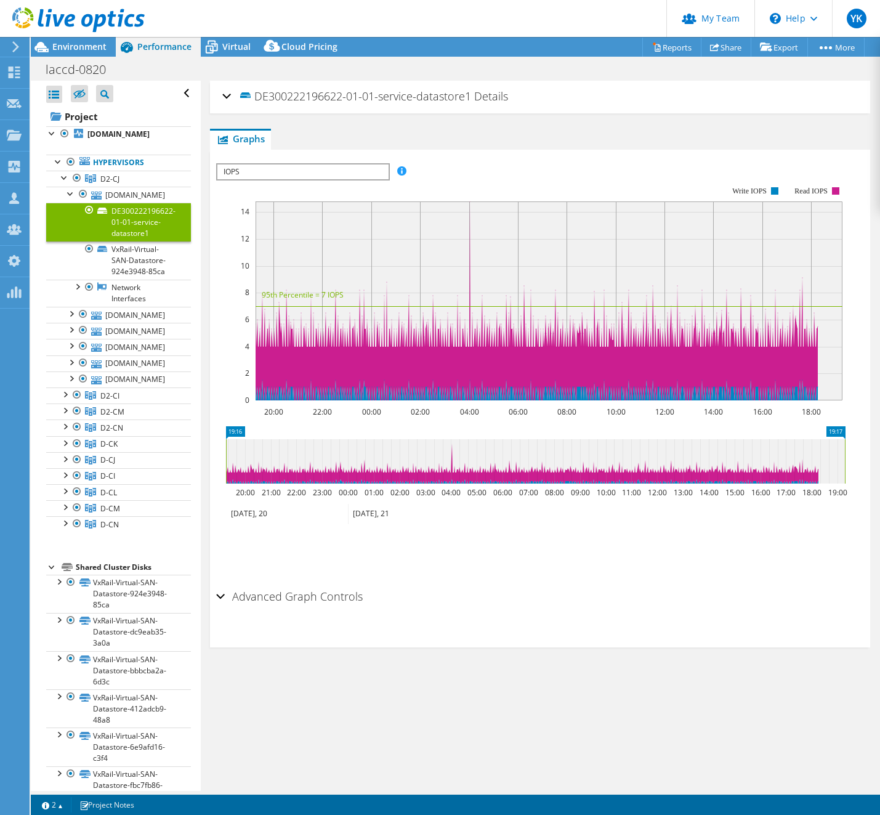
click at [228, 96] on div "DE300222196622-01-01-service-datastore1 Details" at bounding box center [540, 97] width 636 height 26
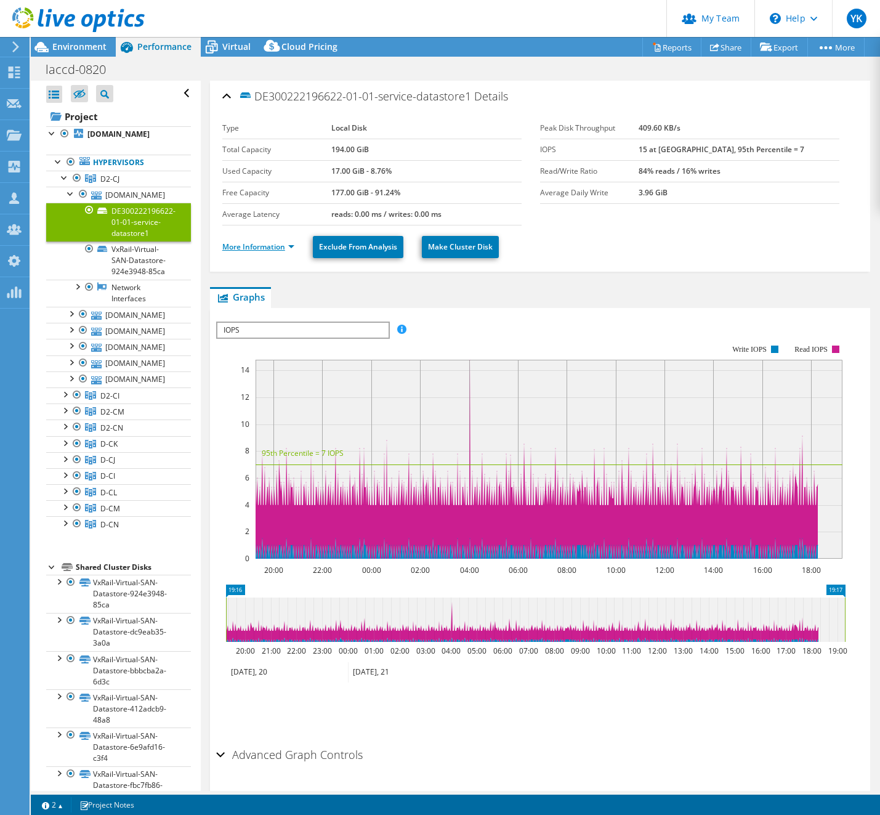
click at [261, 243] on link "More Information" at bounding box center [258, 247] width 72 height 10
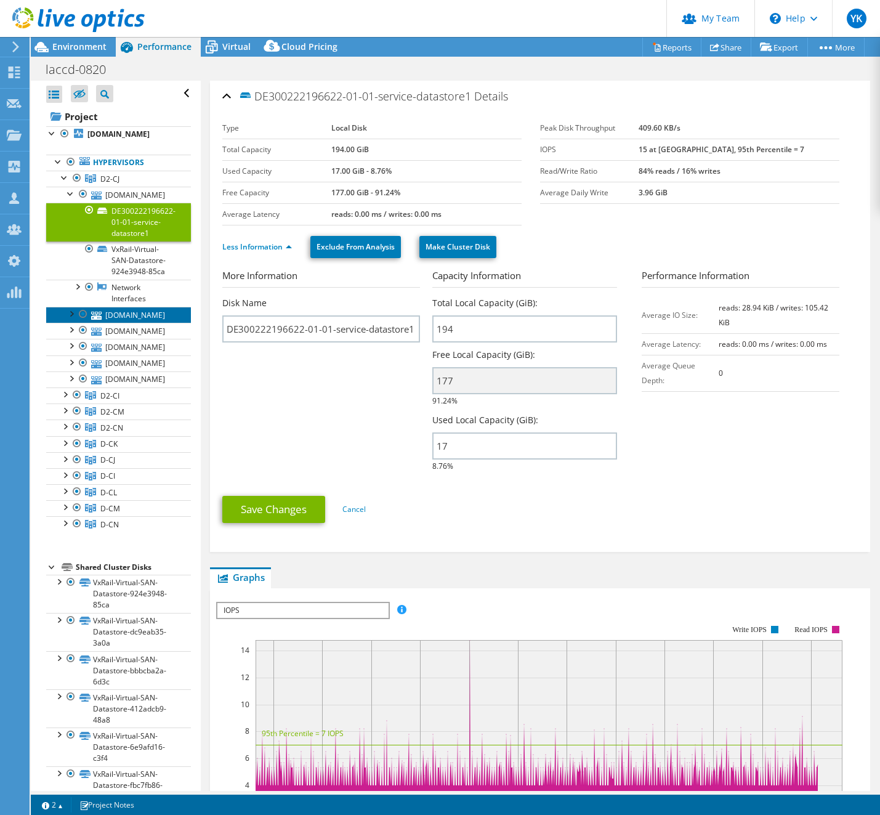
click at [127, 316] on link "[DOMAIN_NAME]" at bounding box center [118, 315] width 145 height 16
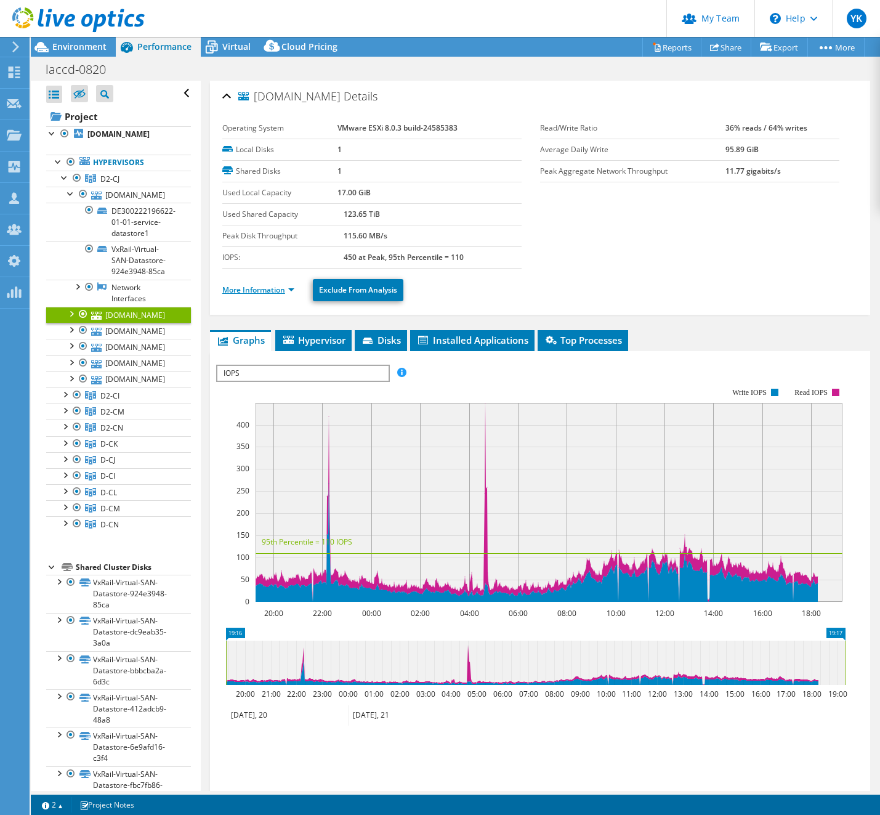
click at [256, 287] on link "More Information" at bounding box center [258, 290] width 72 height 10
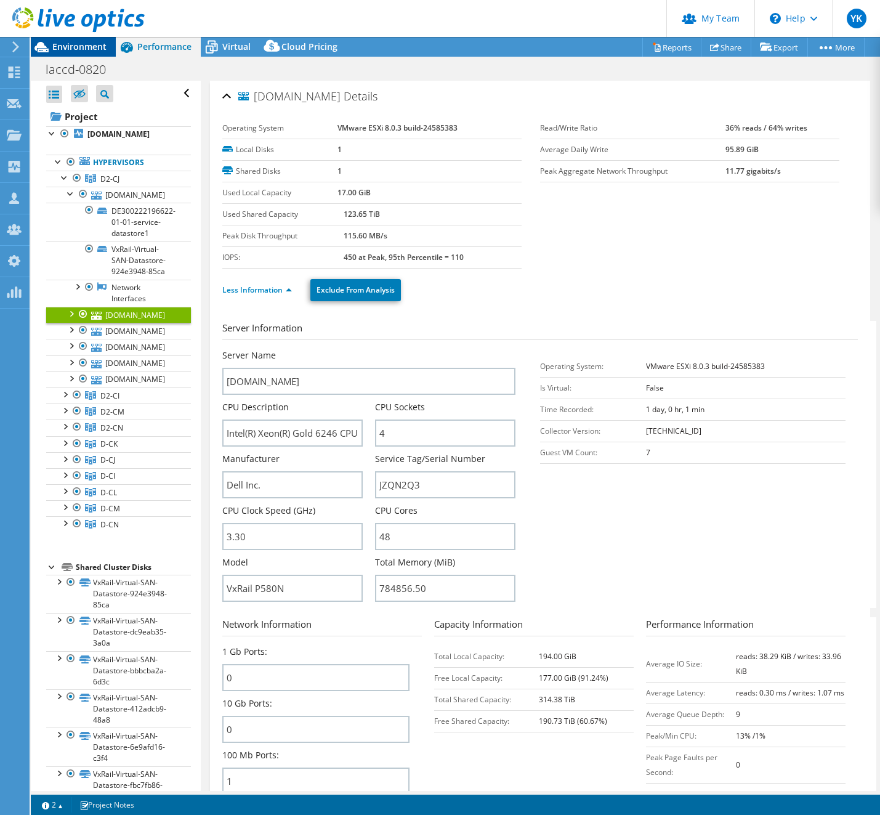
click at [81, 47] on span "Environment" at bounding box center [79, 47] width 54 height 12
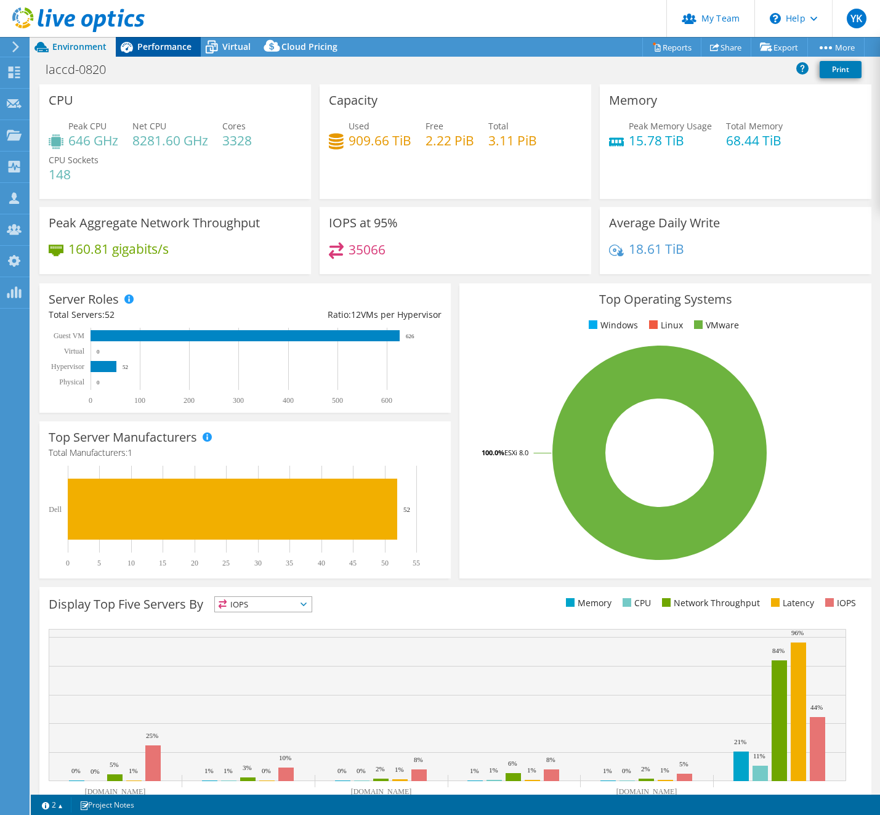
click at [158, 39] on div "Performance" at bounding box center [158, 47] width 85 height 20
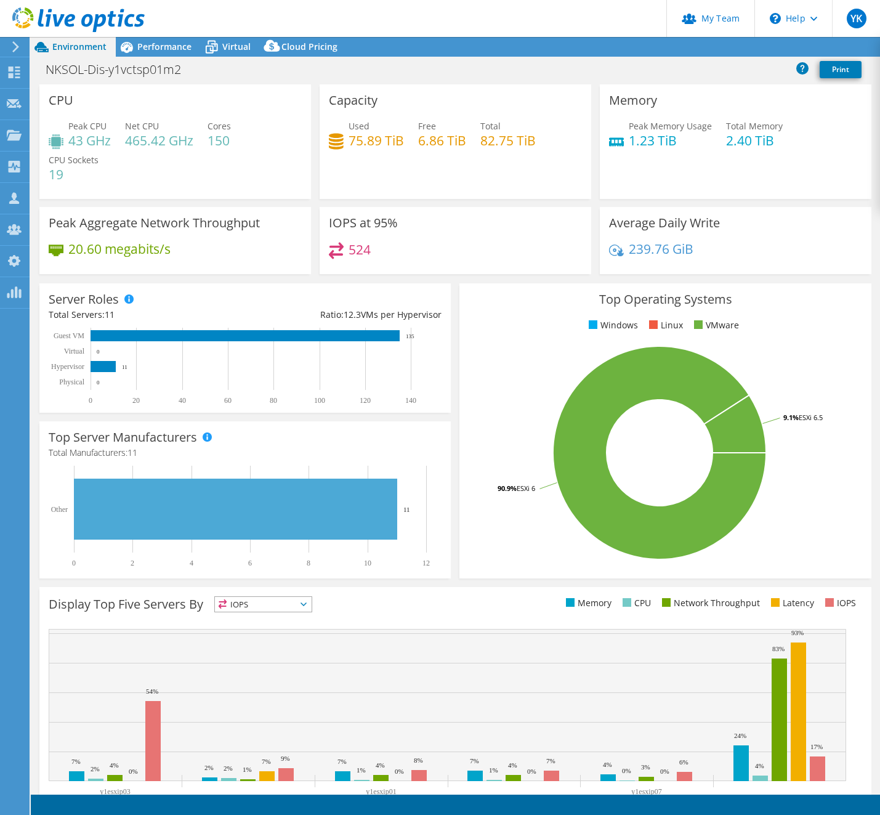
select select "[GEOGRAPHIC_DATA]"
select select "JPY"
click at [173, 47] on span "Performance" at bounding box center [164, 47] width 54 height 12
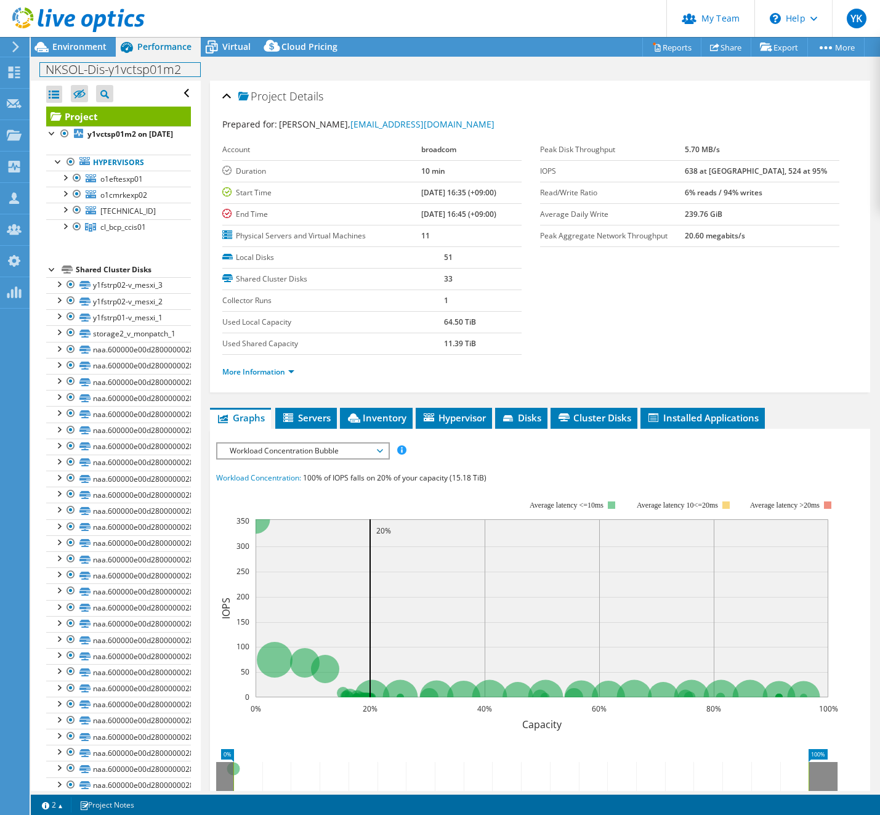
click at [148, 69] on h1 "NKSOL-Dis-y1vctsp01m2" at bounding box center [120, 70] width 160 height 14
copy h1 "NKSOL-Dis-y1vctsp01m2"
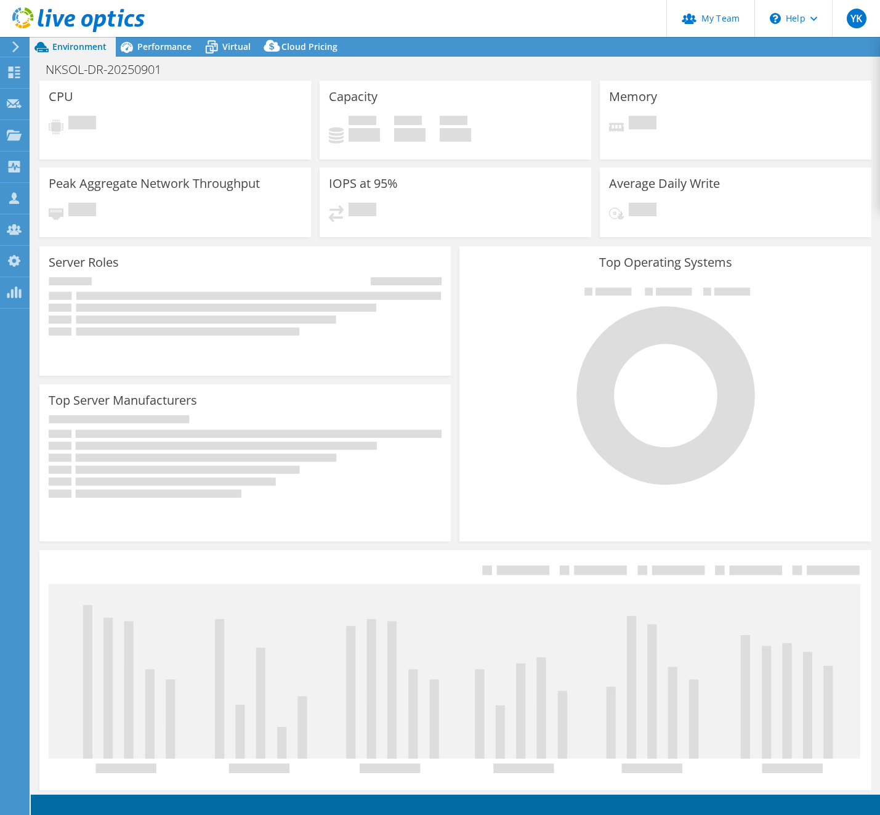
drag, startPoint x: 179, startPoint y: 51, endPoint x: 187, endPoint y: 91, distance: 40.7
click at [179, 51] on span "Performance" at bounding box center [164, 47] width 54 height 12
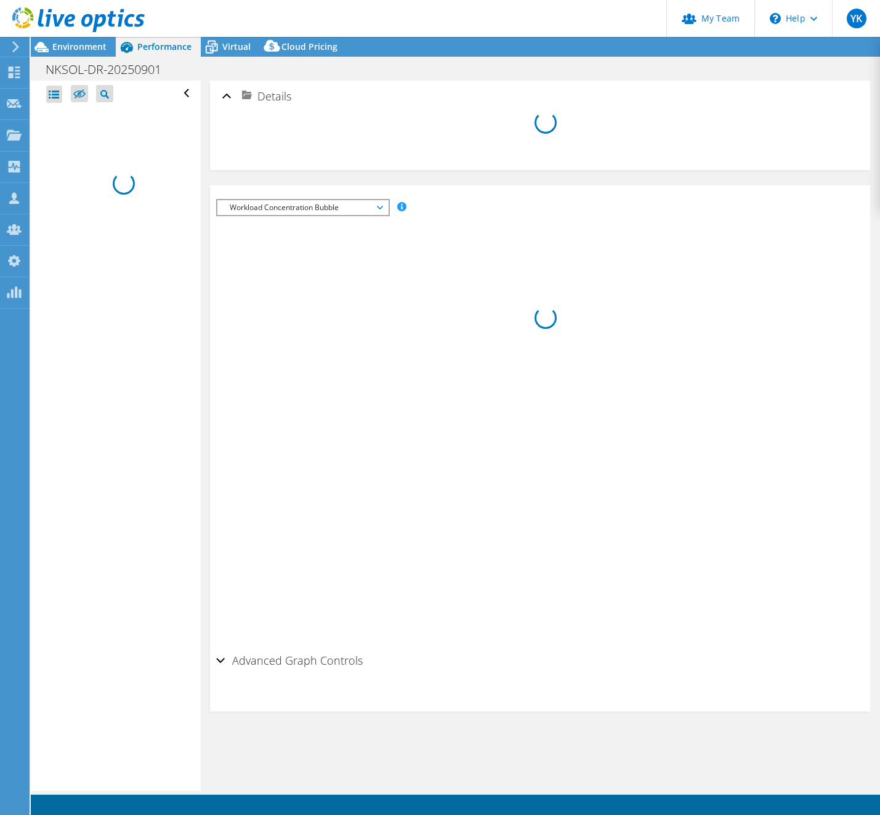
select select "[GEOGRAPHIC_DATA]"
select select "JPY"
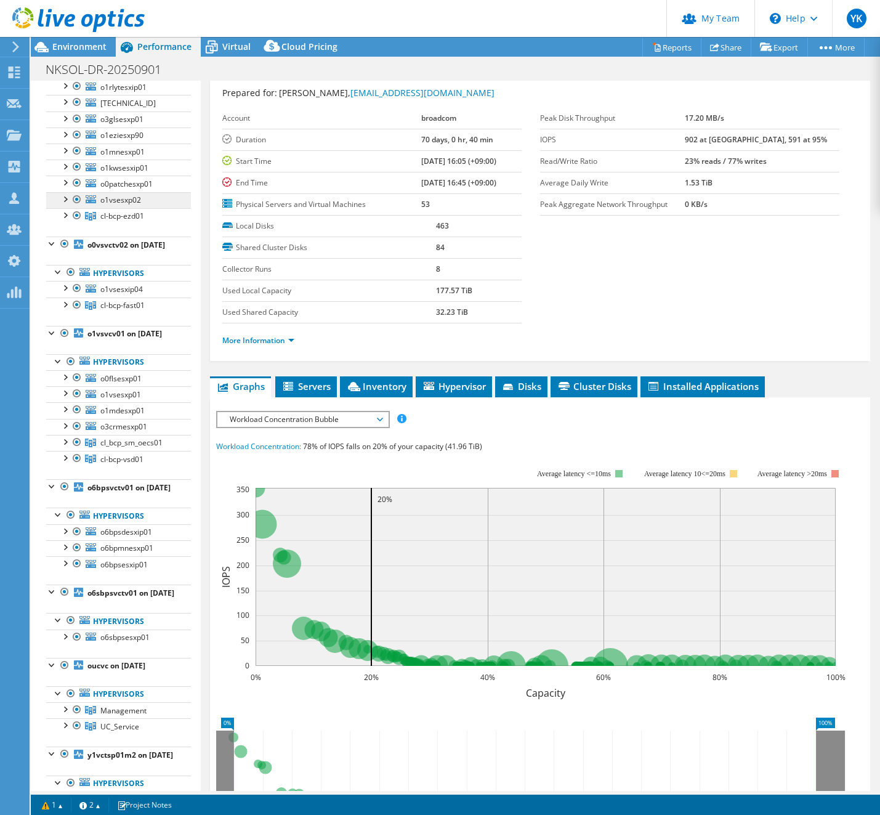
scroll to position [539, 0]
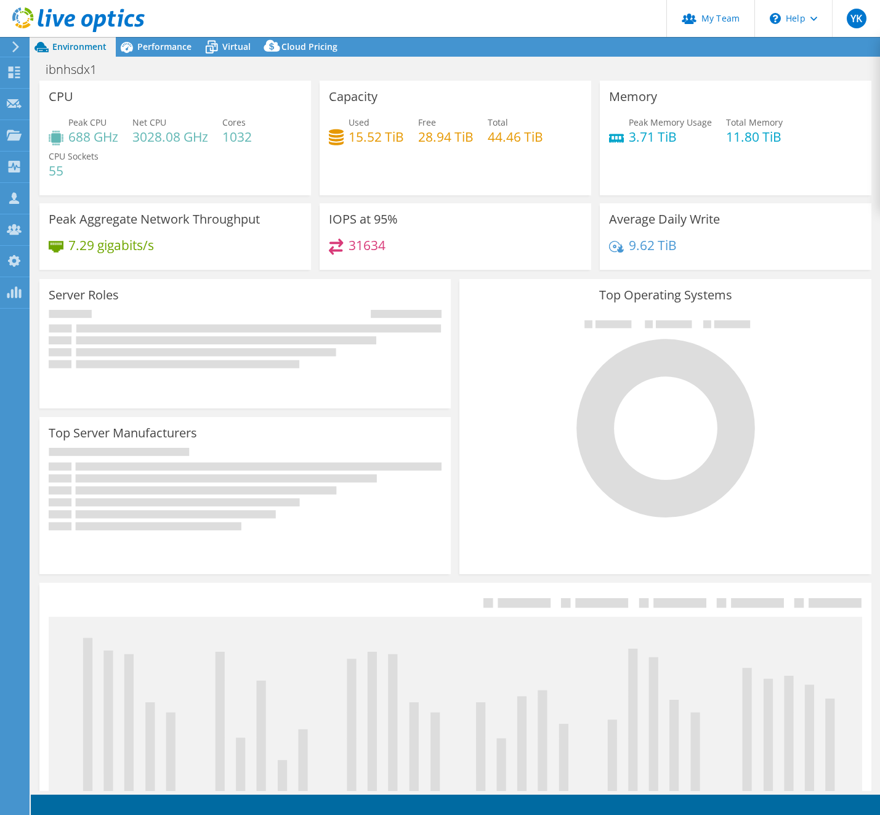
select select "USD"
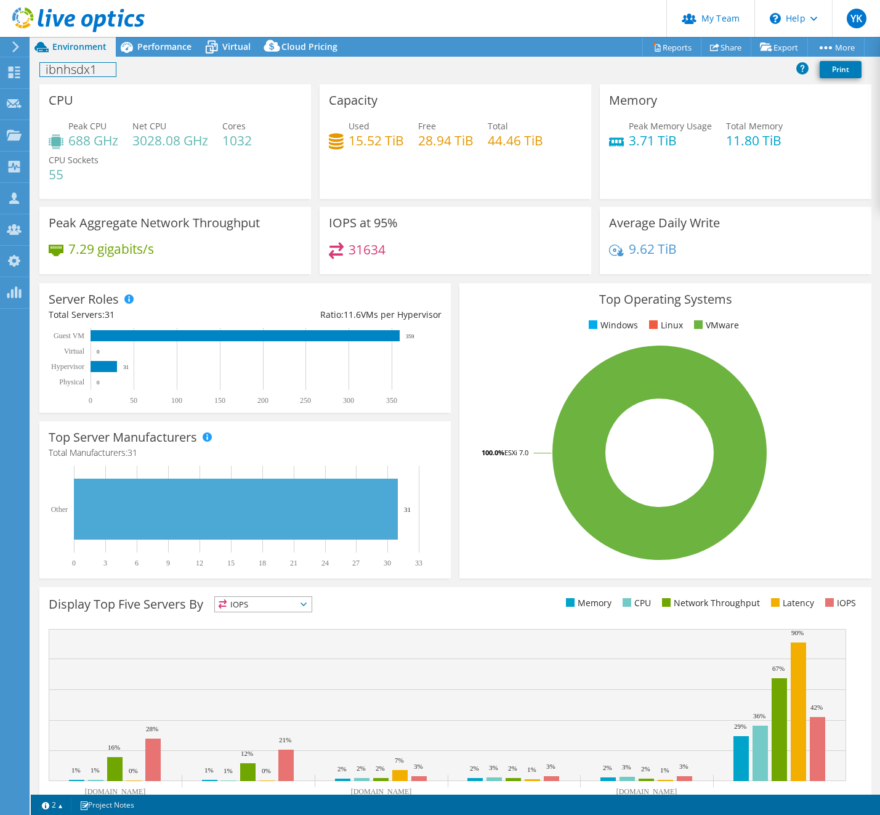
click at [65, 67] on h1 "ibnhsdx1" at bounding box center [78, 70] width 76 height 14
copy h1 "ibnhsdx1"
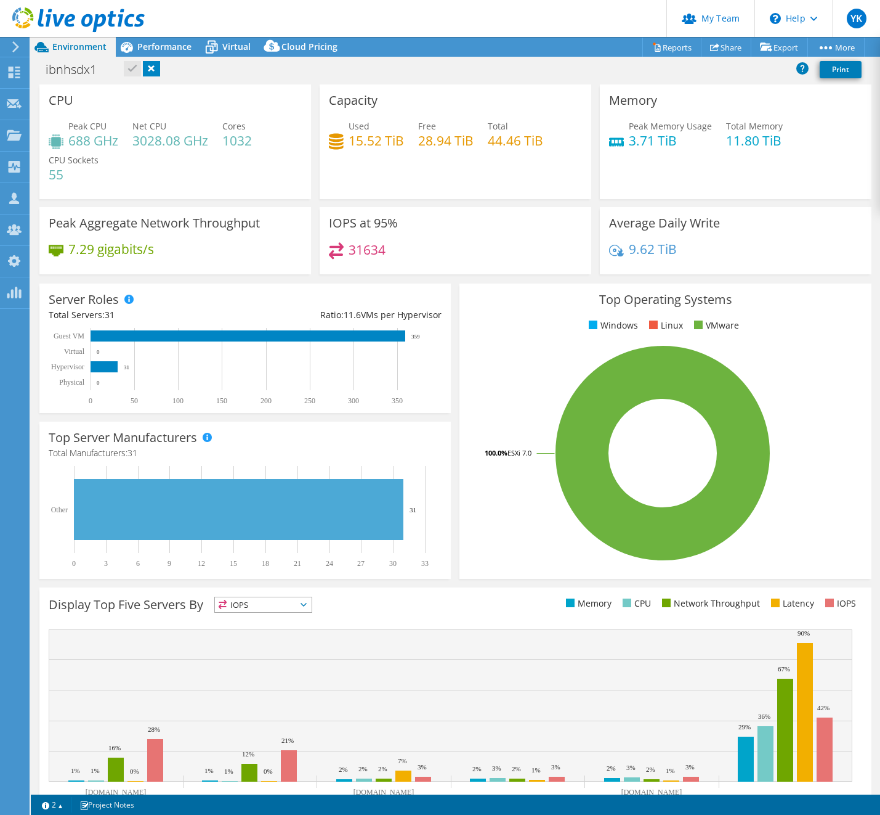
click at [238, 83] on div "ibnhsdx1 Print" at bounding box center [456, 71] width 850 height 26
click at [223, 49] on span "Virtual" at bounding box center [236, 47] width 28 height 12
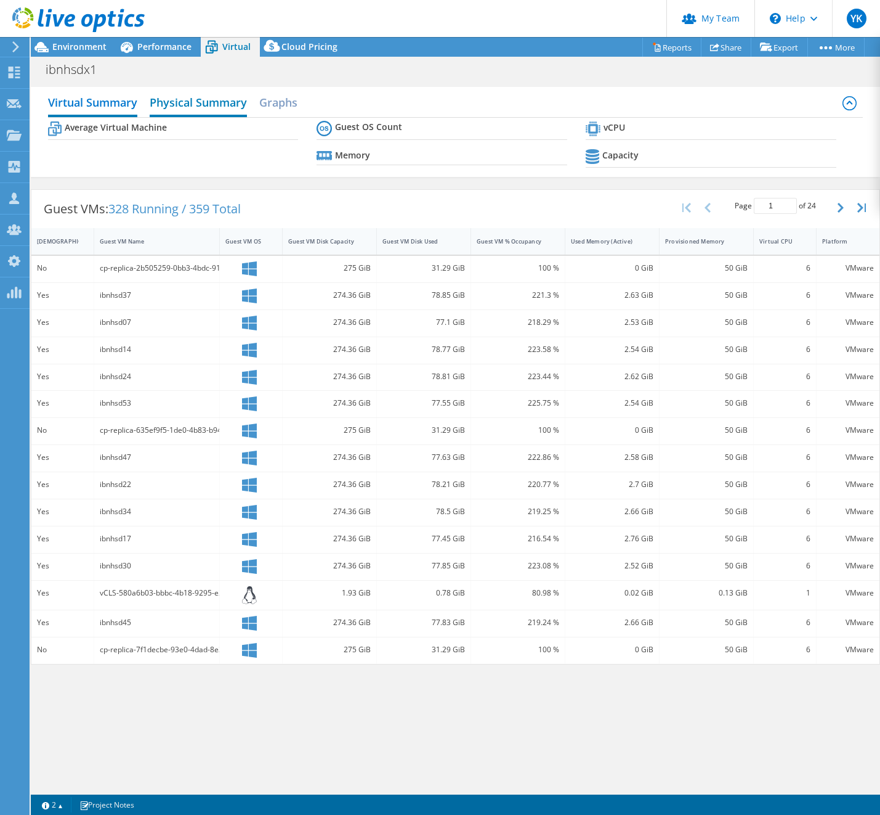
click at [224, 99] on h2 "Physical Summary" at bounding box center [198, 103] width 97 height 27
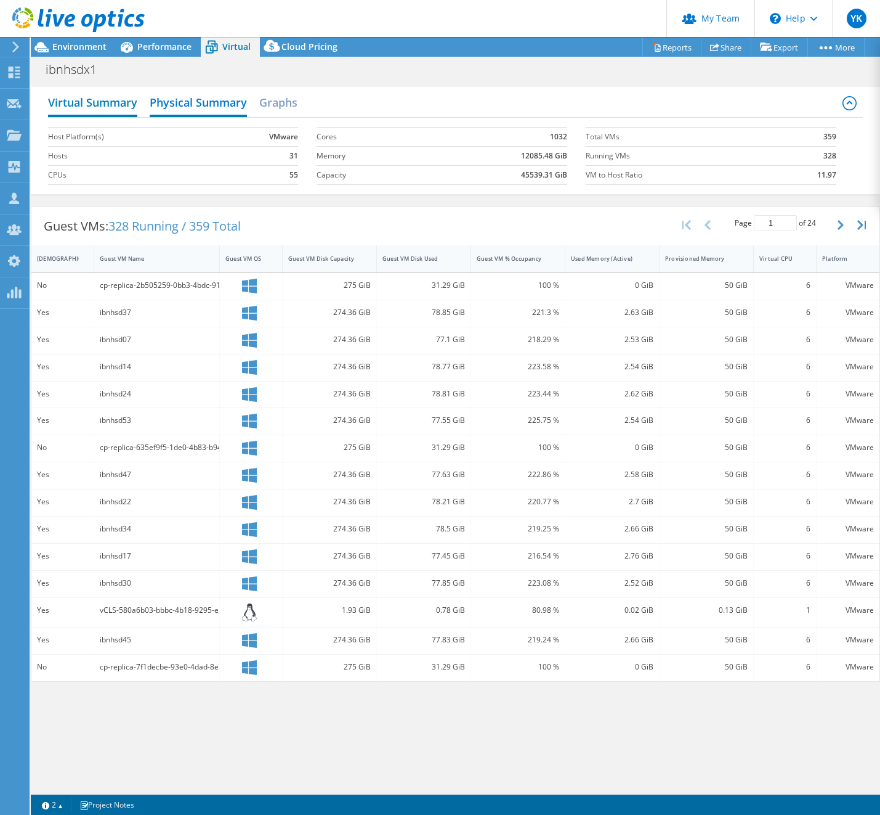
click at [76, 104] on h2 "Virtual Summary" at bounding box center [92, 103] width 89 height 27
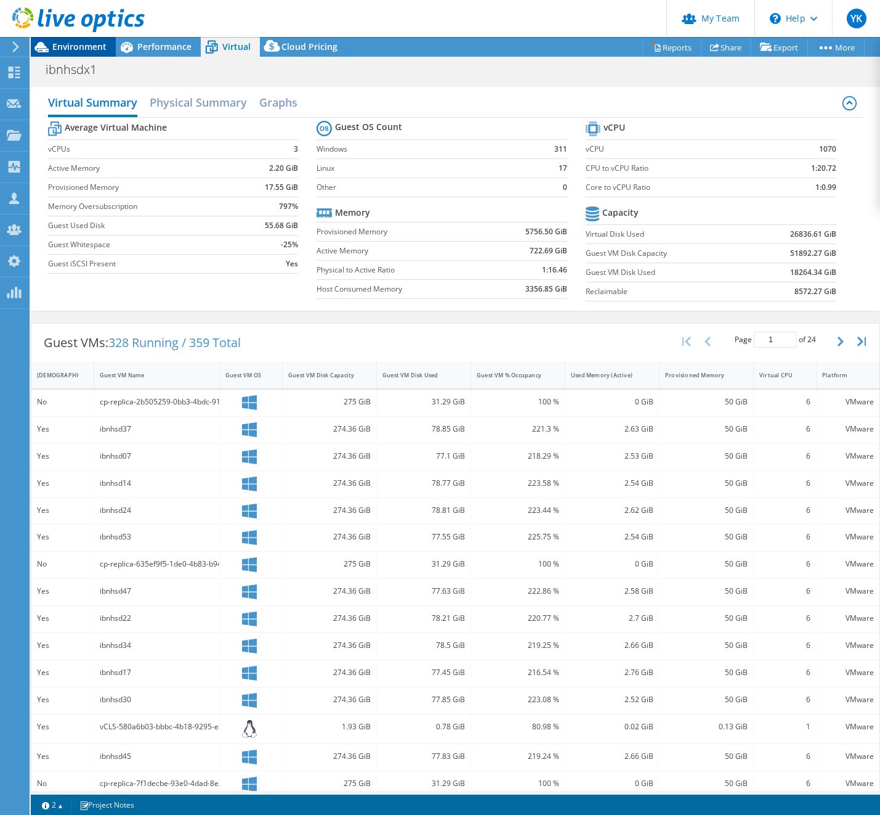
click at [76, 49] on span "Environment" at bounding box center [79, 47] width 54 height 12
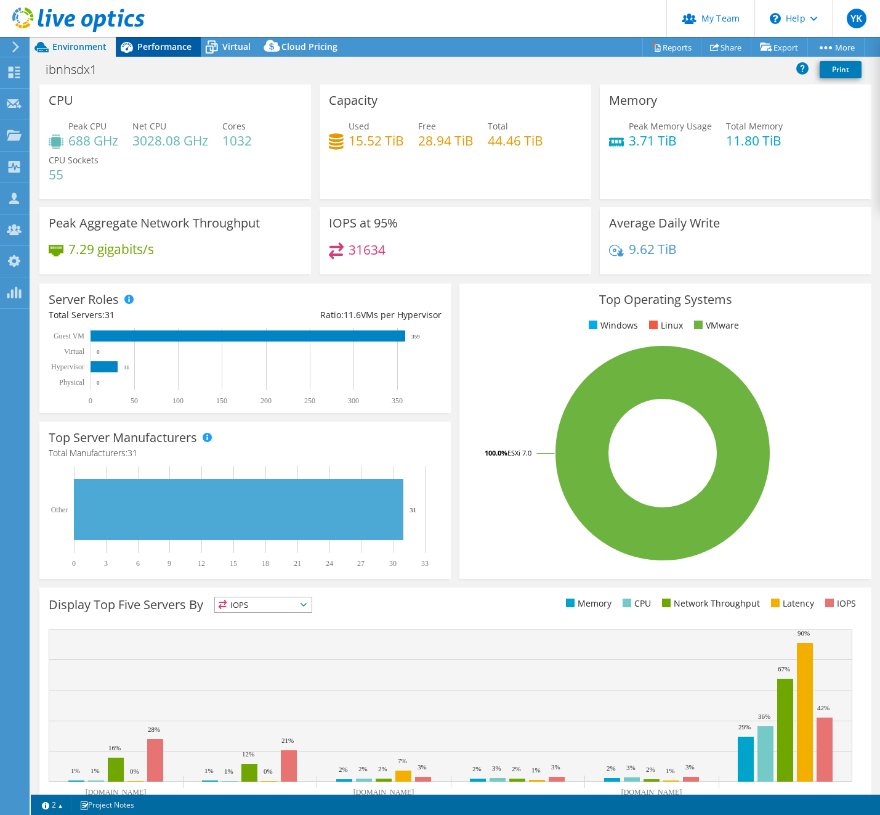
click at [167, 44] on span "Performance" at bounding box center [164, 47] width 54 height 12
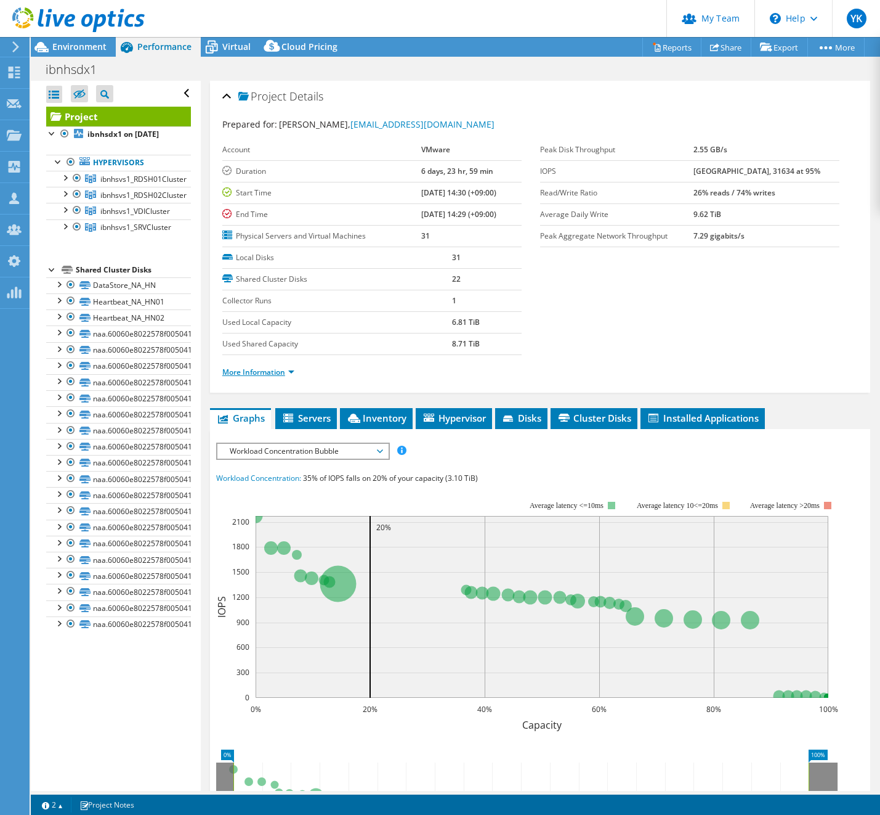
click at [276, 375] on link "More Information" at bounding box center [258, 372] width 72 height 10
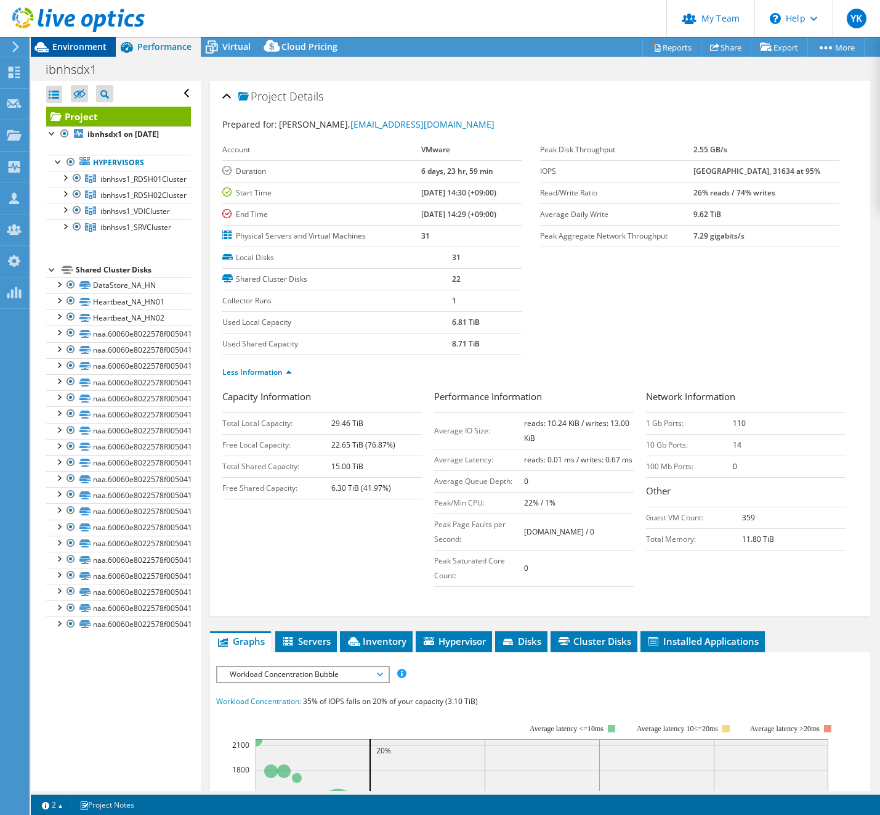
click at [82, 47] on span "Environment" at bounding box center [79, 47] width 54 height 12
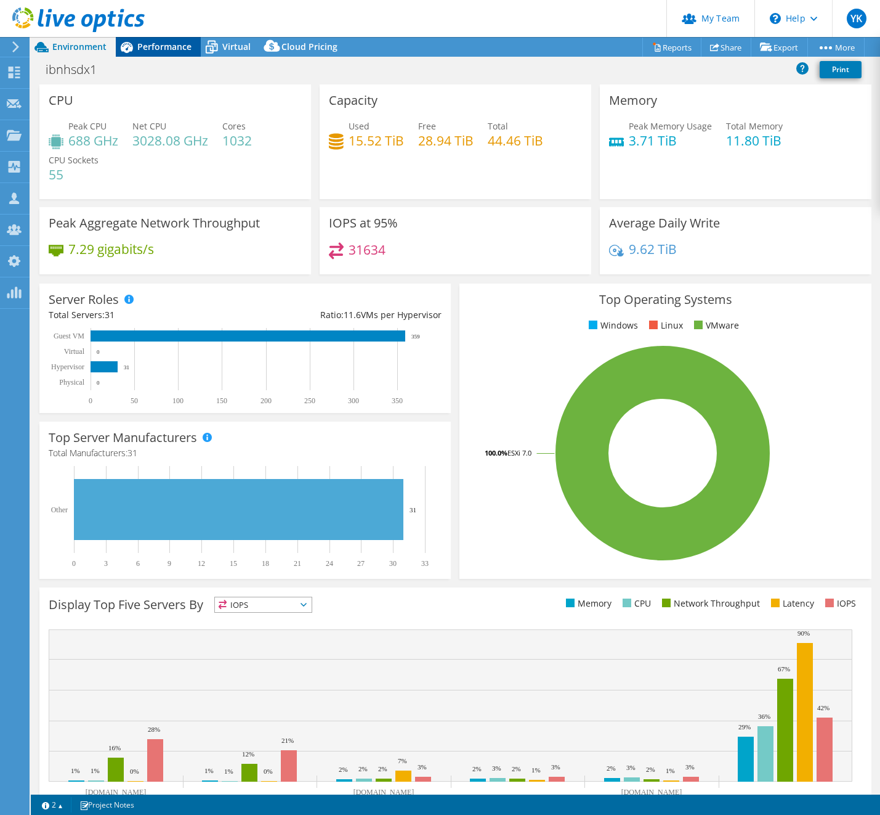
click at [129, 44] on icon at bounding box center [127, 47] width 12 height 11
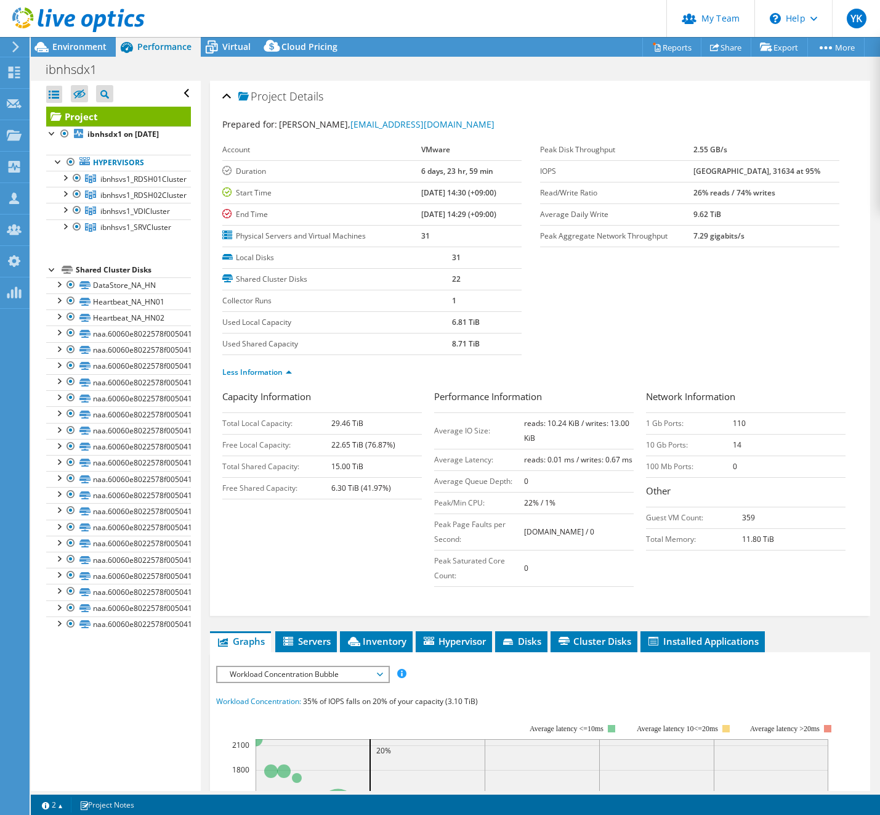
click at [602, 624] on div "Project Details Prepared for: Shun Koyama, skoyama@vmware.com Account VMware Du…" at bounding box center [540, 644] width 679 height 1126
click at [591, 635] on span "Cluster Disks" at bounding box center [594, 641] width 75 height 12
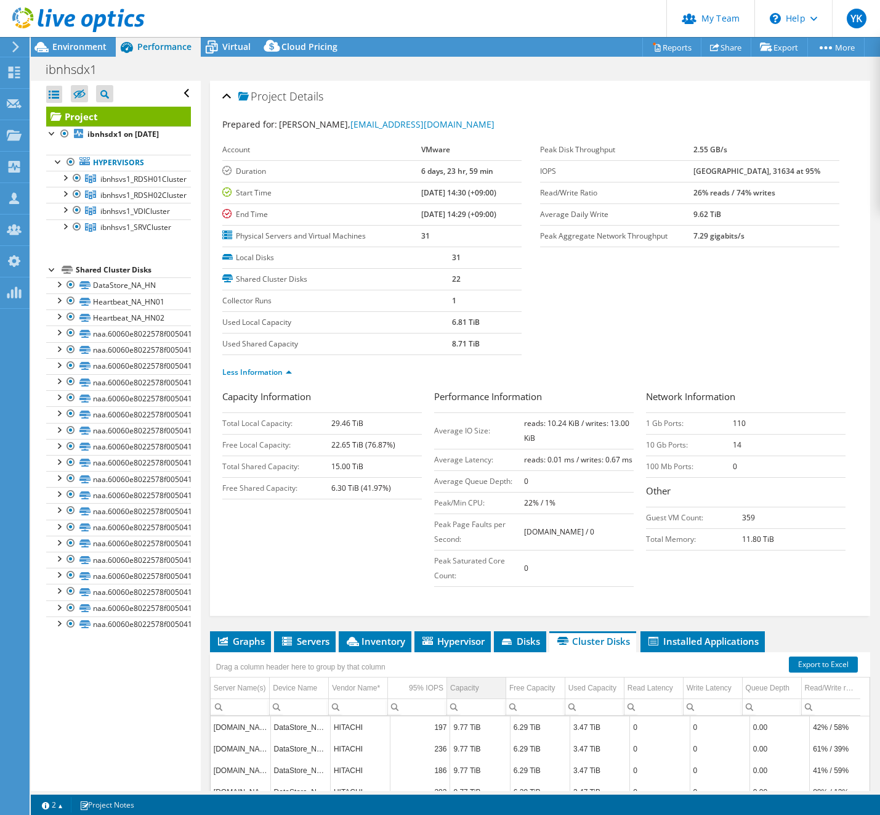
scroll to position [170, 0]
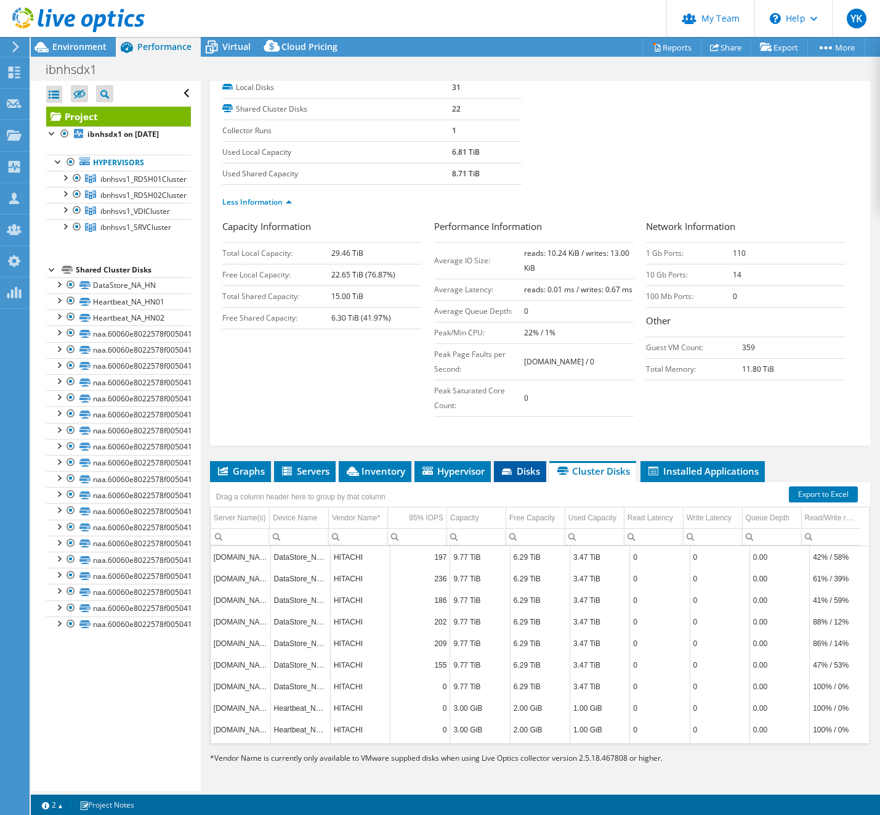
click at [535, 471] on span "Disks" at bounding box center [520, 471] width 40 height 12
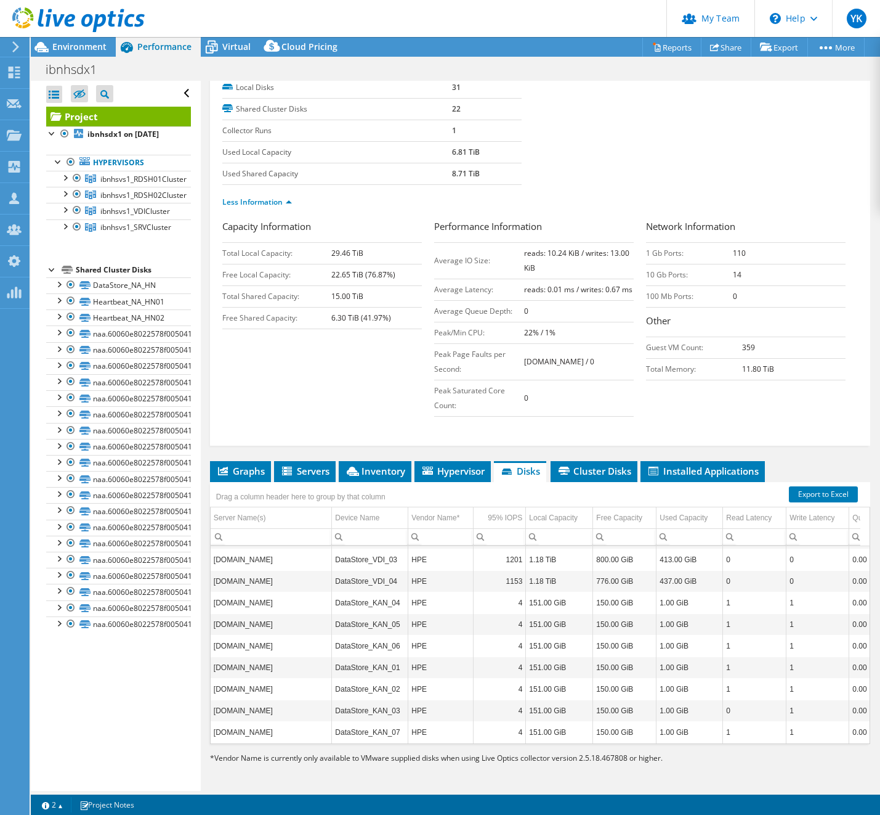
scroll to position [160, 0]
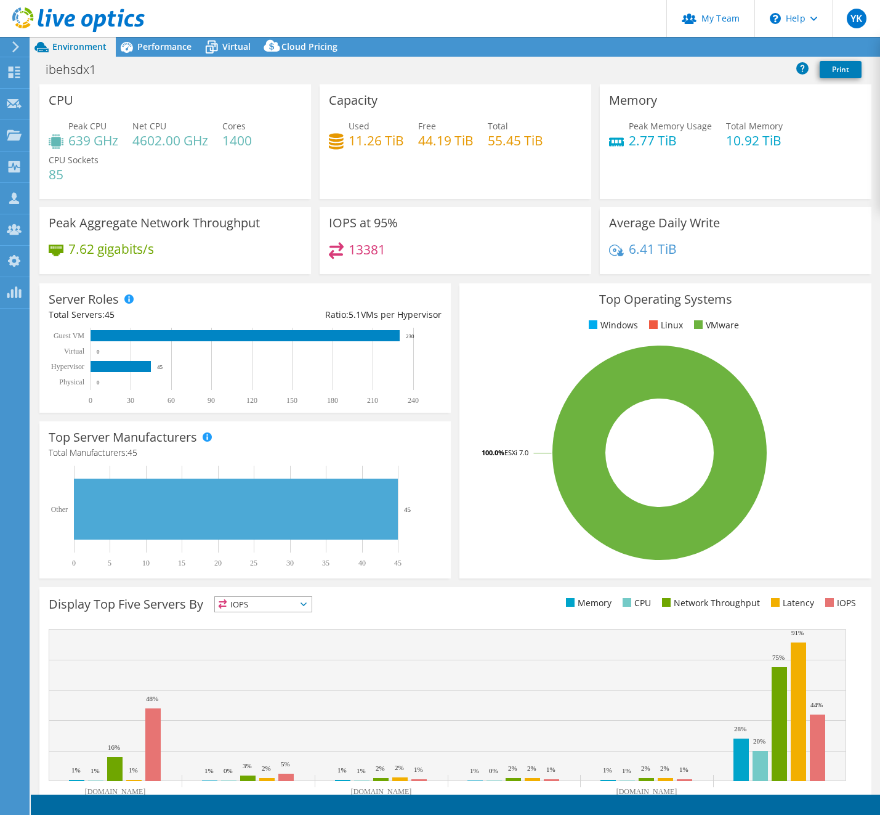
select select "USD"
click at [158, 41] on span "Performance" at bounding box center [164, 47] width 54 height 12
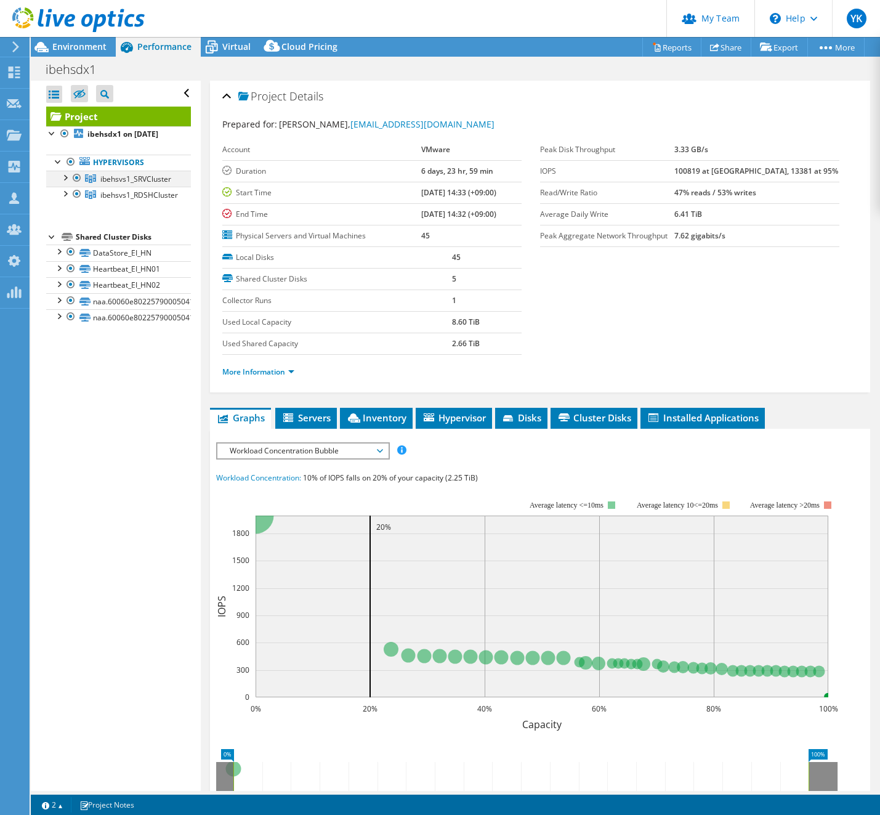
click at [65, 183] on div at bounding box center [65, 177] width 12 height 12
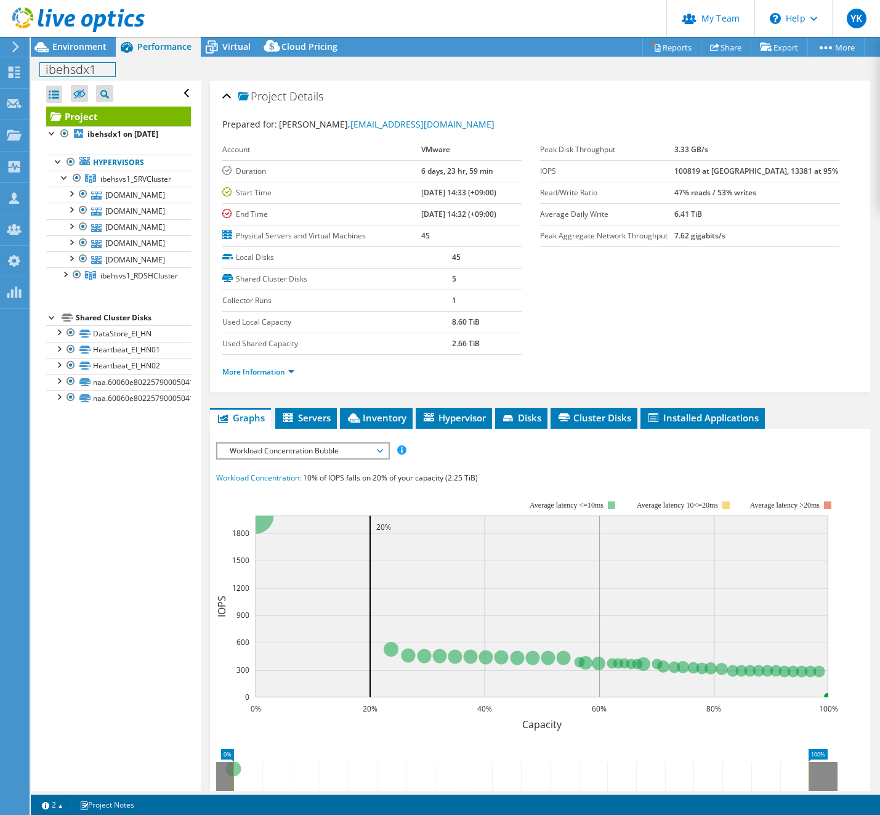
click at [73, 70] on h1 "ibehsdx1" at bounding box center [77, 70] width 75 height 14
copy h1 "ibehsdx1"
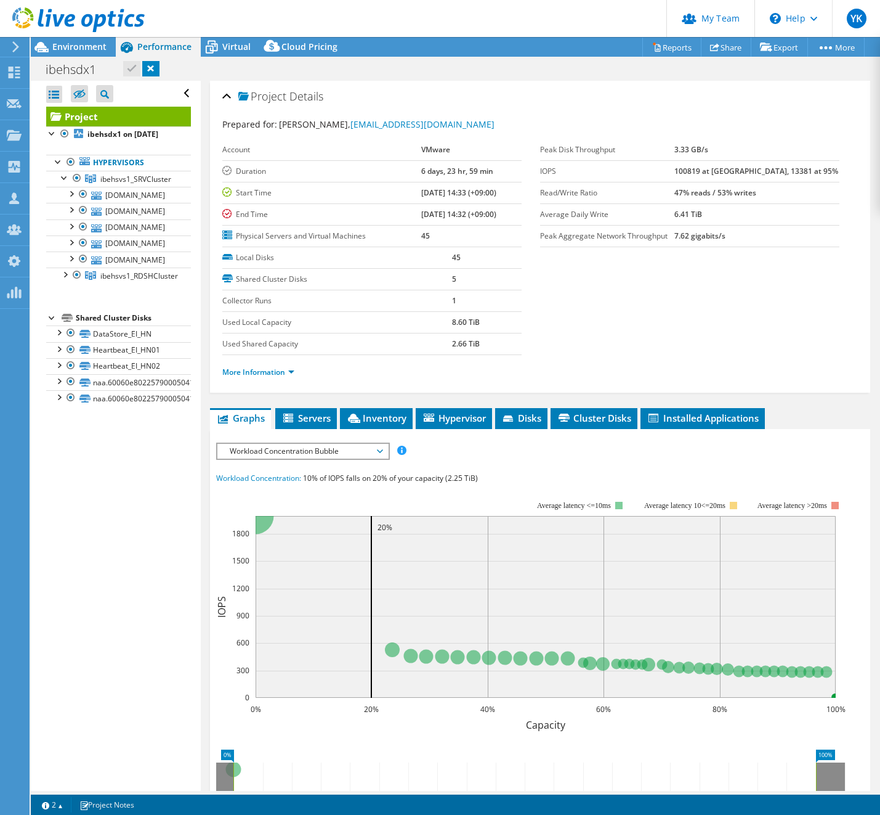
click at [601, 321] on section "Prepared for: [PERSON_NAME], [EMAIL_ADDRESS][DOMAIN_NAME] Account VMware Durati…" at bounding box center [540, 254] width 636 height 272
click at [75, 54] on div "Environment" at bounding box center [73, 47] width 85 height 20
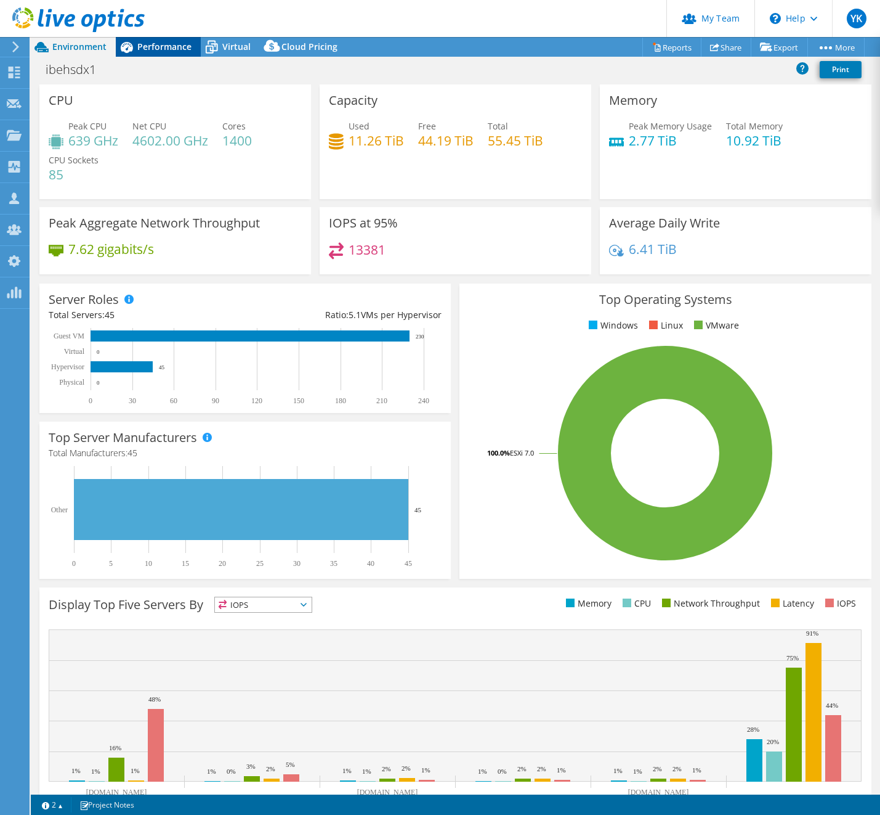
click at [150, 46] on span "Performance" at bounding box center [164, 47] width 54 height 12
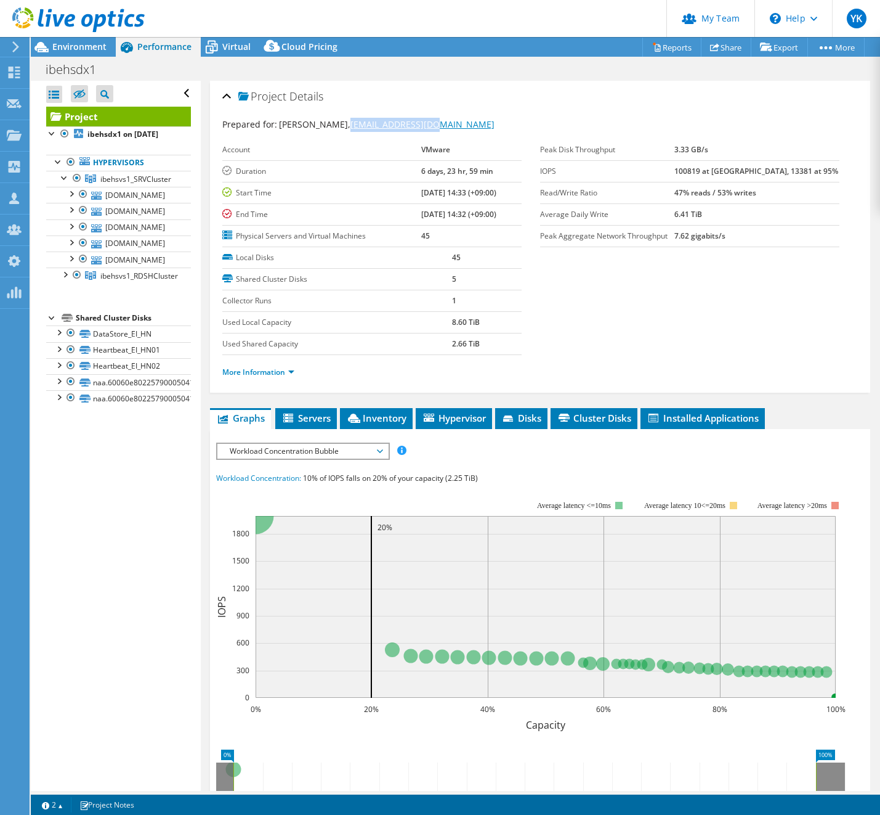
drag, startPoint x: 461, startPoint y: 128, endPoint x: 338, endPoint y: 129, distance: 123.2
click at [338, 129] on div "Prepared for: [PERSON_NAME], [EMAIL_ADDRESS][DOMAIN_NAME]" at bounding box center [540, 125] width 636 height 14
copy link "[EMAIL_ADDRESS][DOMAIN_NAME]"
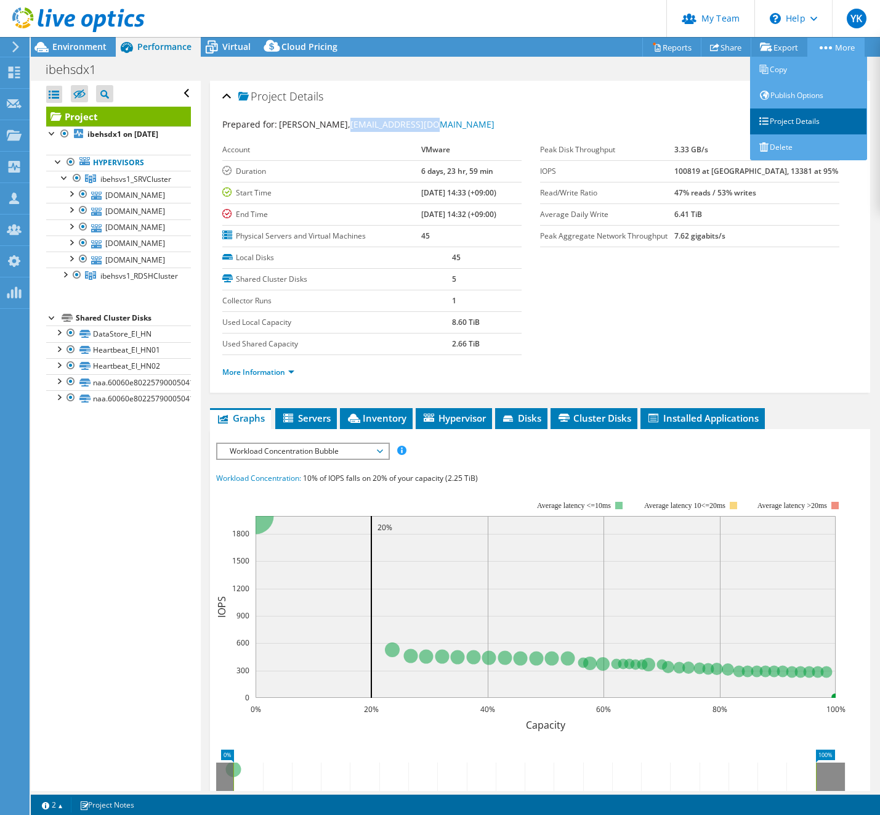
click at [791, 126] on link "Project Details" at bounding box center [808, 121] width 117 height 26
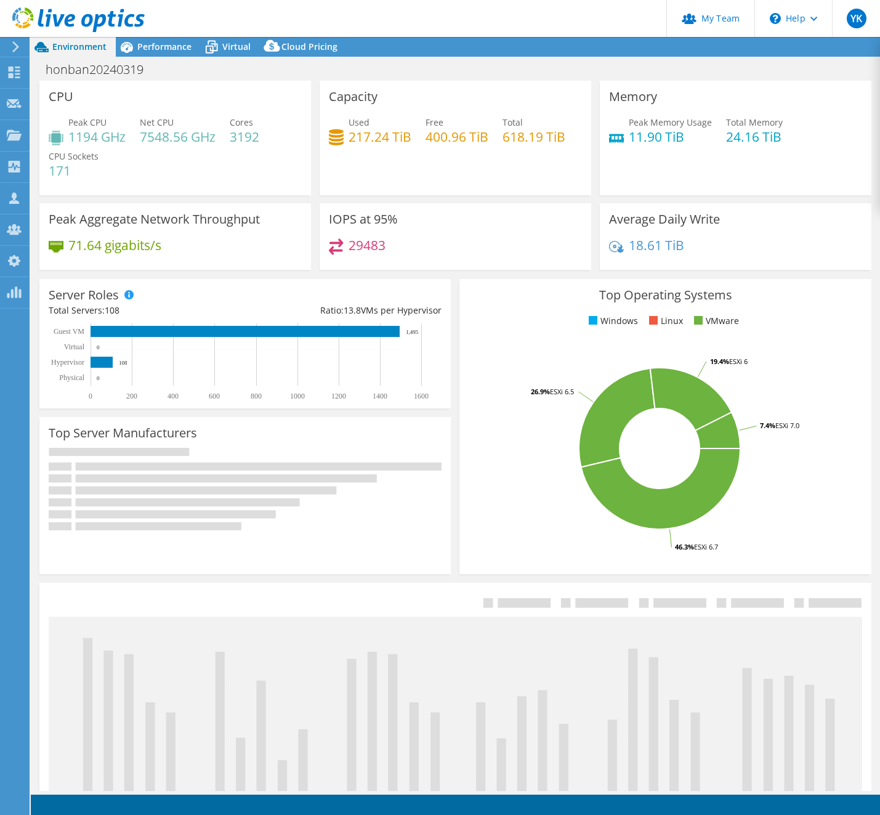
select select "USD"
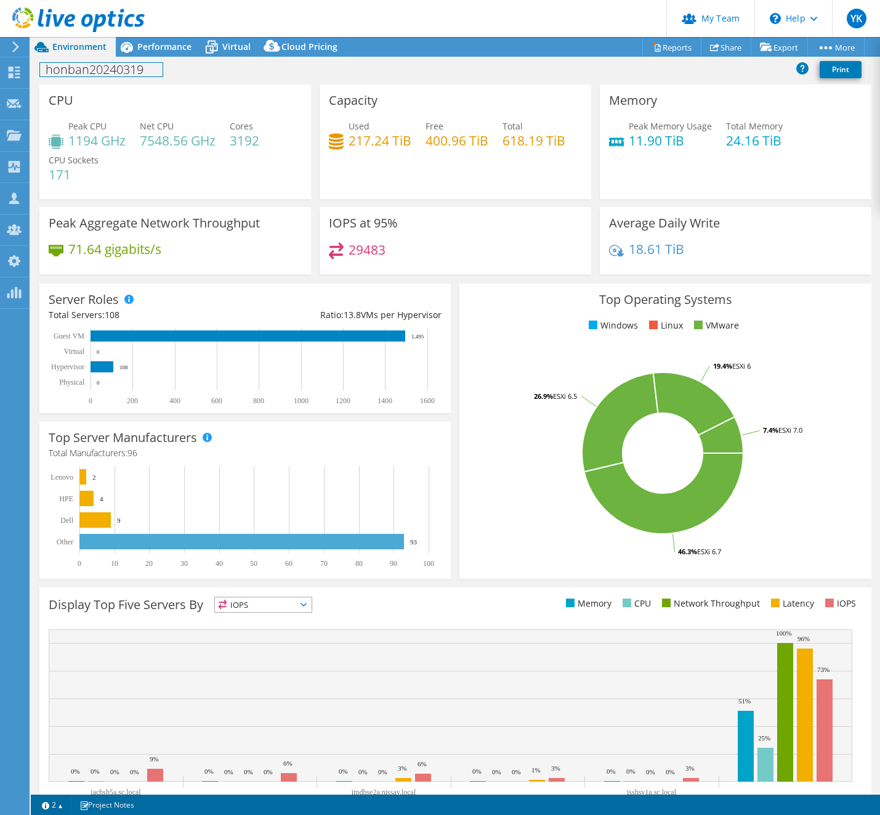
click at [85, 73] on h1 "honban20240319" at bounding box center [101, 70] width 123 height 14
copy h1 "honban20240319"
click at [163, 44] on span "Performance" at bounding box center [164, 47] width 54 height 12
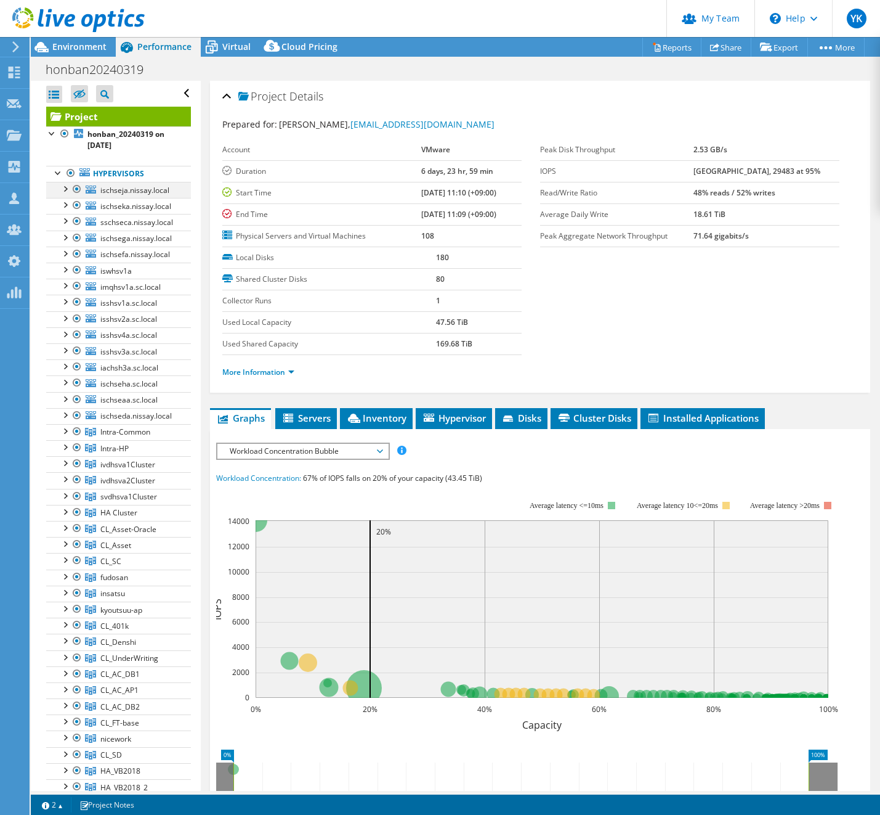
click at [68, 192] on div at bounding box center [65, 188] width 12 height 12
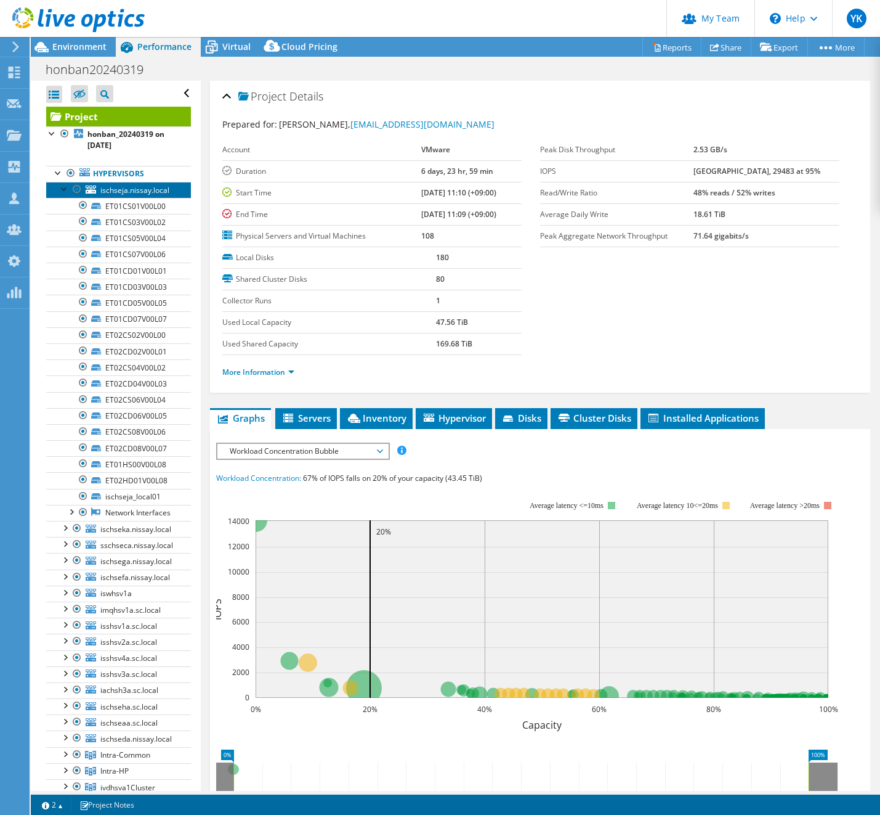
click at [147, 191] on span "ischseja.nissay.local" at bounding box center [134, 190] width 69 height 10
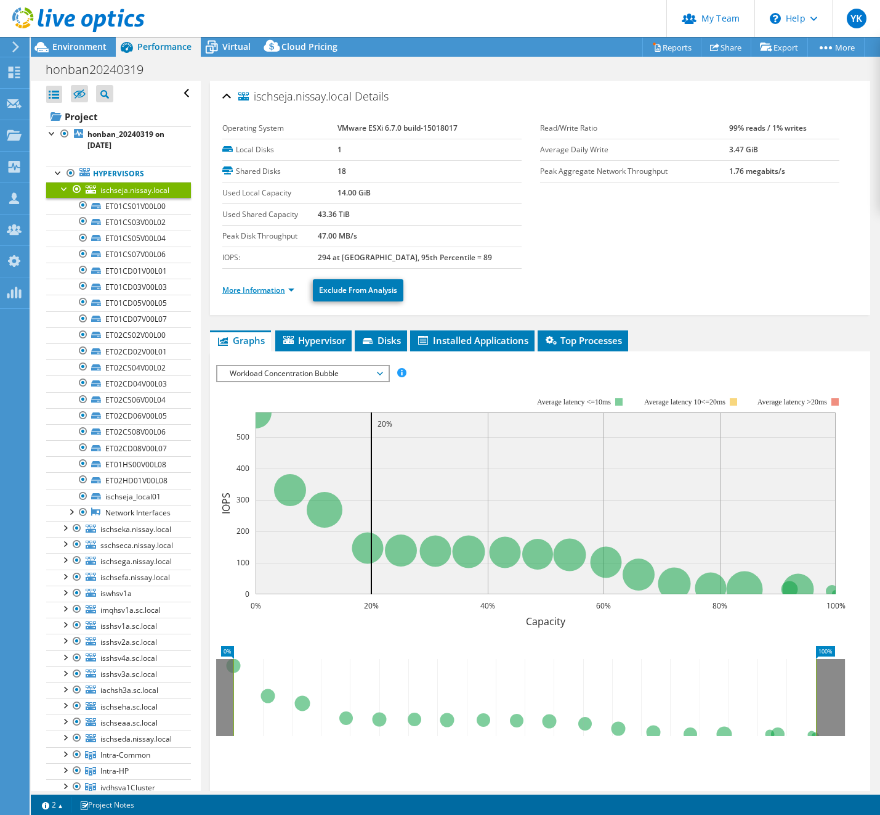
click at [267, 288] on link "More Information" at bounding box center [258, 290] width 72 height 10
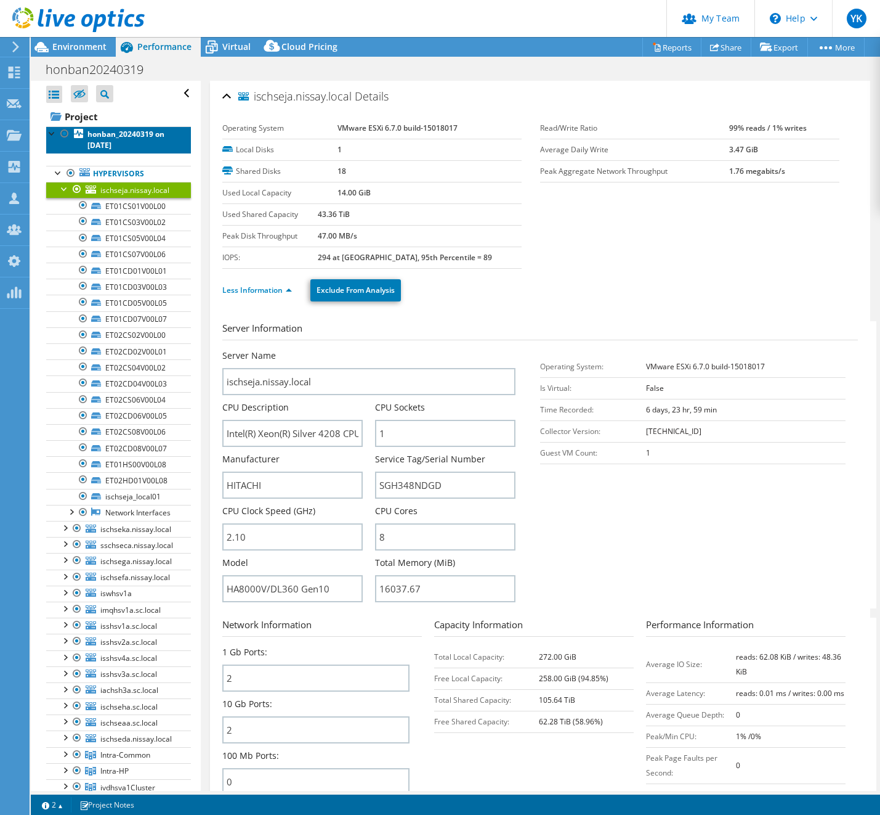
click at [125, 134] on b "honban_20240319 on 7/29/2025" at bounding box center [125, 140] width 77 height 22
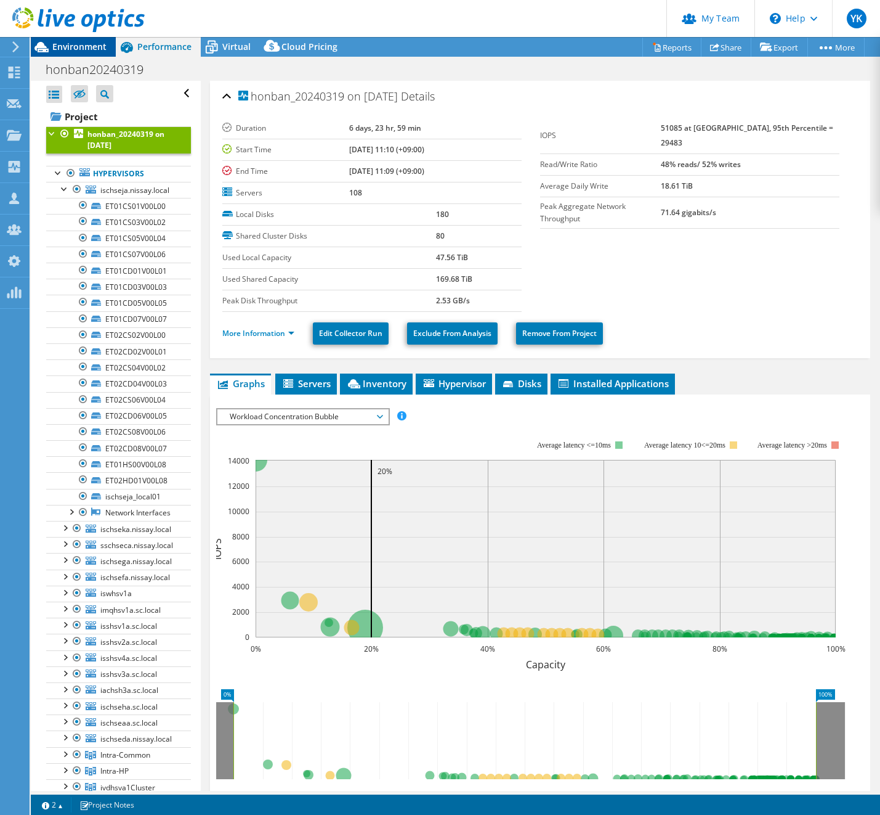
click at [95, 47] on span "Environment" at bounding box center [79, 47] width 54 height 12
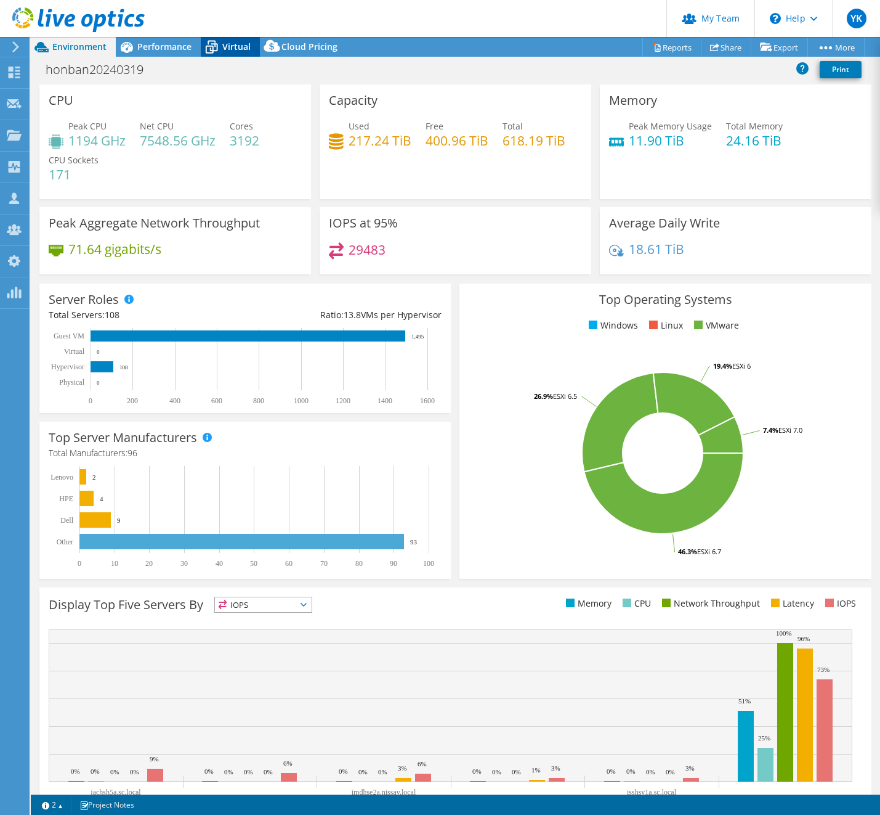
click at [226, 50] on span "Virtual" at bounding box center [236, 47] width 28 height 12
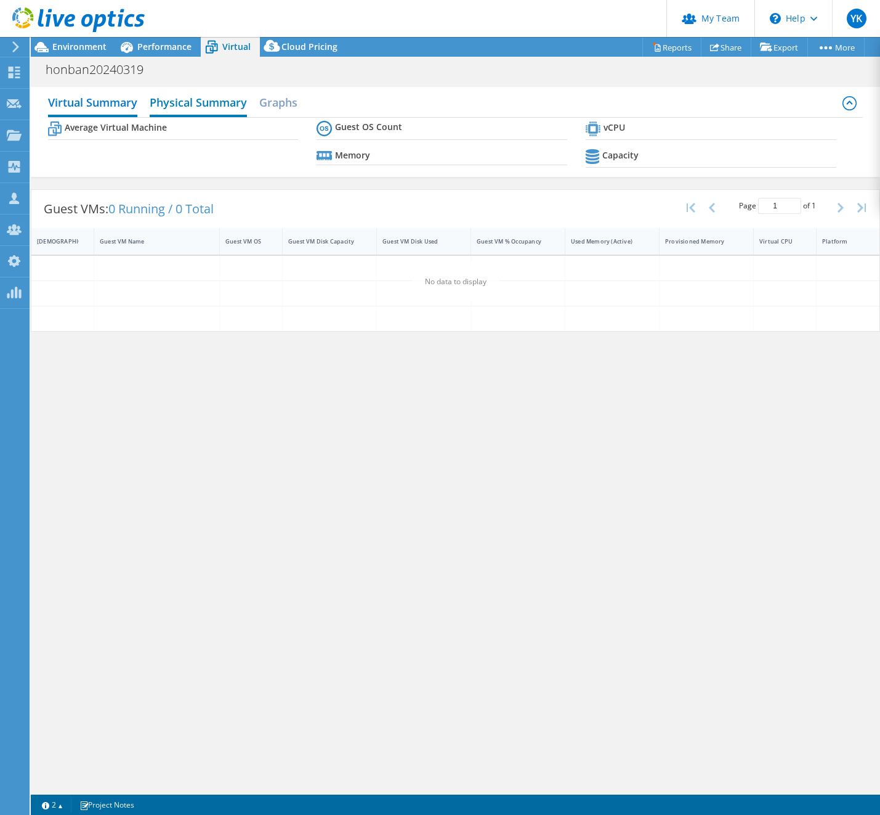
click at [212, 102] on h2 "Physical Summary" at bounding box center [198, 103] width 97 height 27
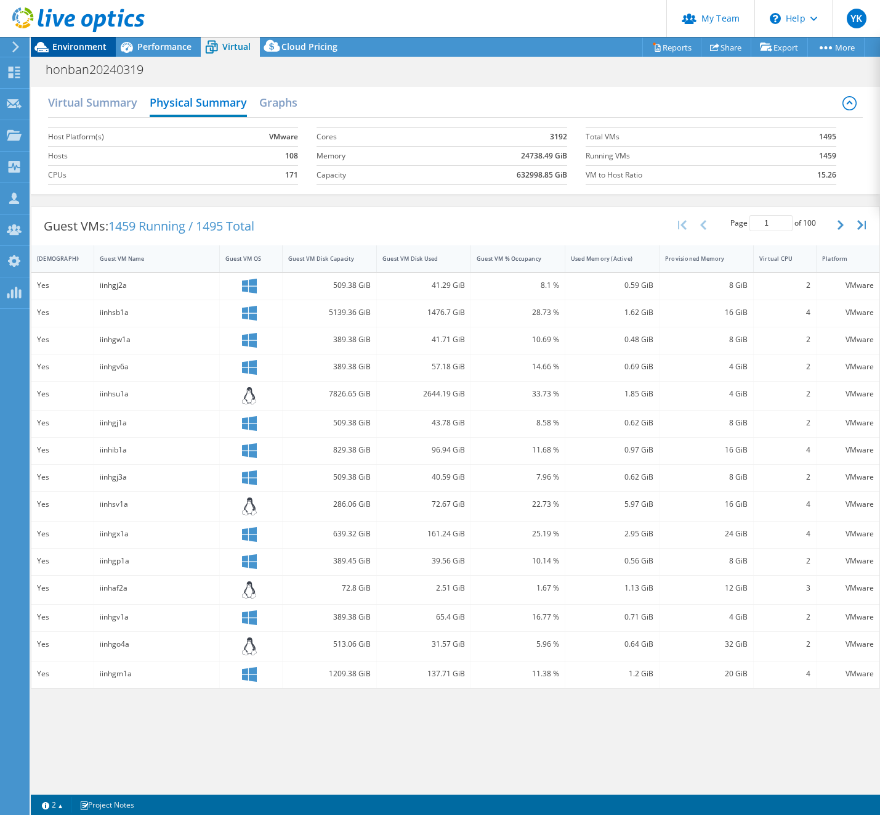
click at [67, 48] on span "Environment" at bounding box center [79, 47] width 54 height 12
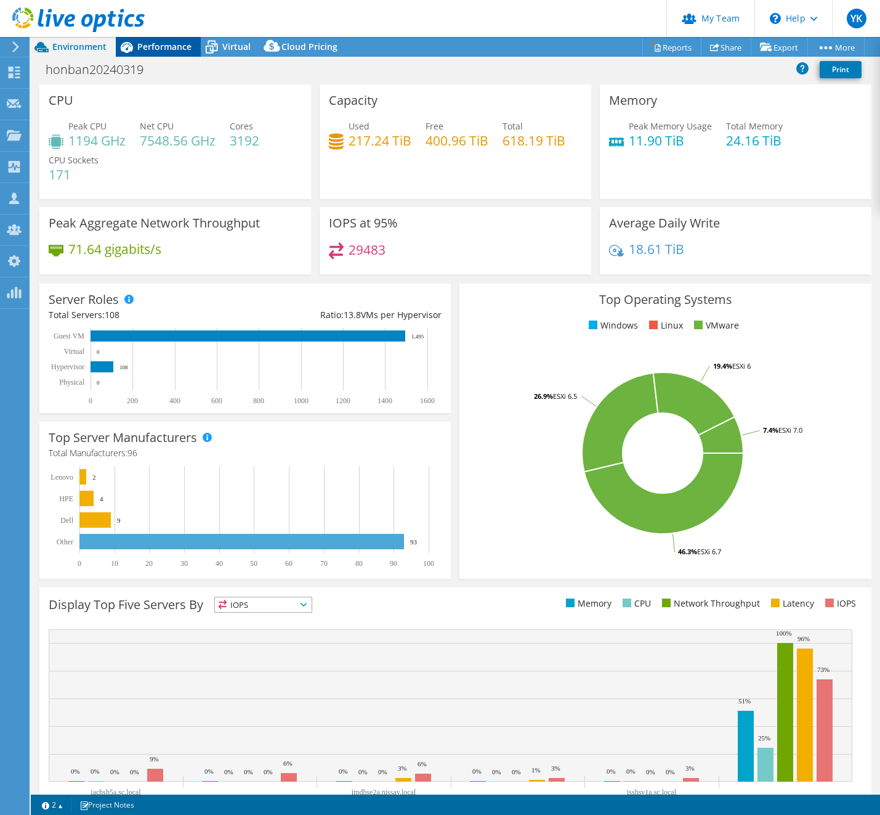
click at [146, 45] on span "Performance" at bounding box center [164, 47] width 54 height 12
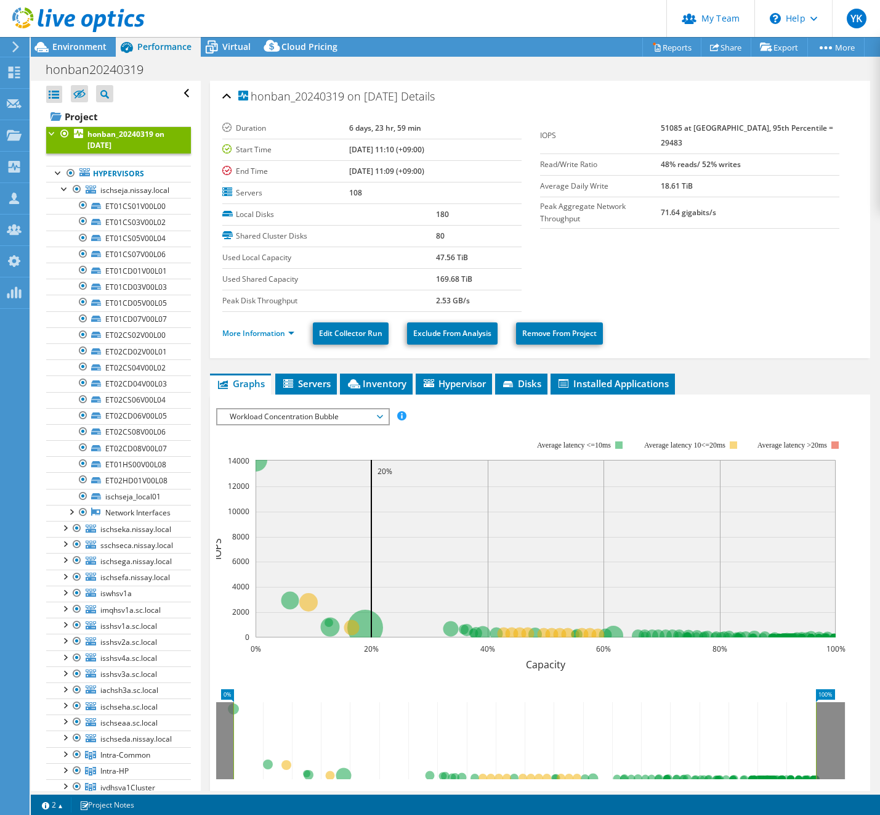
click at [260, 327] on li "More Information" at bounding box center [261, 334] width 79 height 14
click at [282, 336] on link "More Information" at bounding box center [258, 333] width 72 height 10
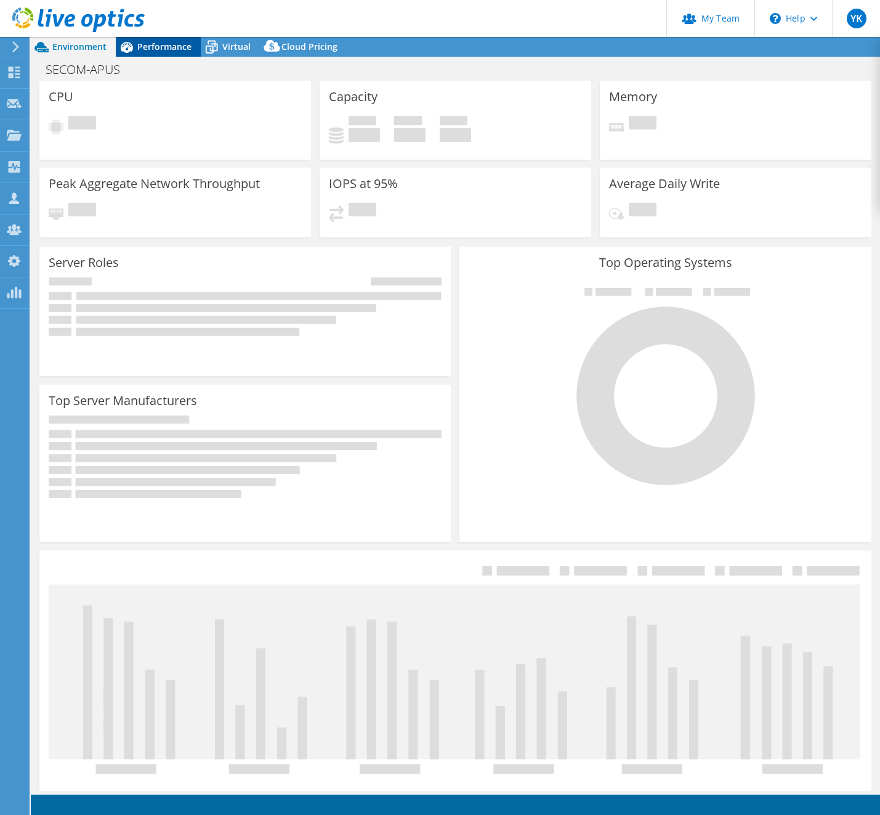
click at [148, 44] on span "Performance" at bounding box center [164, 47] width 54 height 12
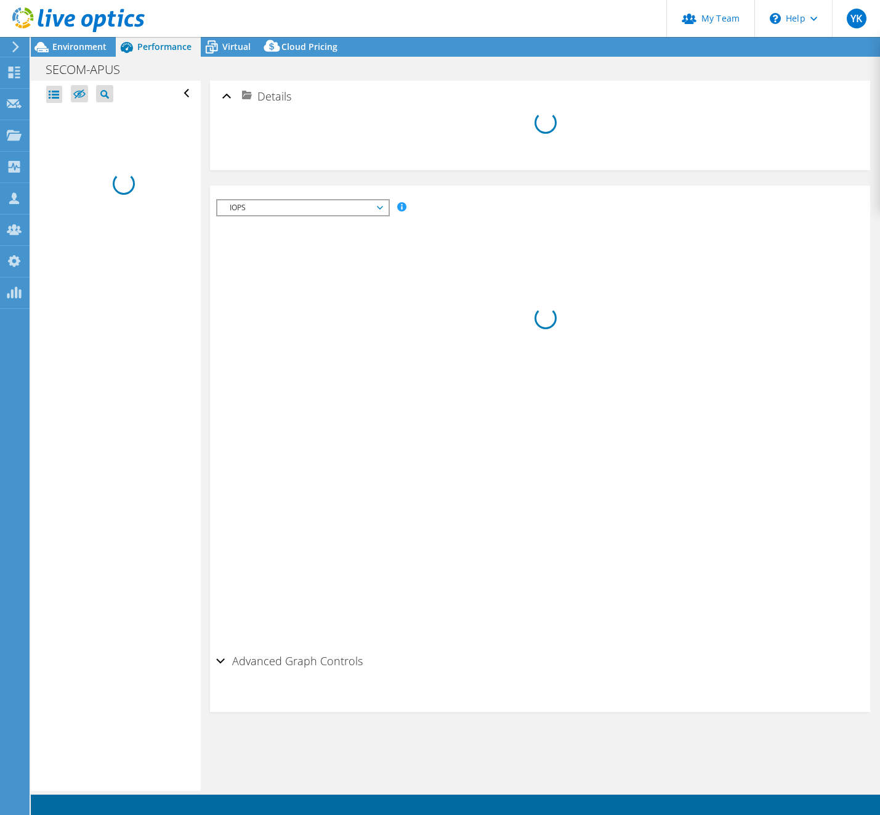
select select "USD"
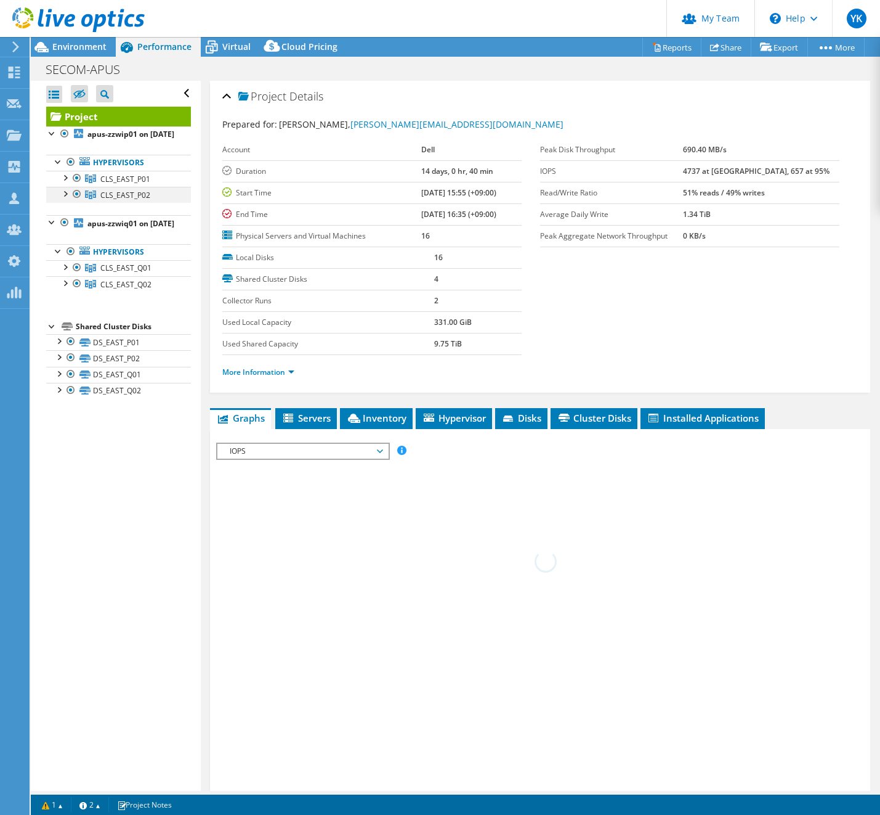
click at [66, 183] on div at bounding box center [65, 177] width 12 height 12
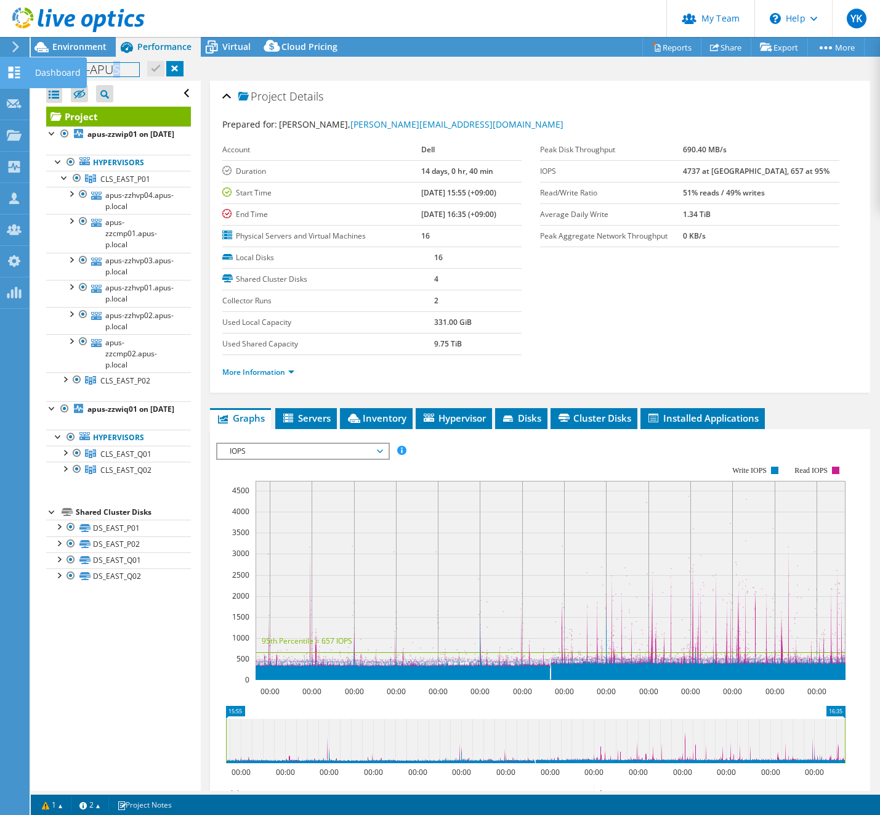
drag, startPoint x: 128, startPoint y: 67, endPoint x: 10, endPoint y: 68, distance: 117.7
click at [0, 65] on div "YK OEM Team Admin Yuki Kawamitsu yuki.kawamitsu@broadcom.com broadcom My Profil…" at bounding box center [440, 407] width 880 height 815
click at [110, 71] on h1 "SECOM-APUS" at bounding box center [89, 70] width 99 height 14
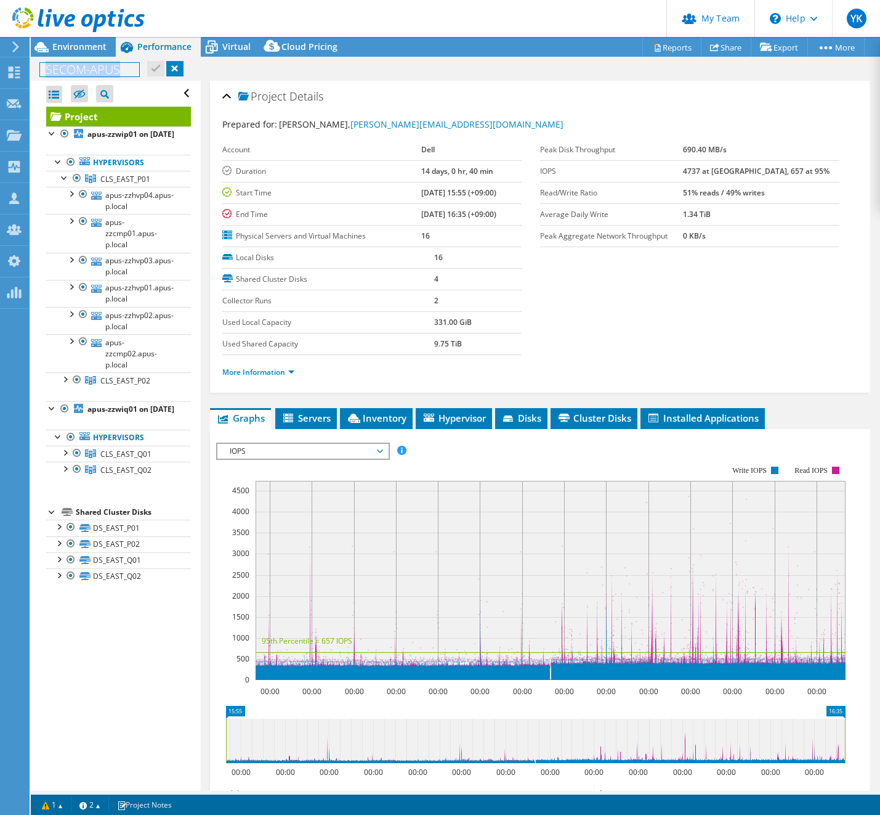
copy h1 "SECOM-APUS"
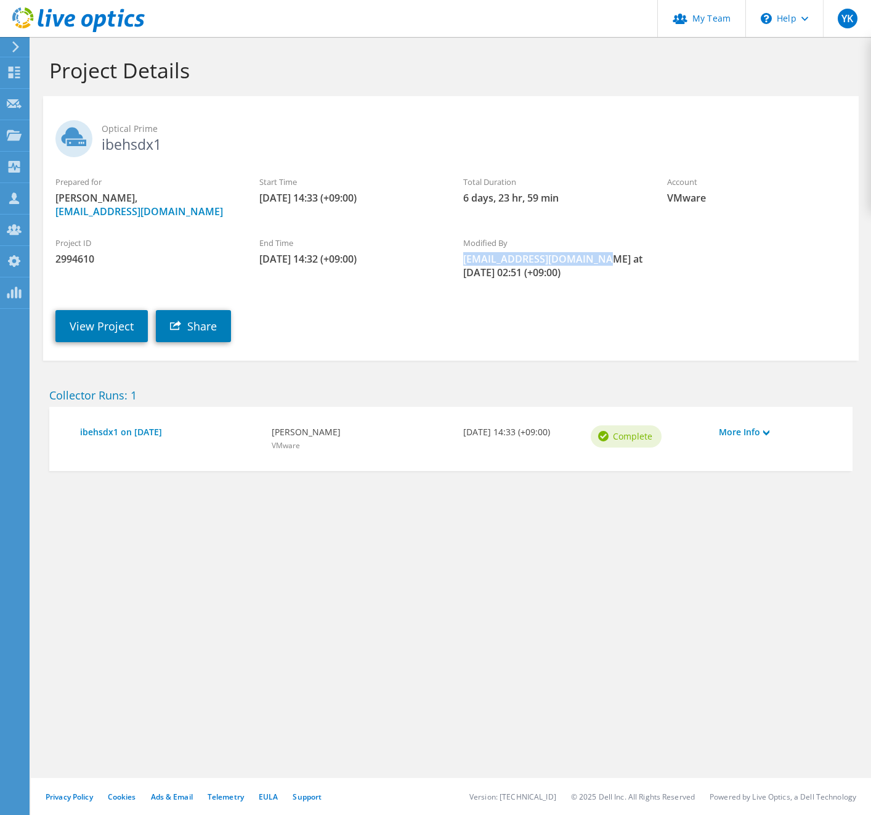
drag, startPoint x: 465, startPoint y: 258, endPoint x: 609, endPoint y: 254, distance: 144.8
click at [609, 254] on span "[EMAIL_ADDRESS][DOMAIN_NAME] at [DATE] 02:51 (+09:00)" at bounding box center [552, 265] width 179 height 27
copy span "[EMAIL_ADDRESS][DOMAIN_NAME]"
click at [108, 325] on link "View Project" at bounding box center [101, 326] width 92 height 32
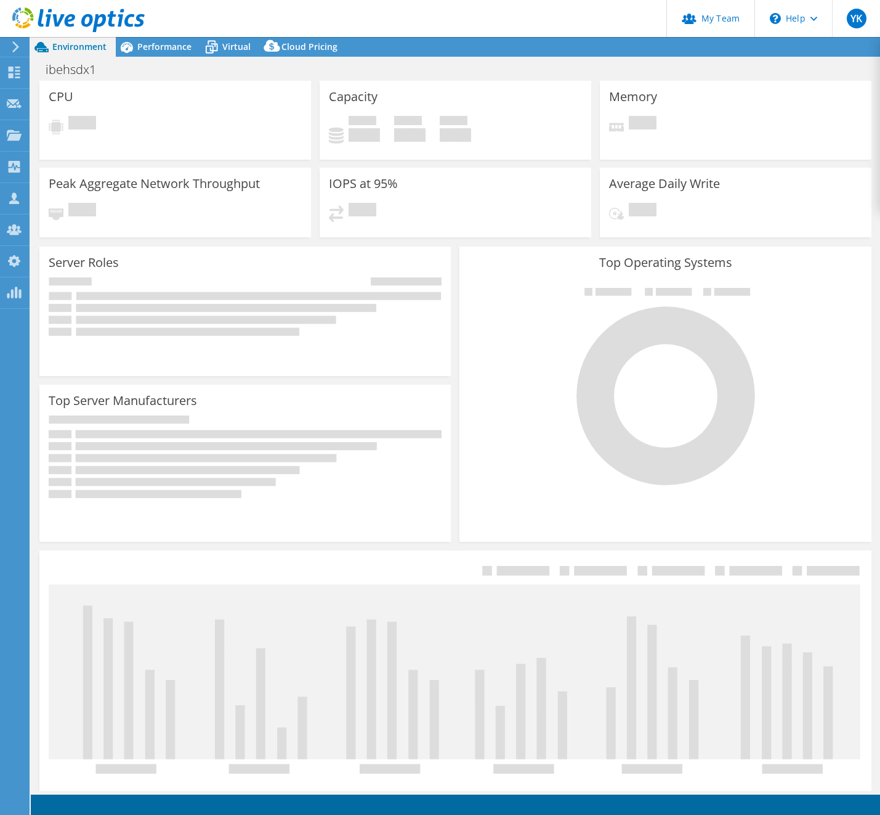
select select "USD"
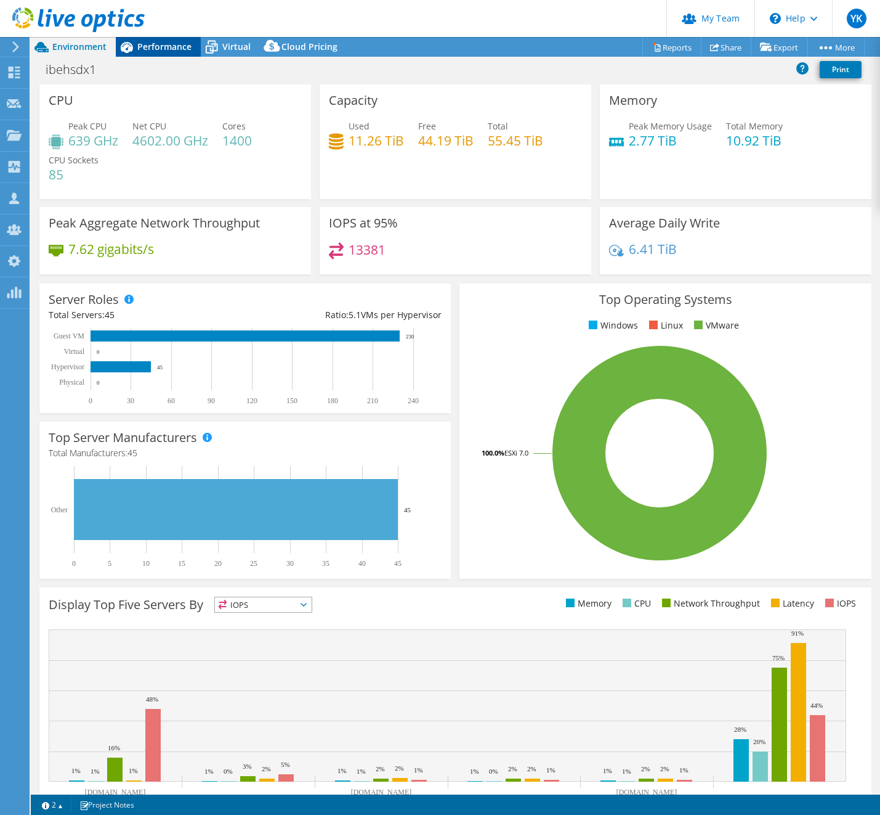
click at [142, 39] on div at bounding box center [72, 20] width 145 height 41
click at [140, 44] on span "Performance" at bounding box center [164, 47] width 54 height 12
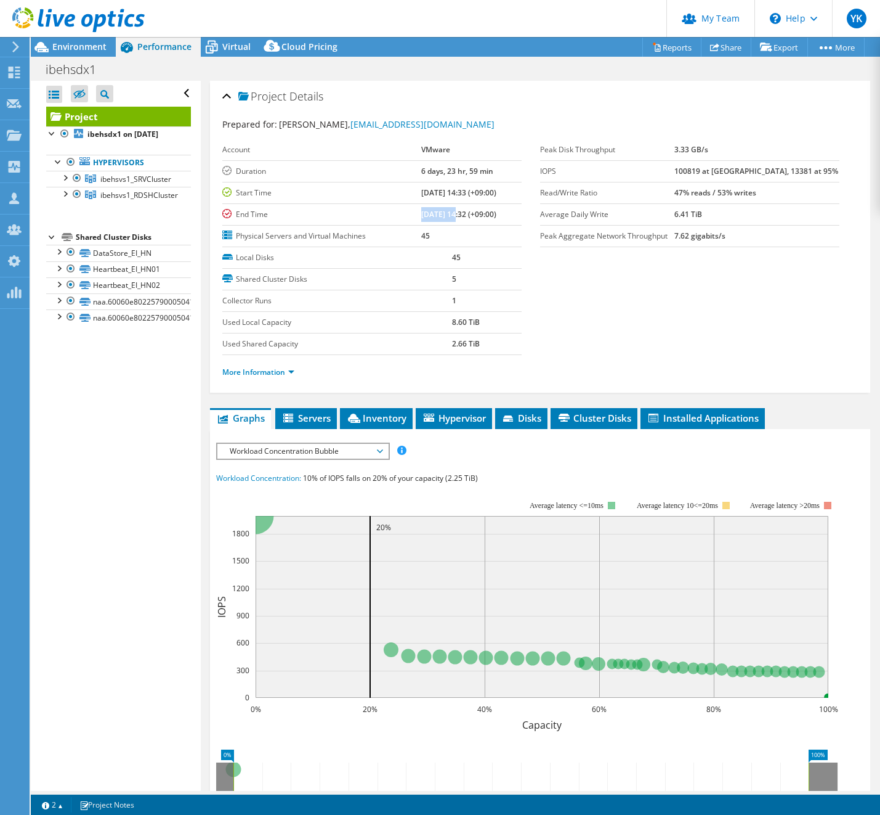
drag, startPoint x: 400, startPoint y: 212, endPoint x: 441, endPoint y: 213, distance: 40.1
click at [441, 213] on tr "End Time [DATE] 14:32 (+09:00)" at bounding box center [371, 214] width 299 height 22
click at [84, 46] on span "Environment" at bounding box center [79, 47] width 54 height 12
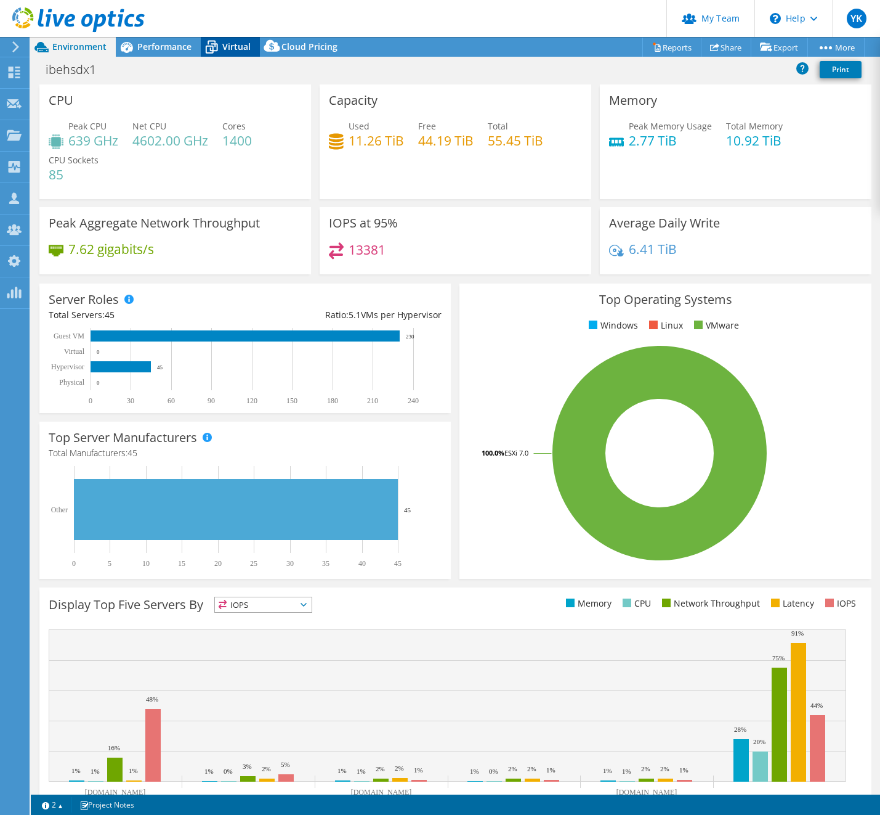
click at [229, 47] on span "Virtual" at bounding box center [236, 47] width 28 height 12
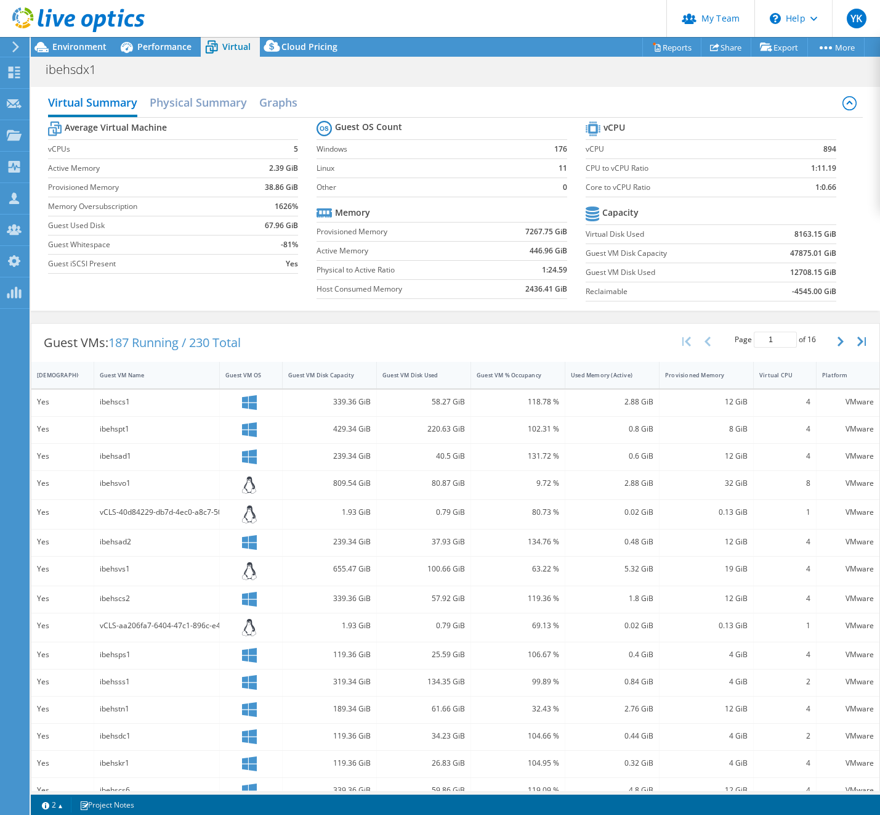
click at [214, 87] on div "Virtual Summary Physical Summary Graphs Average Virtual Machine vCPUs 5 Active …" at bounding box center [456, 199] width 850 height 224
click at [212, 104] on h2 "Physical Summary" at bounding box center [198, 103] width 97 height 27
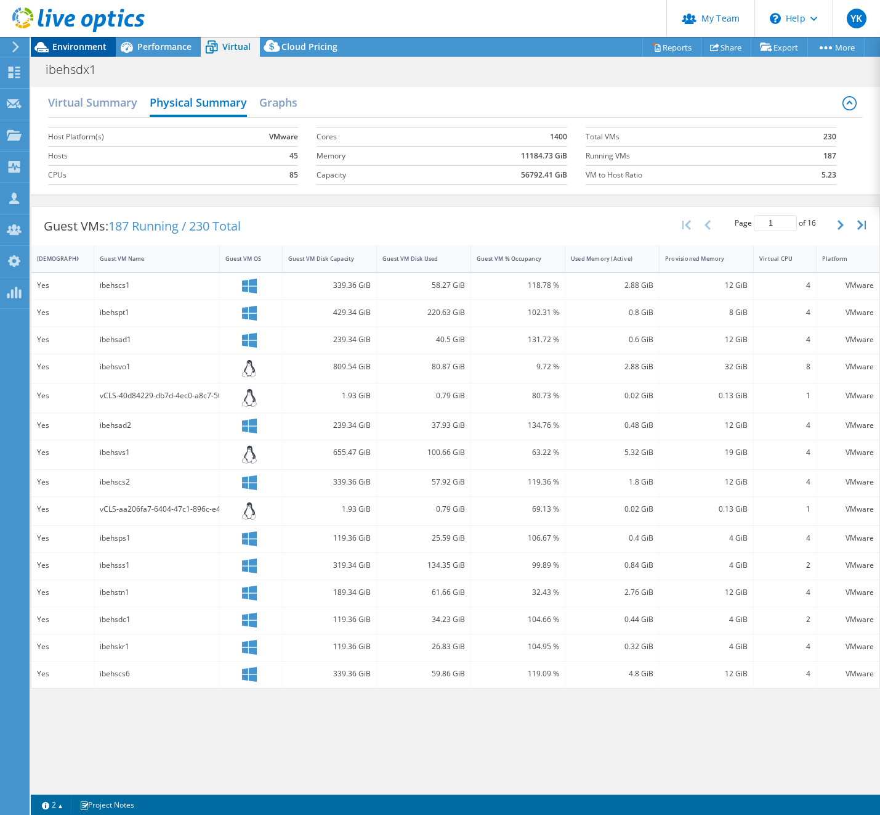
click at [87, 44] on span "Environment" at bounding box center [79, 47] width 54 height 12
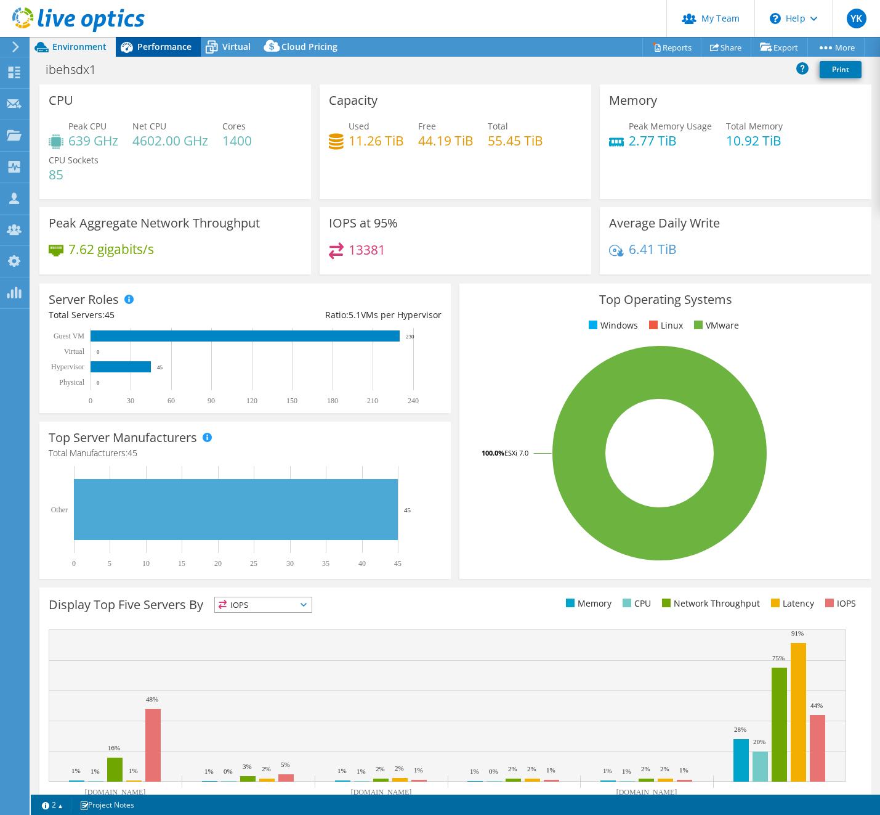
click at [174, 42] on span "Performance" at bounding box center [164, 47] width 54 height 12
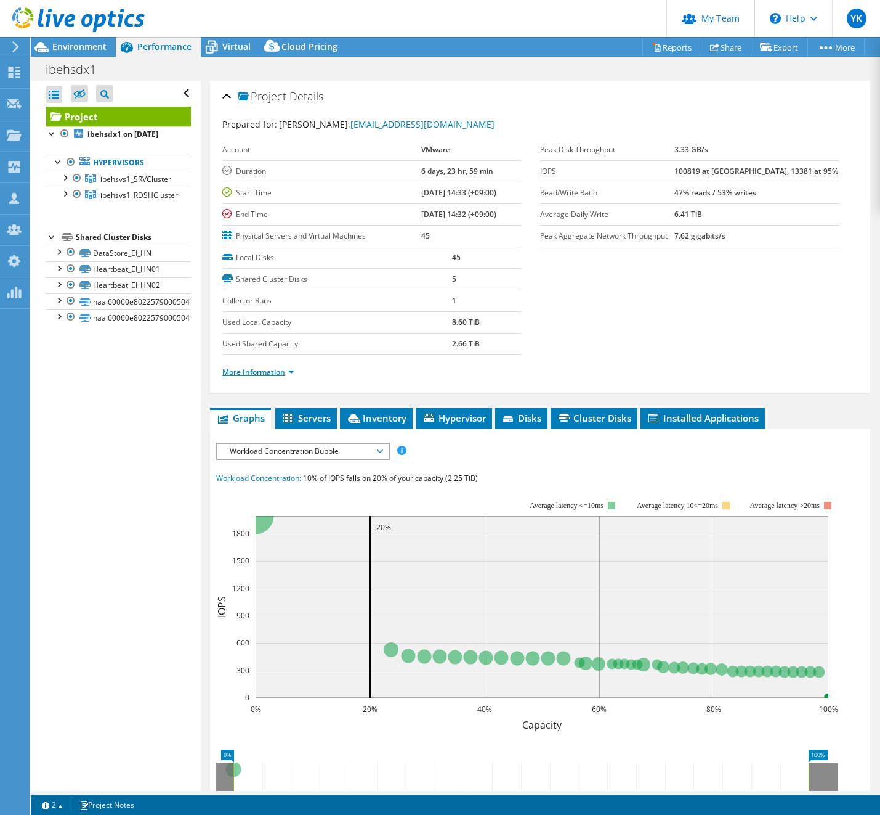
click at [275, 373] on link "More Information" at bounding box center [258, 372] width 72 height 10
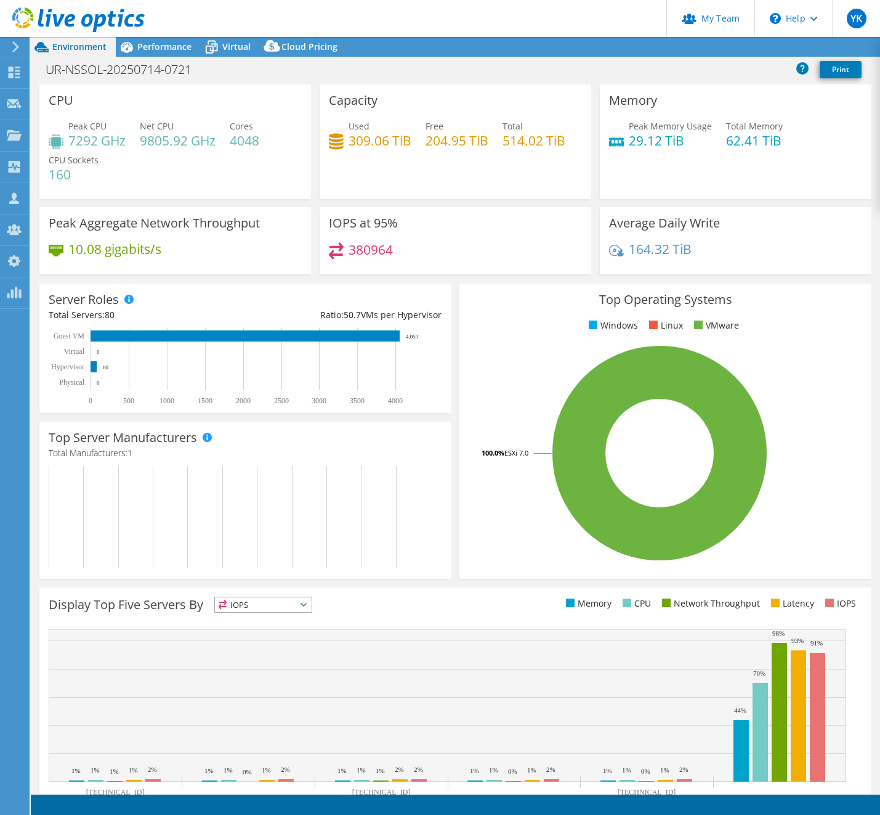
select select "USD"
click at [107, 75] on h1 "UR-NSSOL-20250714-0721" at bounding box center [125, 70] width 171 height 14
click at [108, 73] on h1 "UR-NSSOL-20250714-0721" at bounding box center [125, 70] width 171 height 14
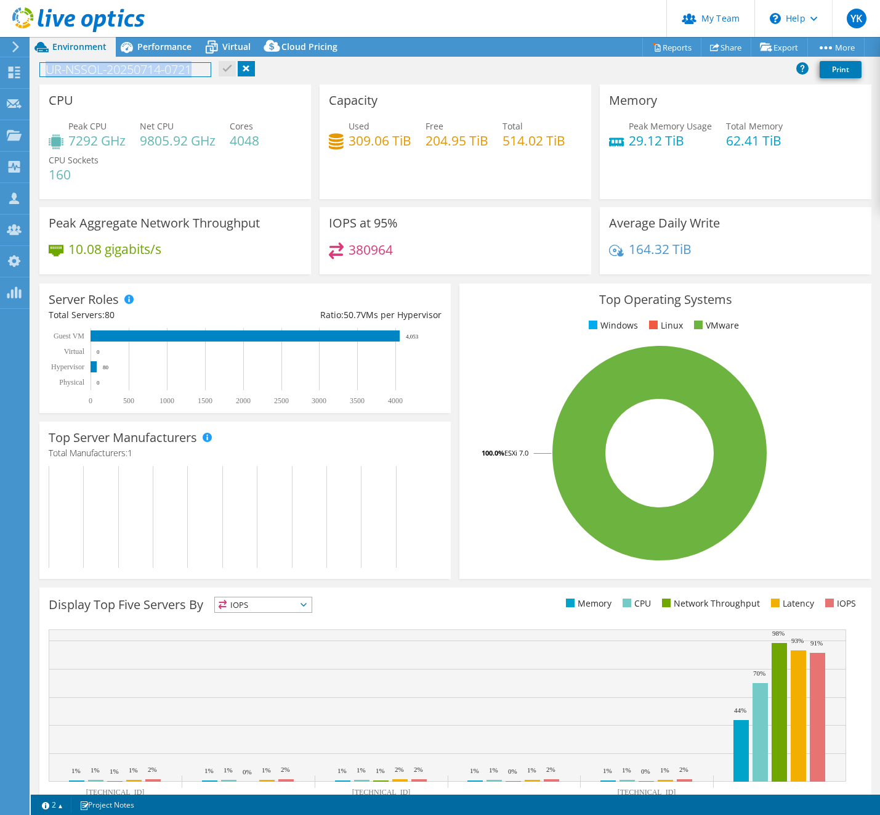
copy h1 "UR-NSSOL-20250714-0721"
click at [226, 49] on span "Virtual" at bounding box center [236, 47] width 28 height 12
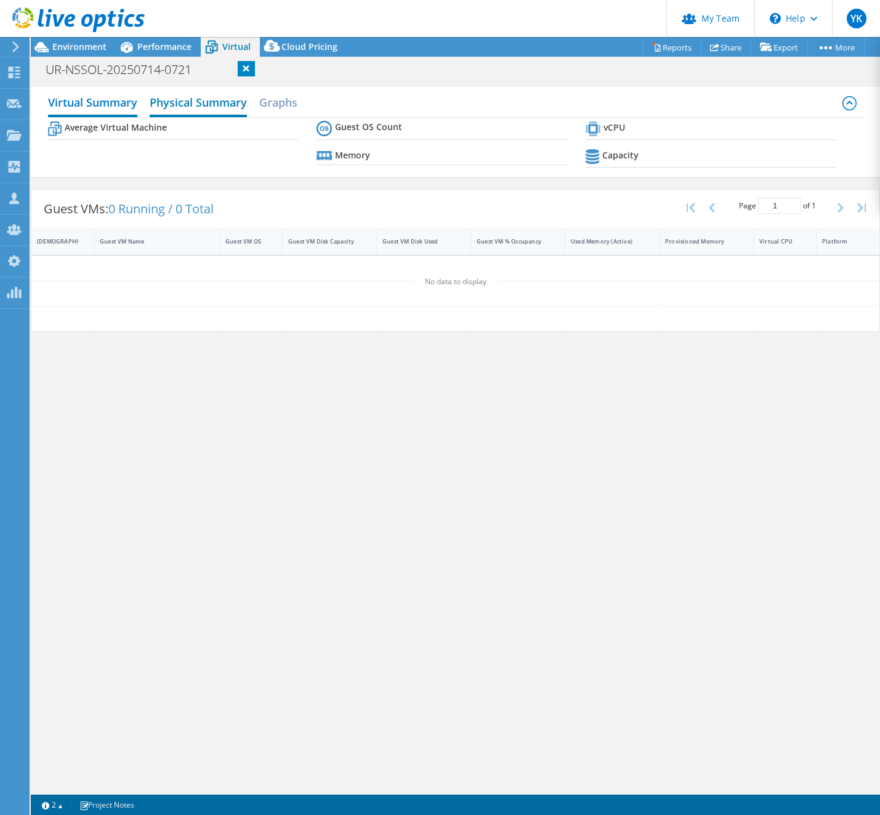
click at [214, 104] on h2 "Physical Summary" at bounding box center [198, 103] width 97 height 27
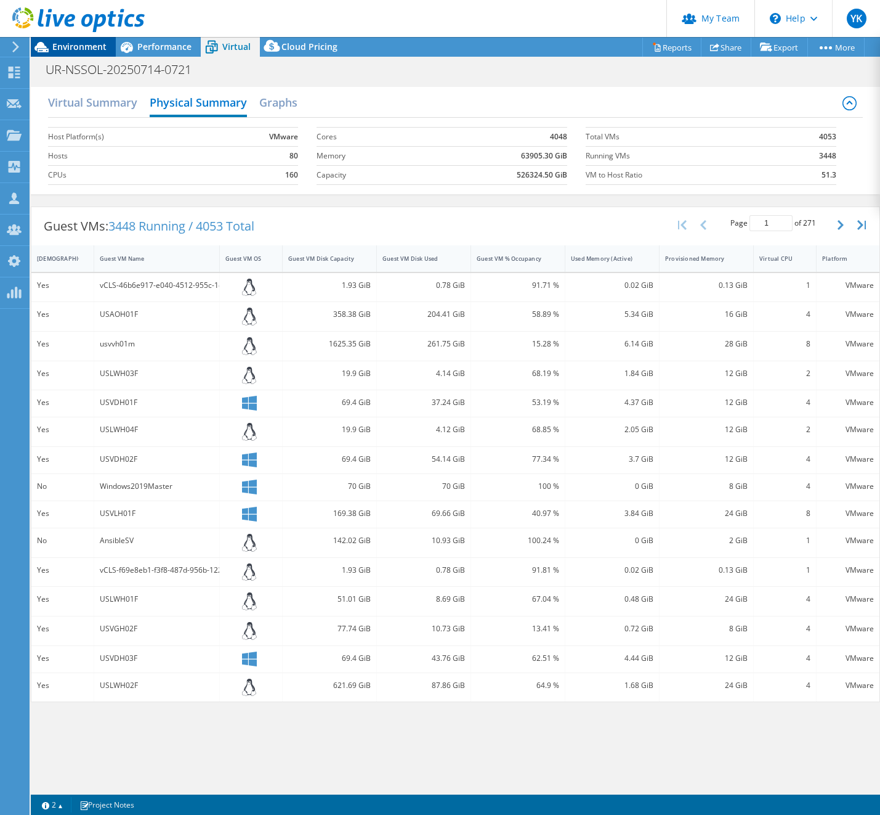
click at [81, 48] on span "Environment" at bounding box center [79, 47] width 54 height 12
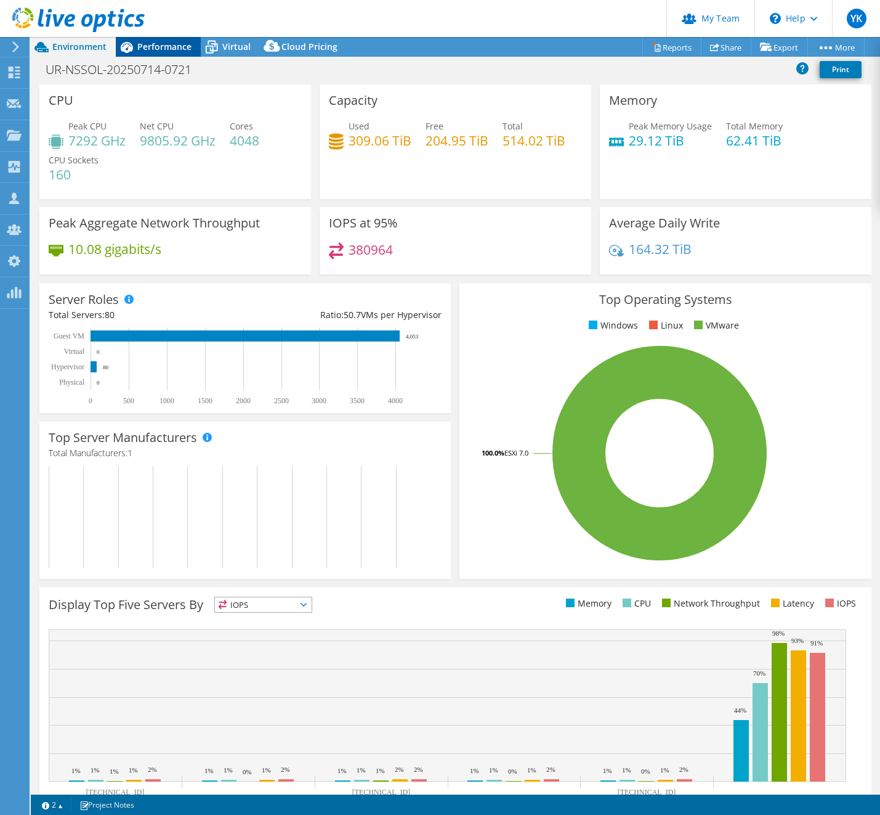
click at [152, 46] on span "Performance" at bounding box center [164, 47] width 54 height 12
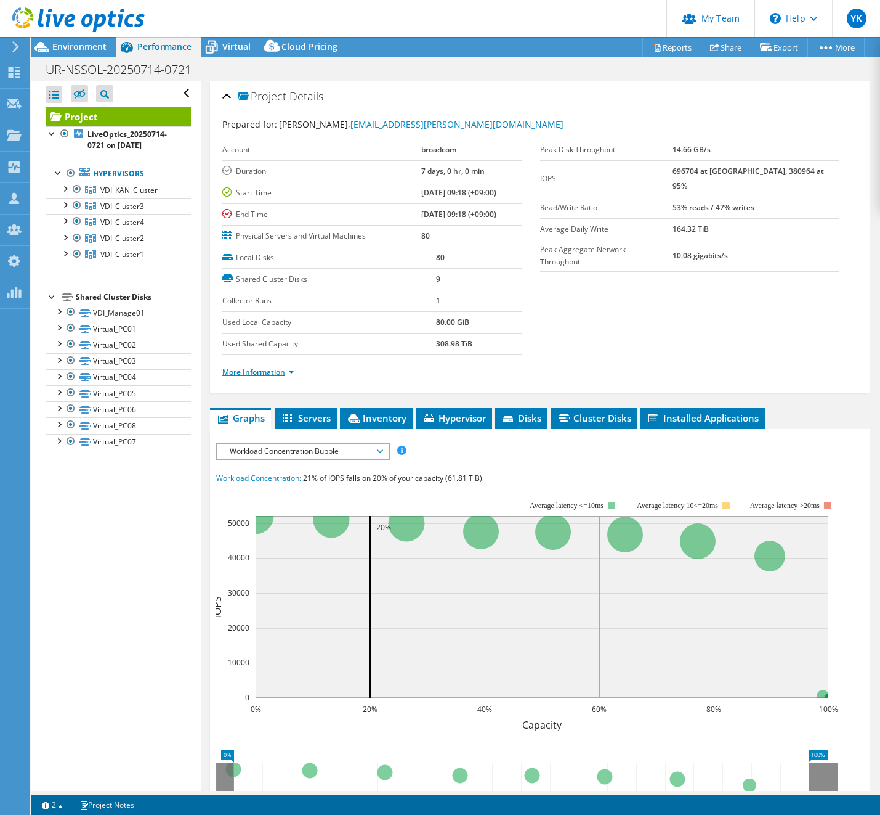
click at [283, 374] on link "More Information" at bounding box center [258, 372] width 72 height 10
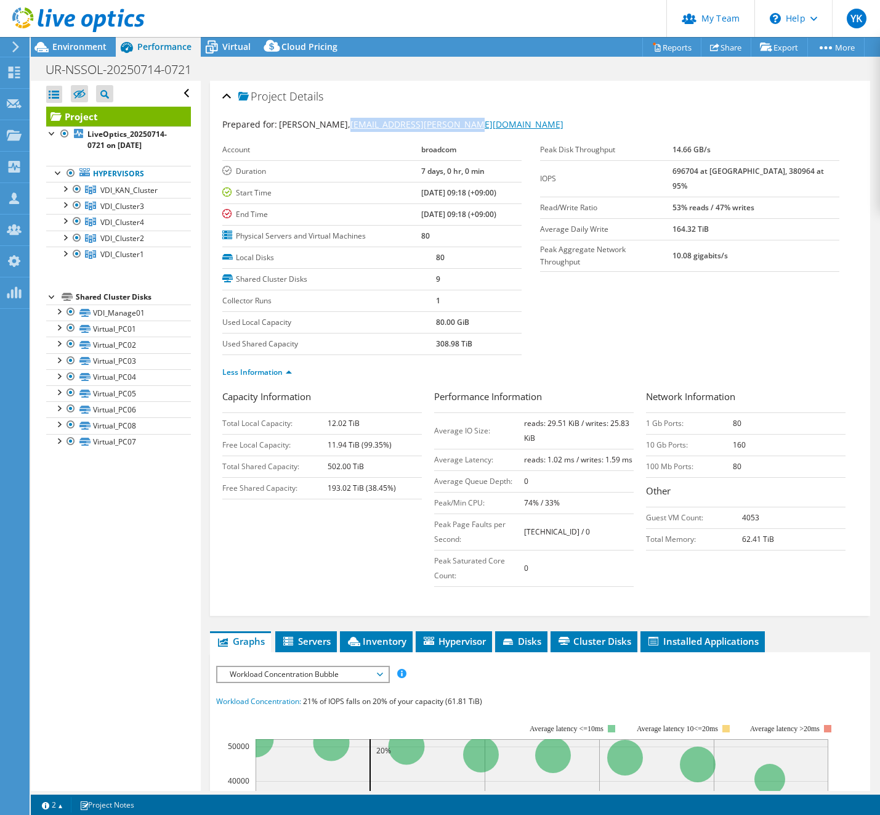
drag, startPoint x: 501, startPoint y: 126, endPoint x: 346, endPoint y: 123, distance: 155.3
click at [346, 123] on div "Prepared for: [PERSON_NAME], [PERSON_NAME][EMAIL_ADDRESS][DOMAIN_NAME]" at bounding box center [540, 125] width 636 height 14
copy link "[EMAIL_ADDRESS][PERSON_NAME][DOMAIN_NAME]"
